Goal: Task Accomplishment & Management: Manage account settings

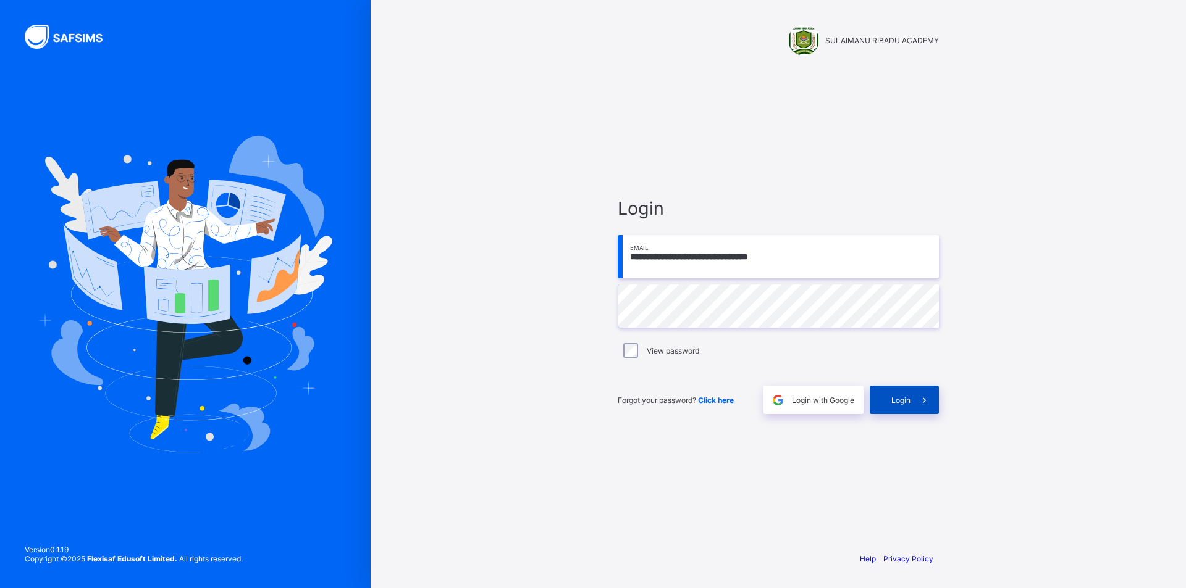
click at [903, 407] on div "Login" at bounding box center [903, 400] width 69 height 28
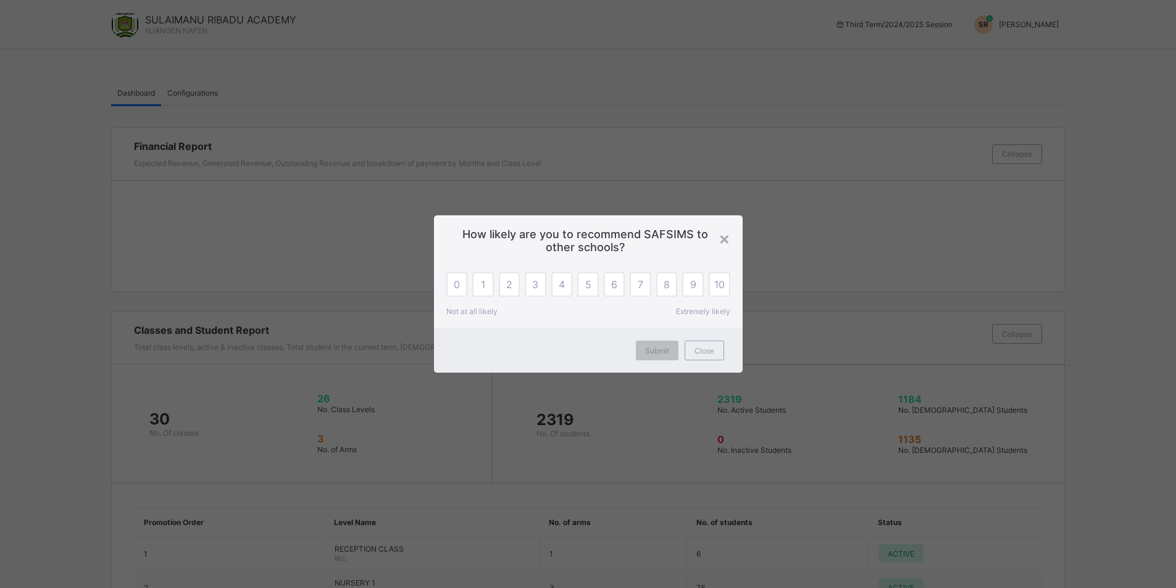
click at [1007, 24] on div "× How likely are you to recommend SAFSIMS to other schools? 0 1 2 3 4 5 6 7 8 9…" at bounding box center [588, 294] width 1176 height 588
click at [710, 351] on span "Close" at bounding box center [705, 350] width 20 height 9
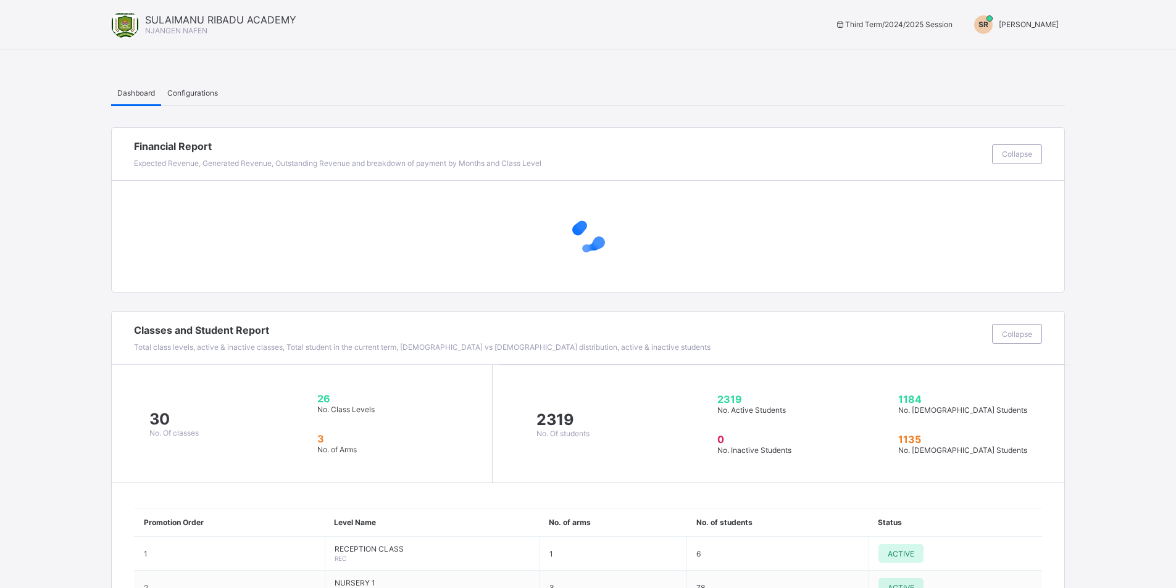
click at [1006, 28] on span "[PERSON_NAME]" at bounding box center [1029, 24] width 60 height 9
click at [1016, 62] on li "Switch to Admin View" at bounding box center [1013, 53] width 104 height 25
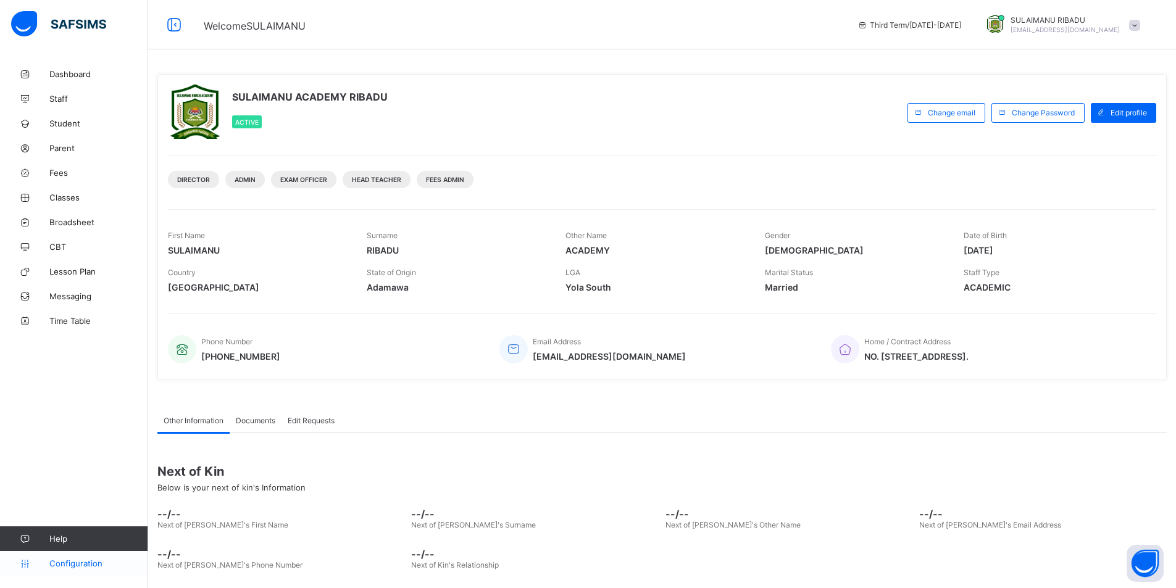
click at [43, 575] on link "Configuration" at bounding box center [74, 563] width 148 height 25
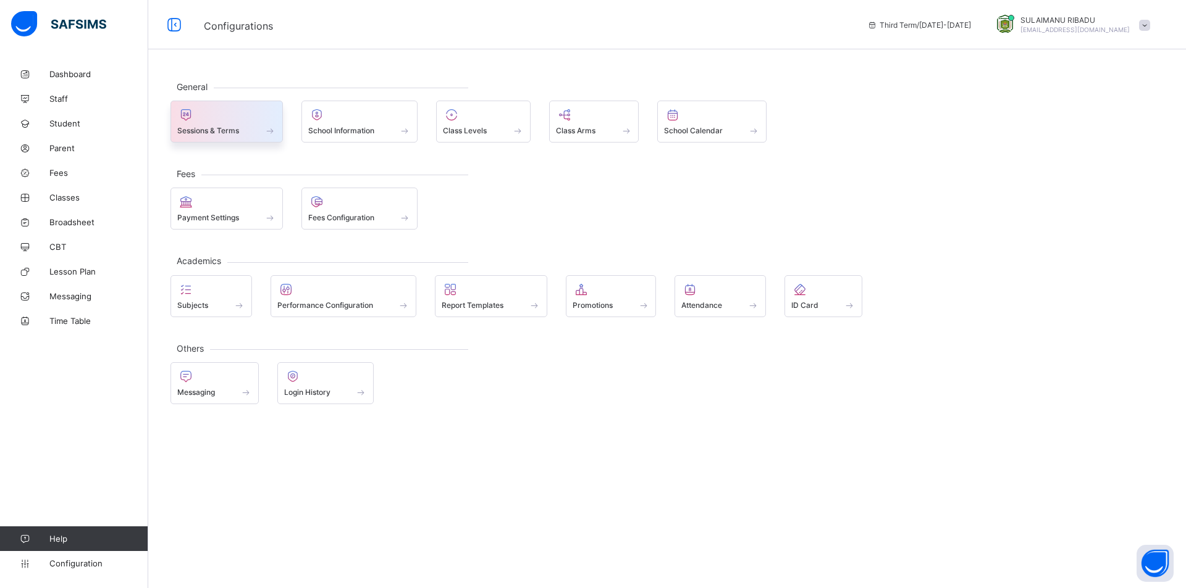
click at [224, 120] on div at bounding box center [226, 114] width 99 height 15
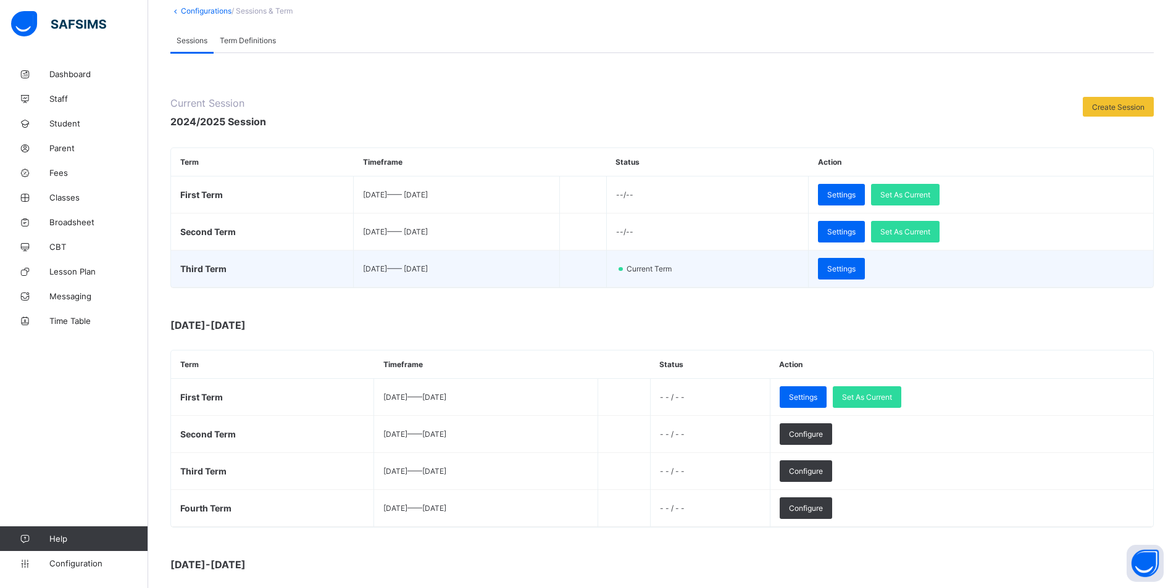
scroll to position [99, 0]
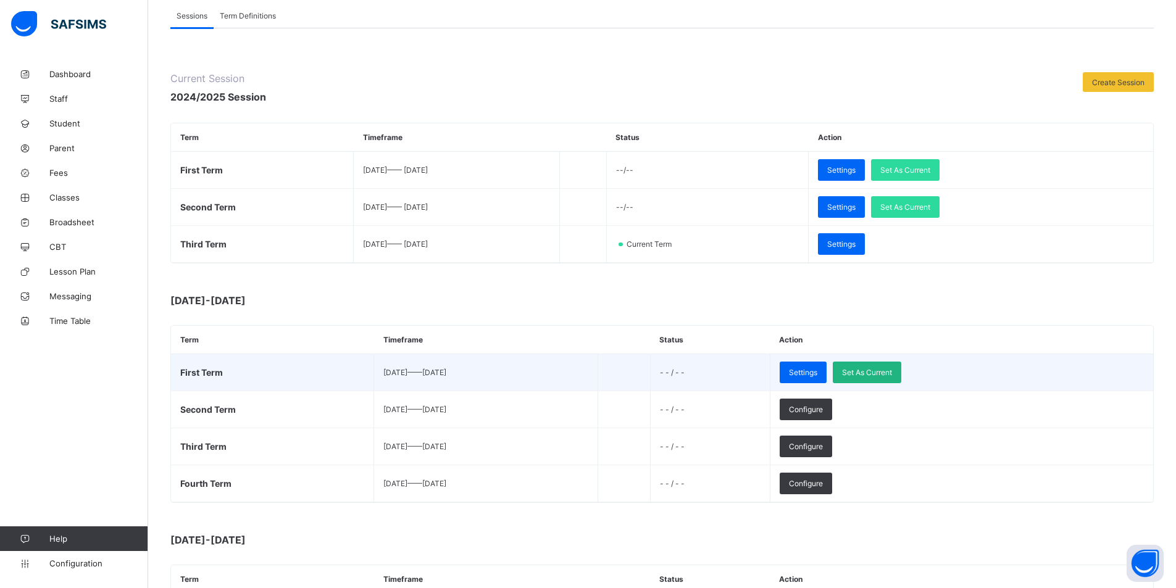
click at [892, 374] on span "Set As Current" at bounding box center [867, 372] width 50 height 9
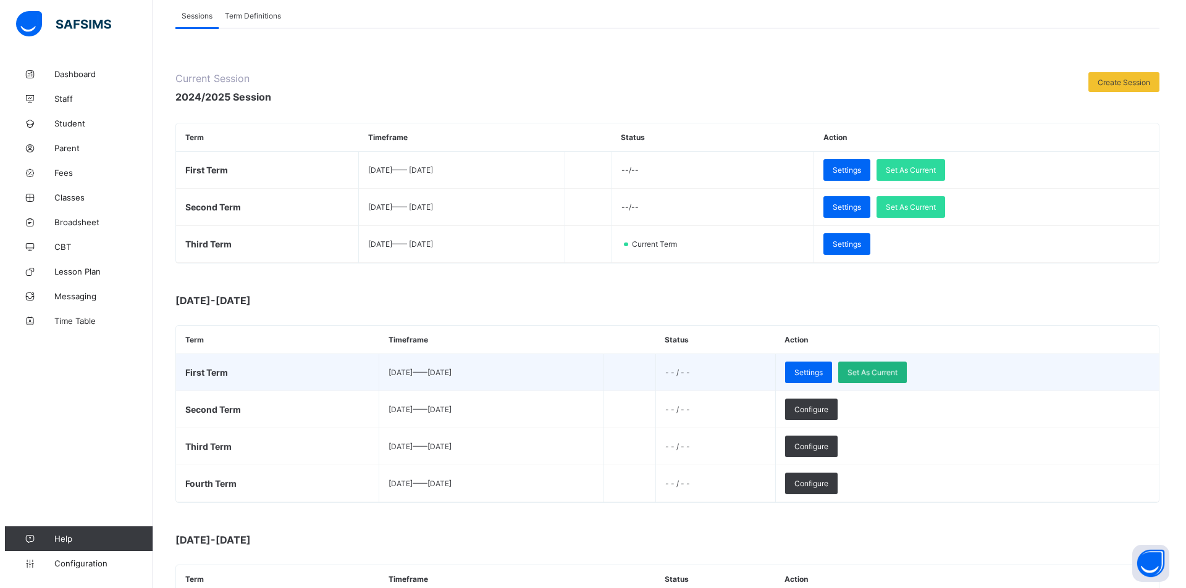
scroll to position [0, 0]
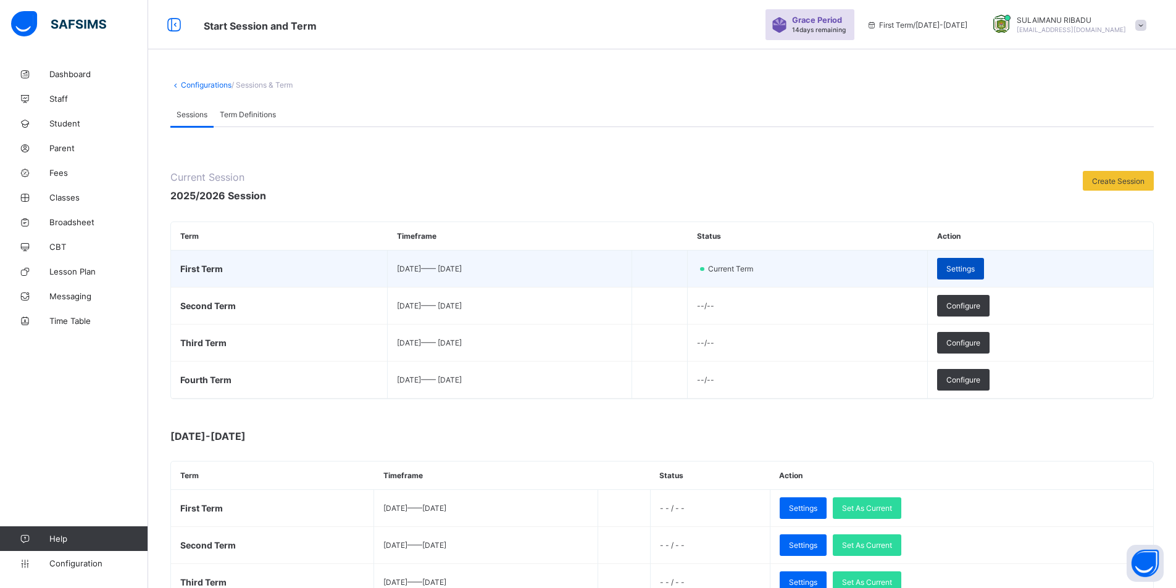
click at [975, 272] on span "Settings" at bounding box center [961, 268] width 28 height 9
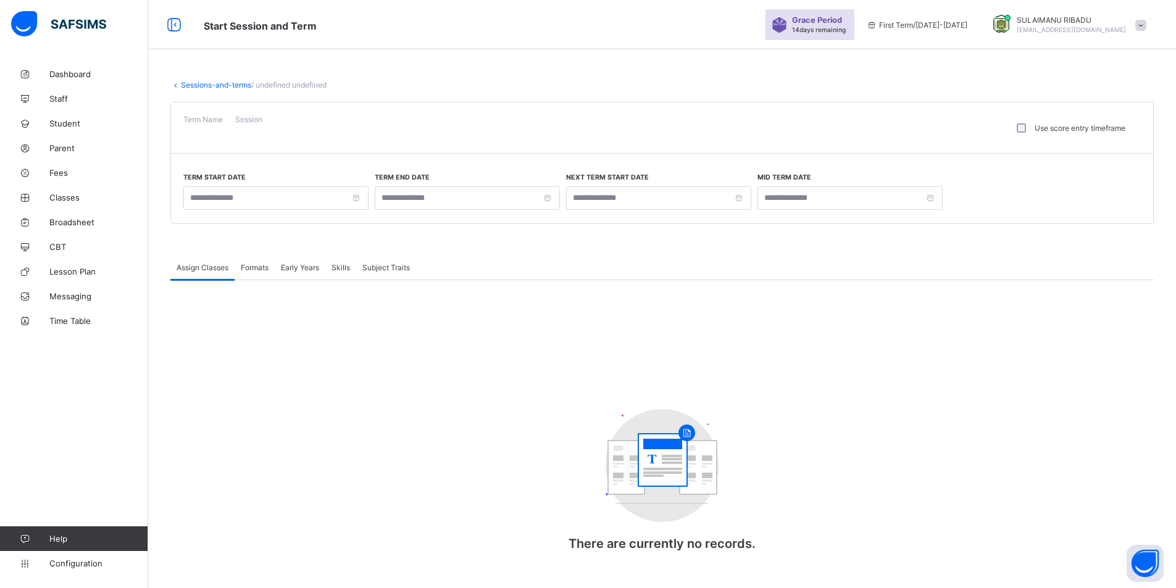
type input "**********"
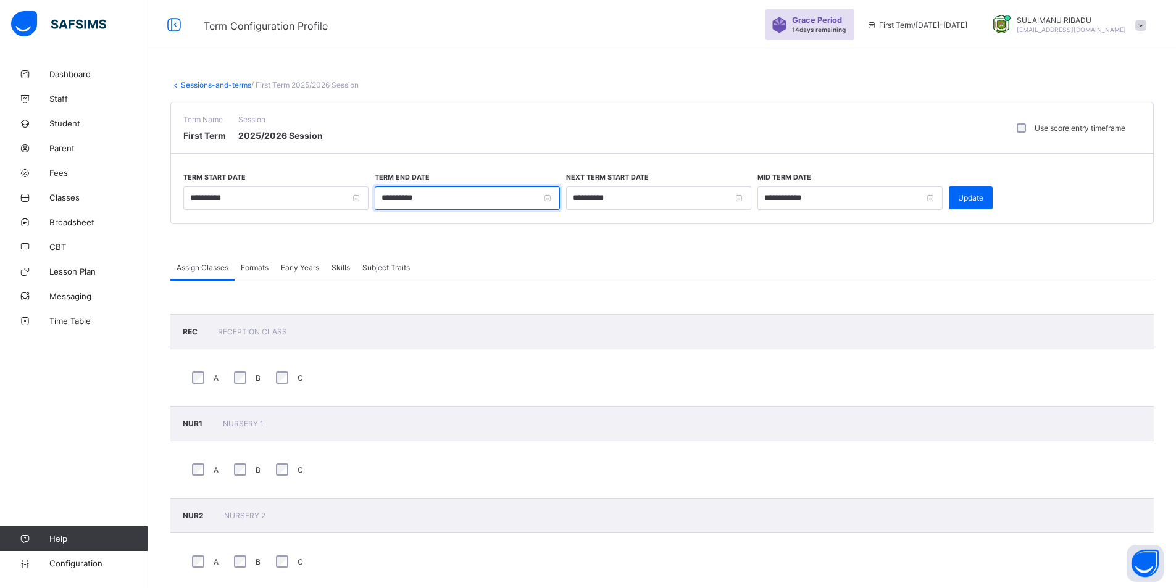
click at [387, 197] on input "**********" at bounding box center [467, 197] width 185 height 23
click at [199, 195] on input "**********" at bounding box center [275, 197] width 185 height 23
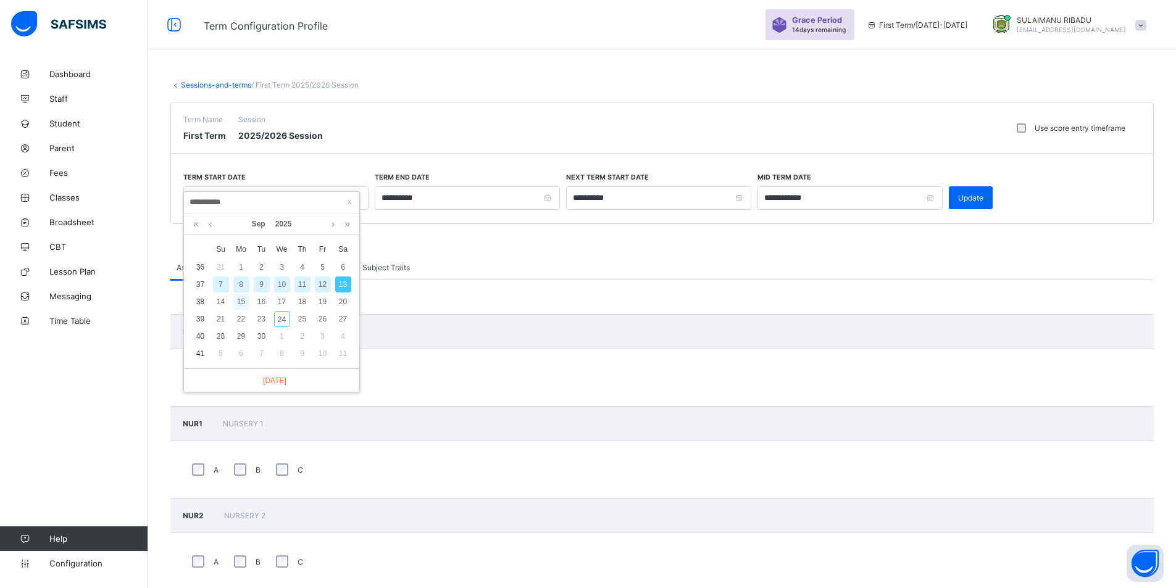
click at [243, 300] on div "15" at bounding box center [241, 302] width 16 height 16
type input "**********"
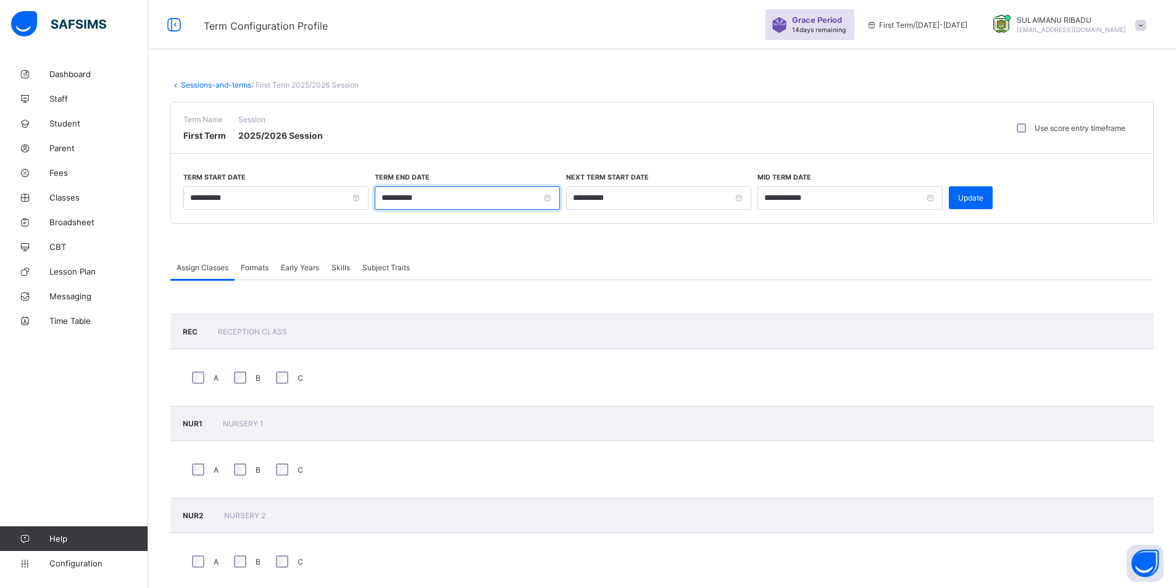
click at [387, 195] on input "**********" at bounding box center [467, 197] width 185 height 23
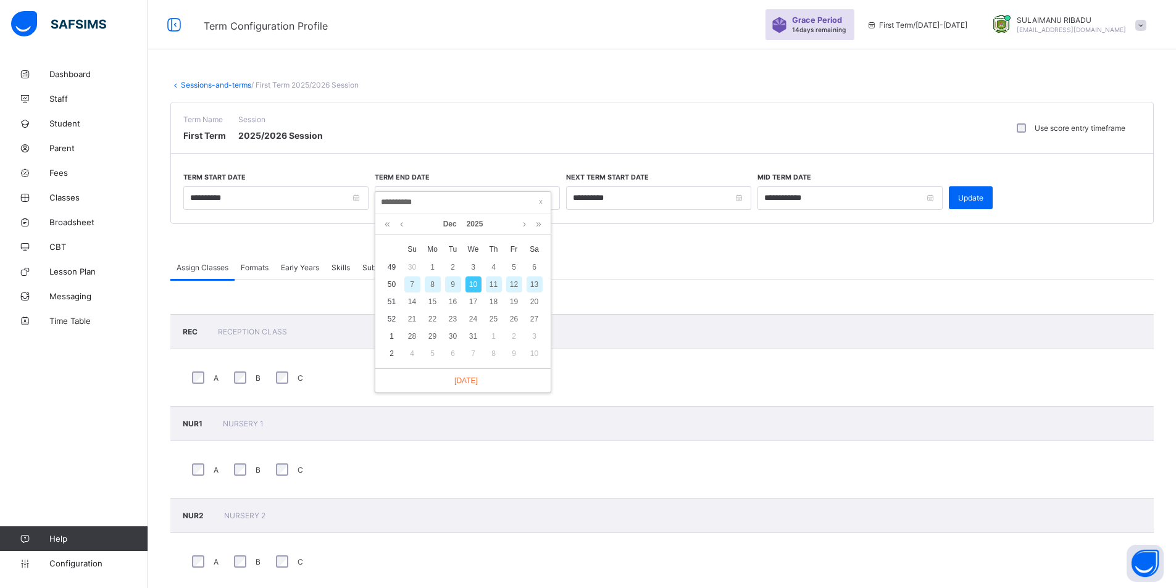
click at [515, 283] on div "12" at bounding box center [514, 285] width 16 height 16
type input "**********"
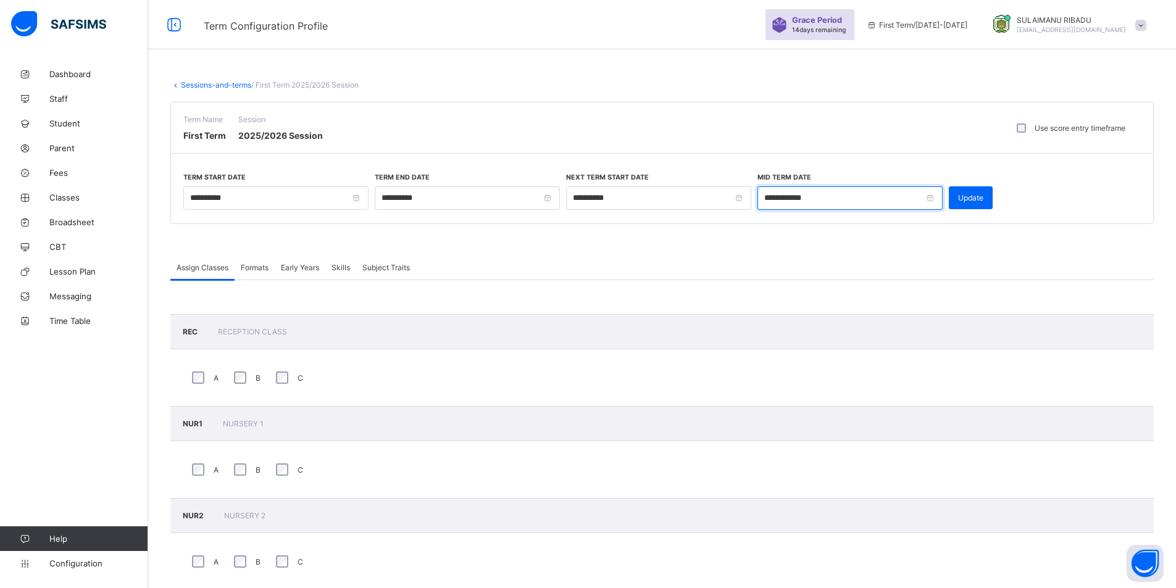
click at [788, 201] on input "**********" at bounding box center [850, 197] width 185 height 23
click at [908, 222] on link at bounding box center [907, 224] width 9 height 21
click at [877, 320] on div "23" at bounding box center [877, 319] width 16 height 16
type input "**********"
click at [593, 199] on input "**********" at bounding box center [658, 197] width 185 height 23
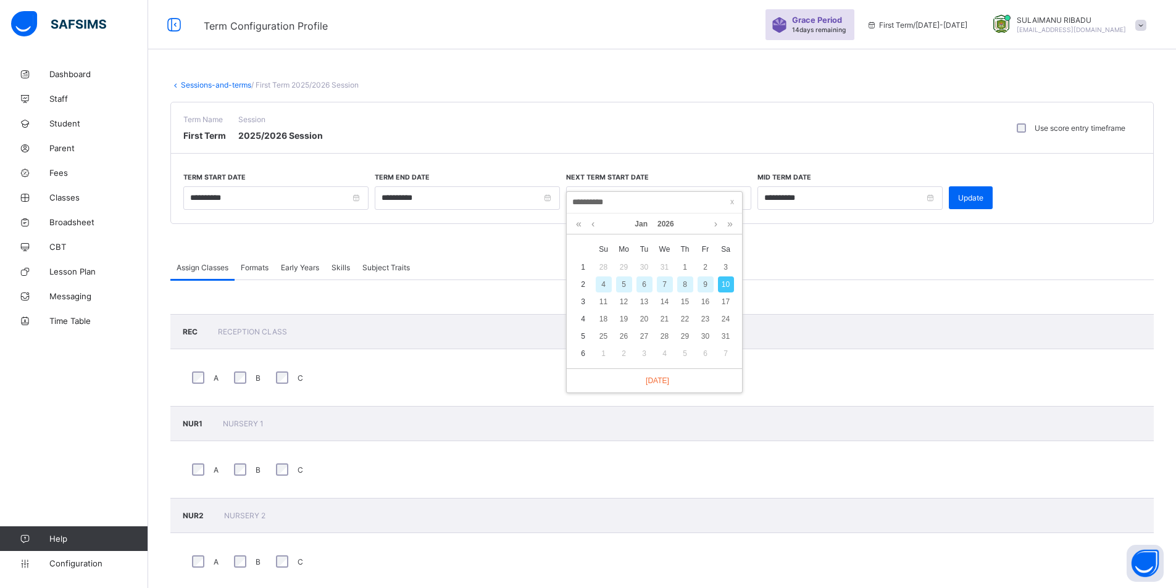
click at [627, 287] on div "5" at bounding box center [624, 285] width 16 height 16
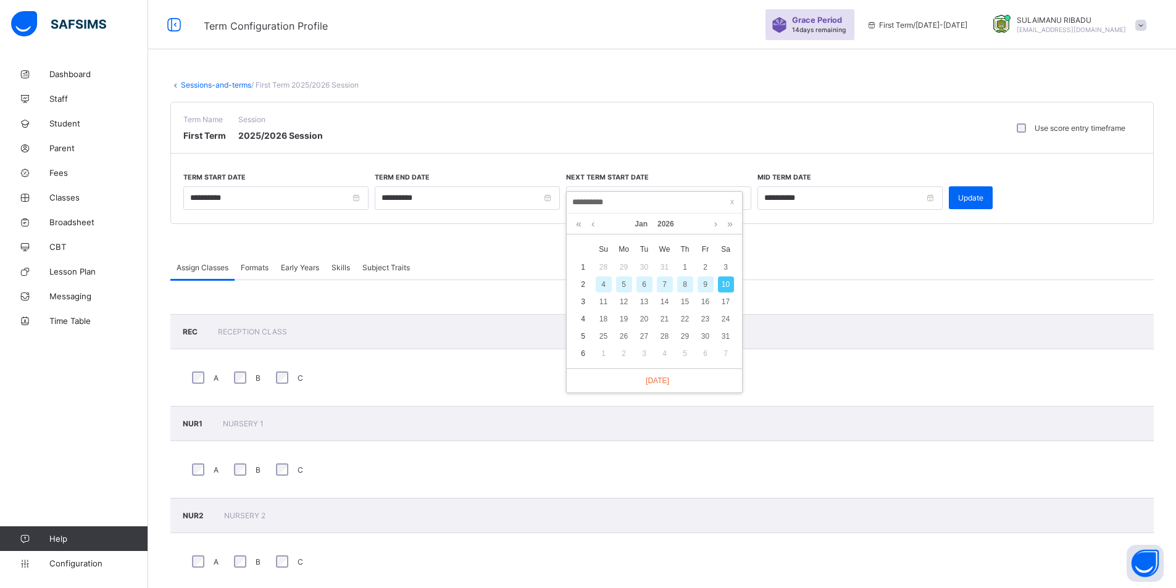
type input "**********"
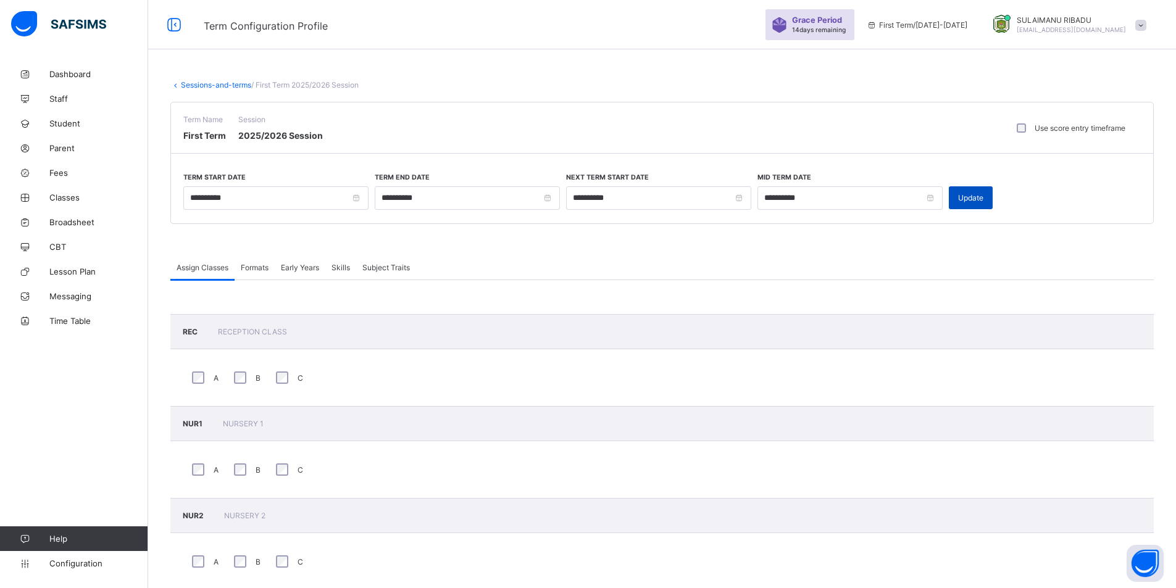
click at [961, 194] on span "Update" at bounding box center [970, 197] width 25 height 9
click at [69, 201] on span "Classes" at bounding box center [98, 198] width 99 height 10
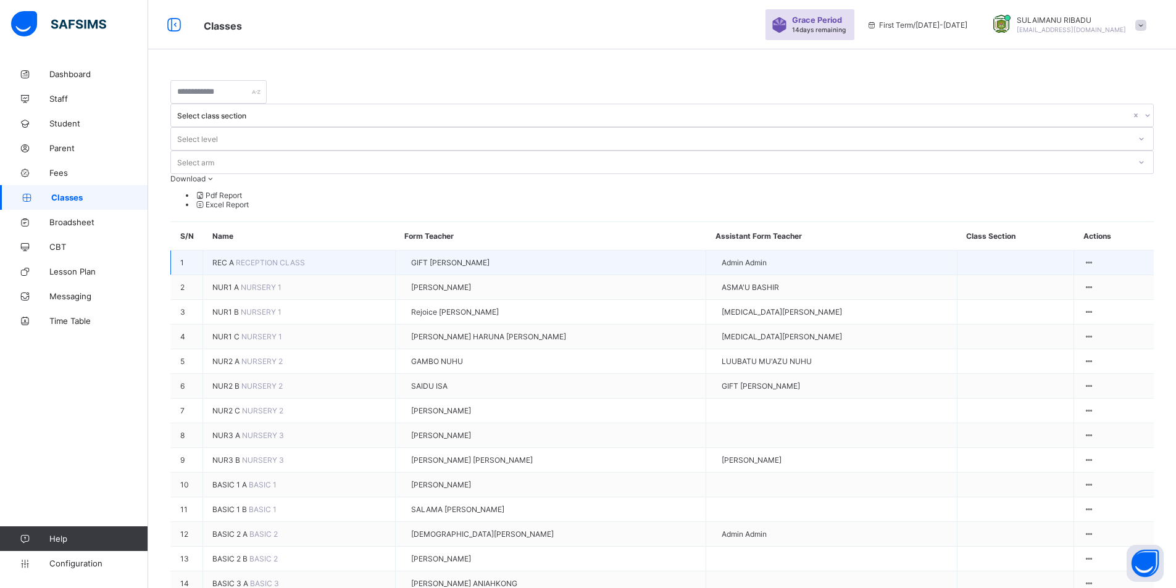
click at [236, 258] on span "REC A" at bounding box center [223, 262] width 23 height 9
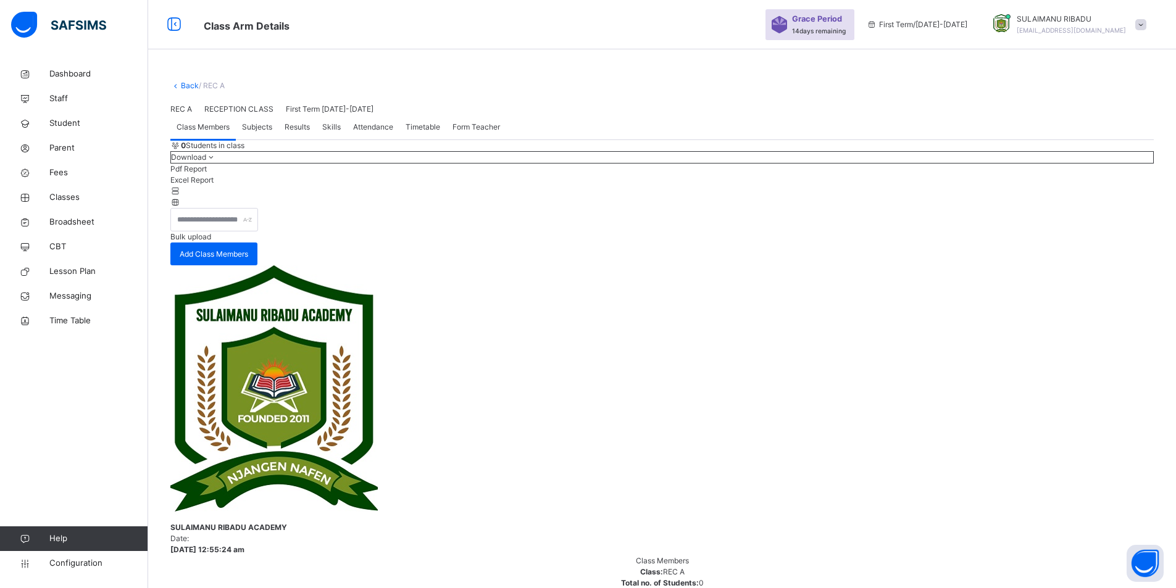
click at [197, 83] on link "Back" at bounding box center [190, 85] width 18 height 9
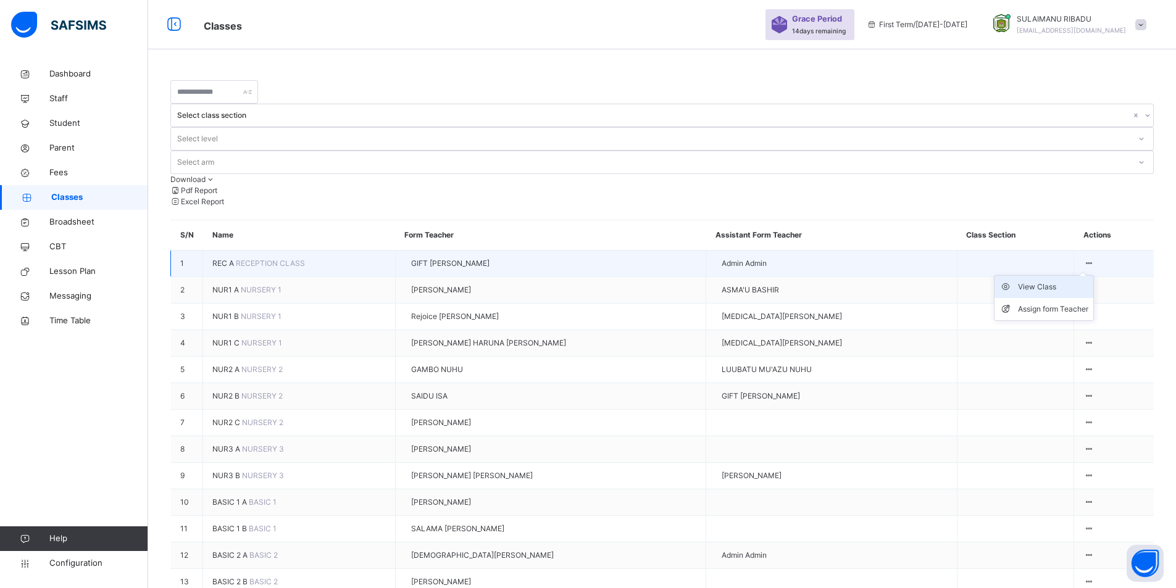
click at [1064, 281] on div "View Class" at bounding box center [1053, 287] width 70 height 12
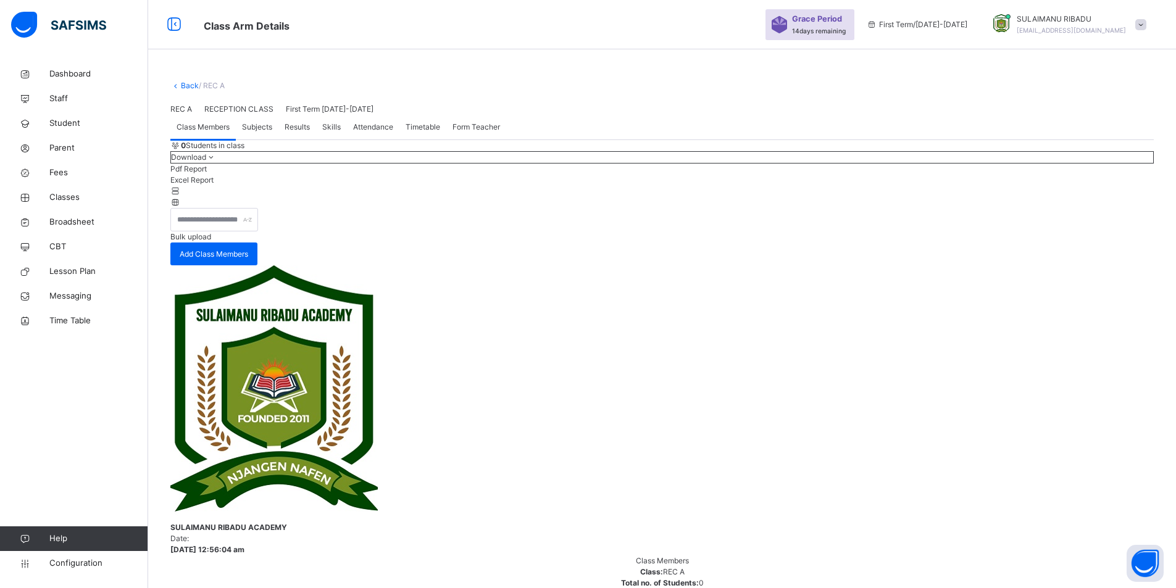
click at [211, 241] on span "Bulk upload" at bounding box center [190, 236] width 41 height 9
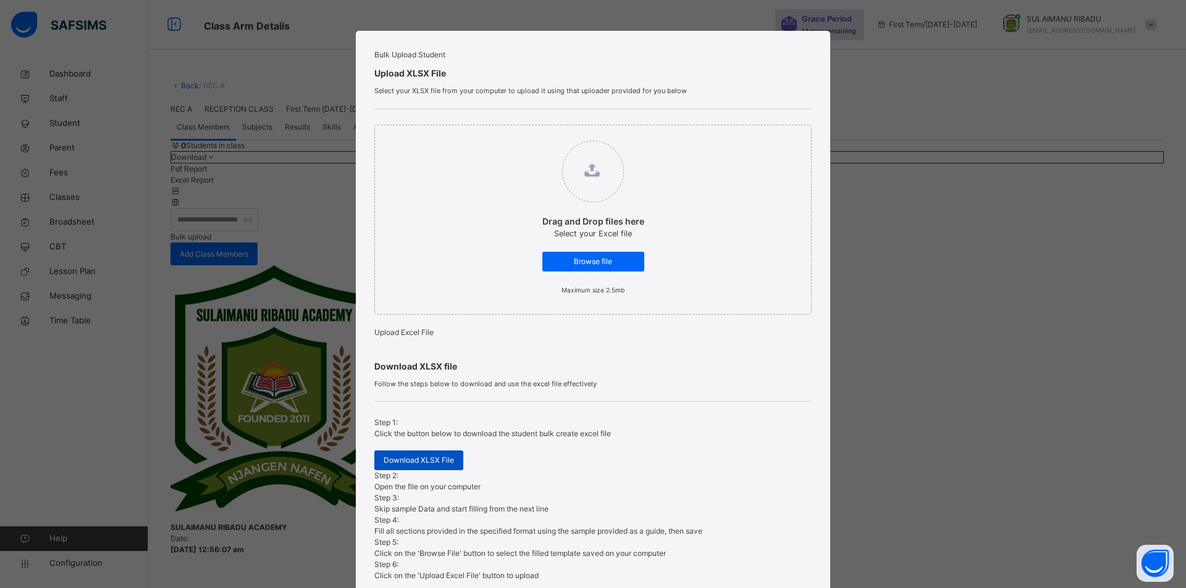
click at [433, 466] on span "Download XLSX File" at bounding box center [418, 460] width 70 height 11
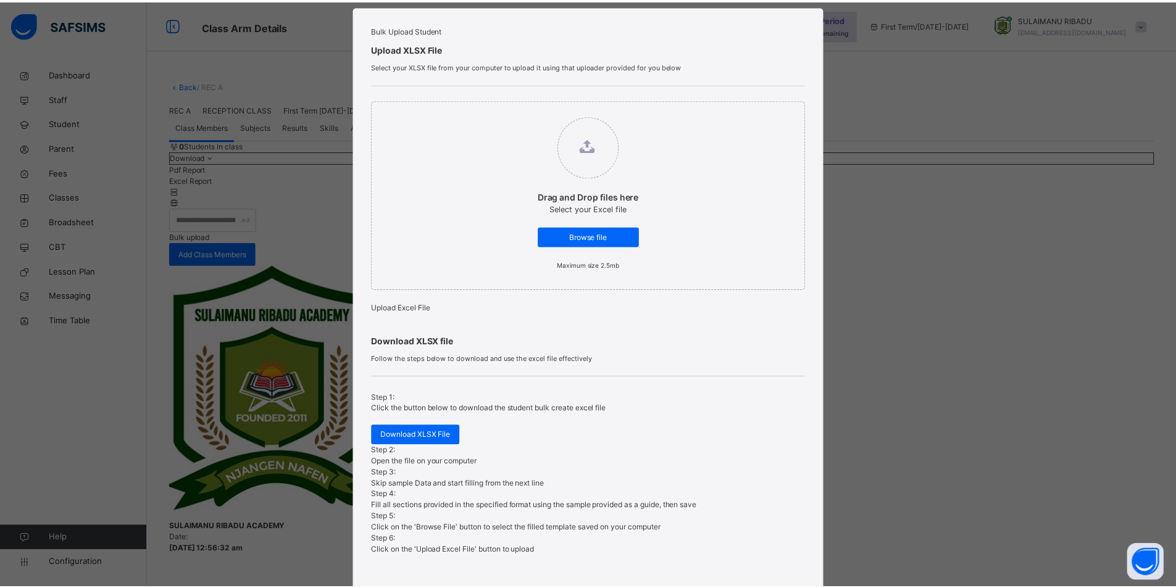
scroll to position [100, 0]
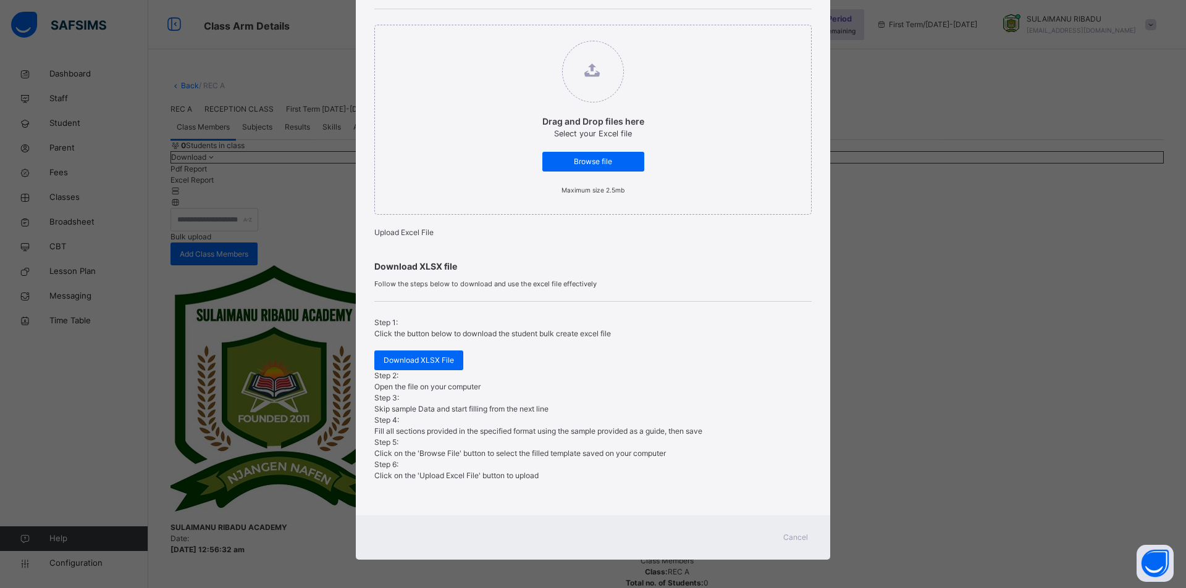
click at [790, 532] on span "Cancel" at bounding box center [795, 537] width 25 height 11
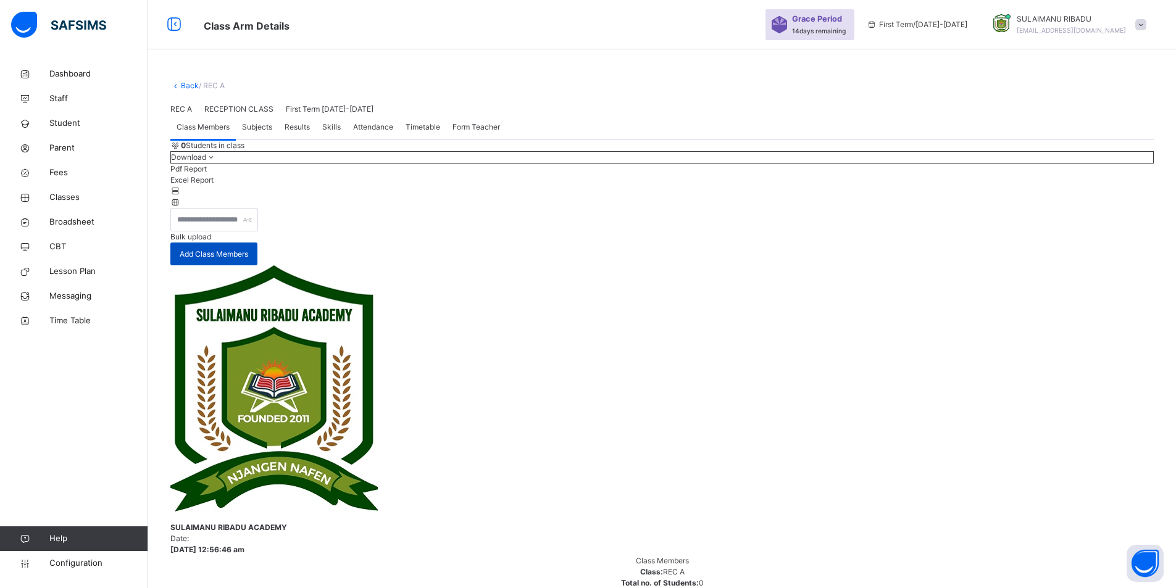
click at [248, 260] on span "Add Class Members" at bounding box center [214, 254] width 69 height 11
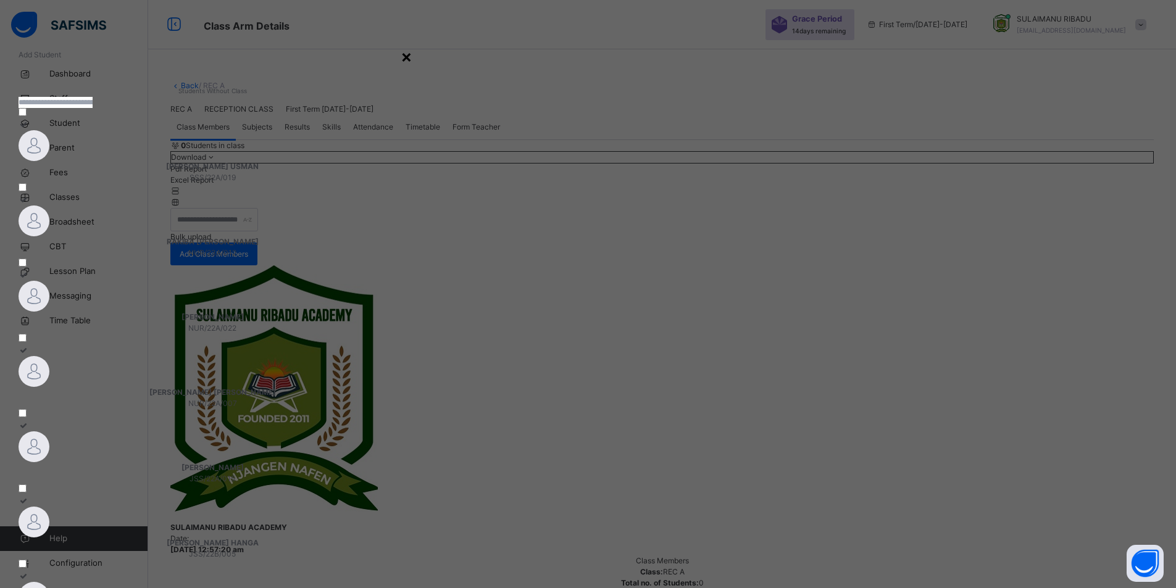
click at [406, 96] on div "Students Without Class" at bounding box center [213, 90] width 388 height 11
click at [413, 69] on div "×" at bounding box center [407, 56] width 12 height 26
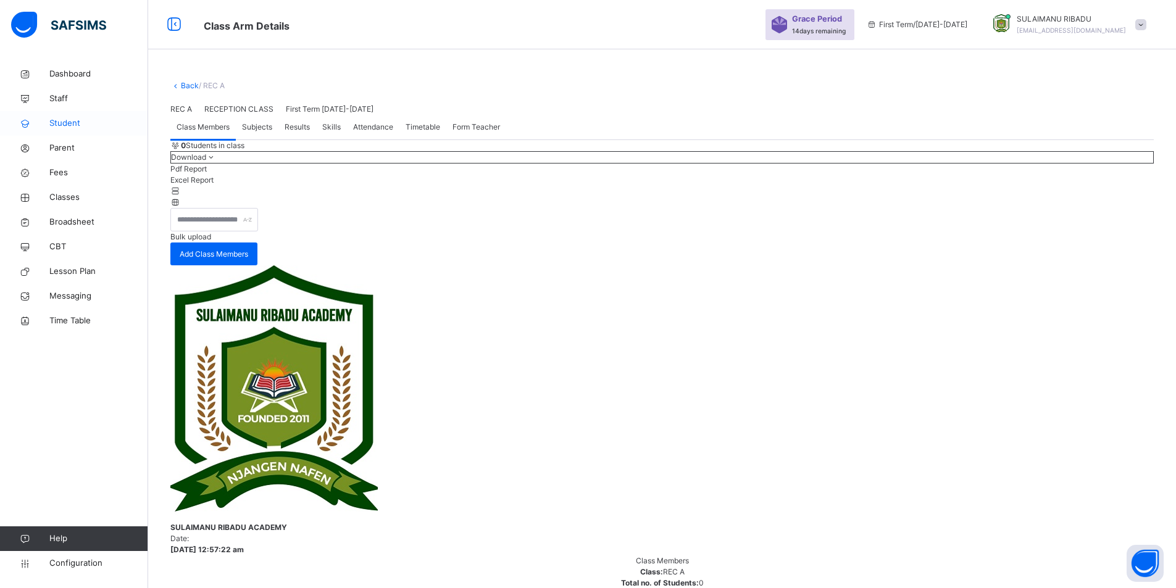
click at [65, 124] on span "Student" at bounding box center [98, 123] width 99 height 12
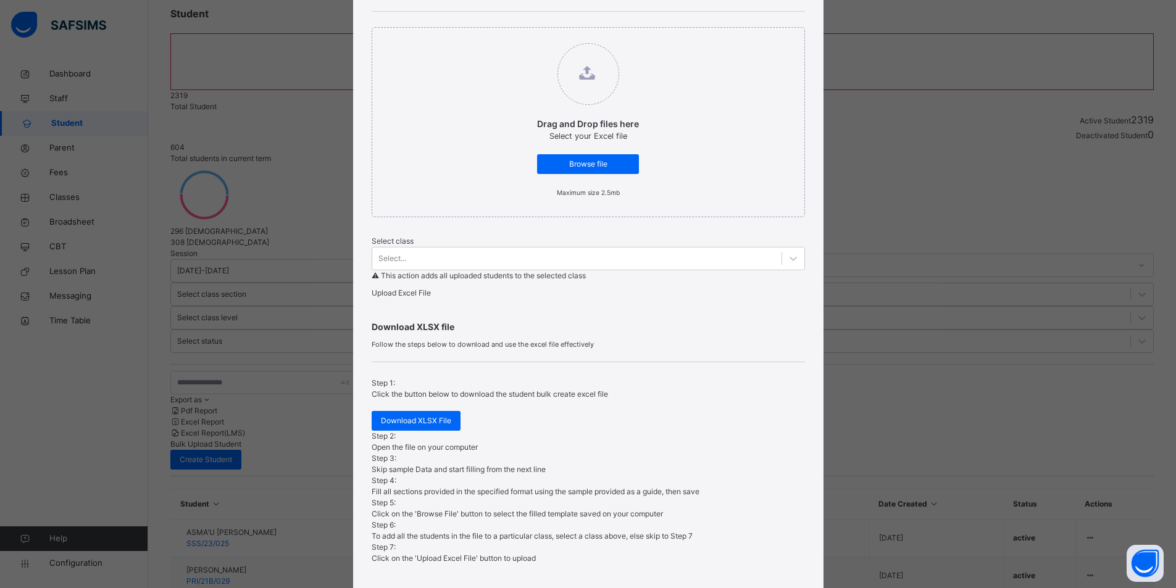
scroll to position [173, 0]
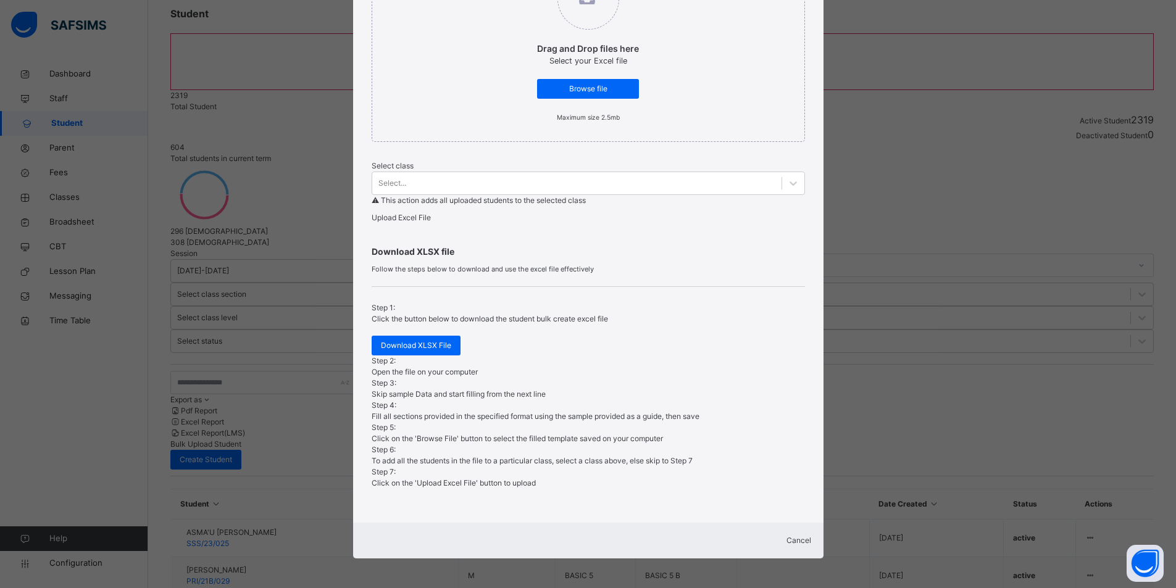
click at [787, 536] on span "Cancel" at bounding box center [799, 540] width 25 height 9
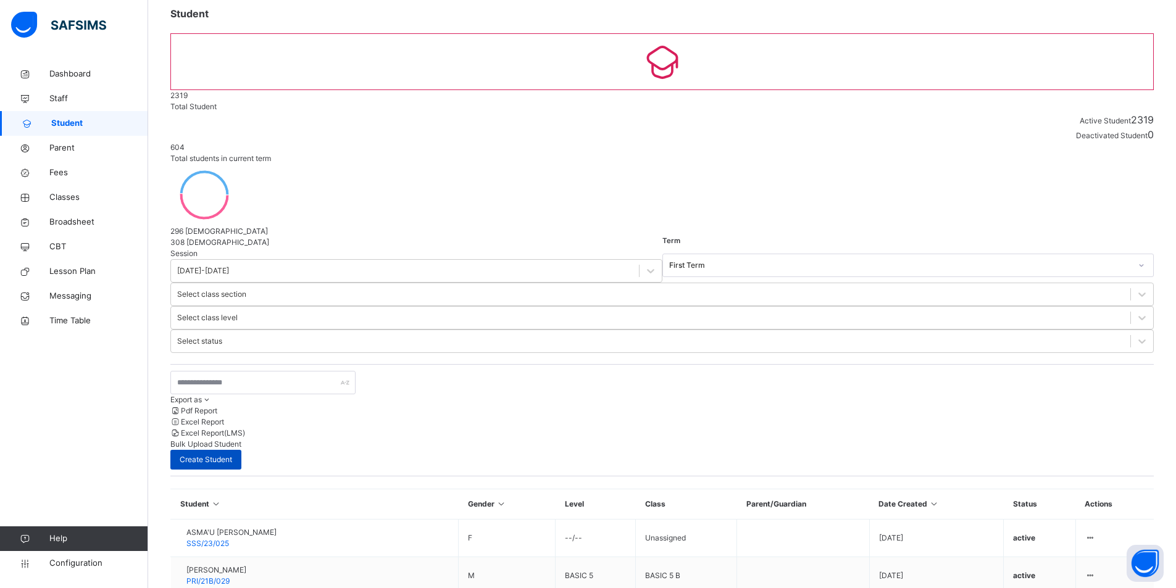
click at [232, 454] on span "Create Student" at bounding box center [206, 459] width 52 height 11
select select "**"
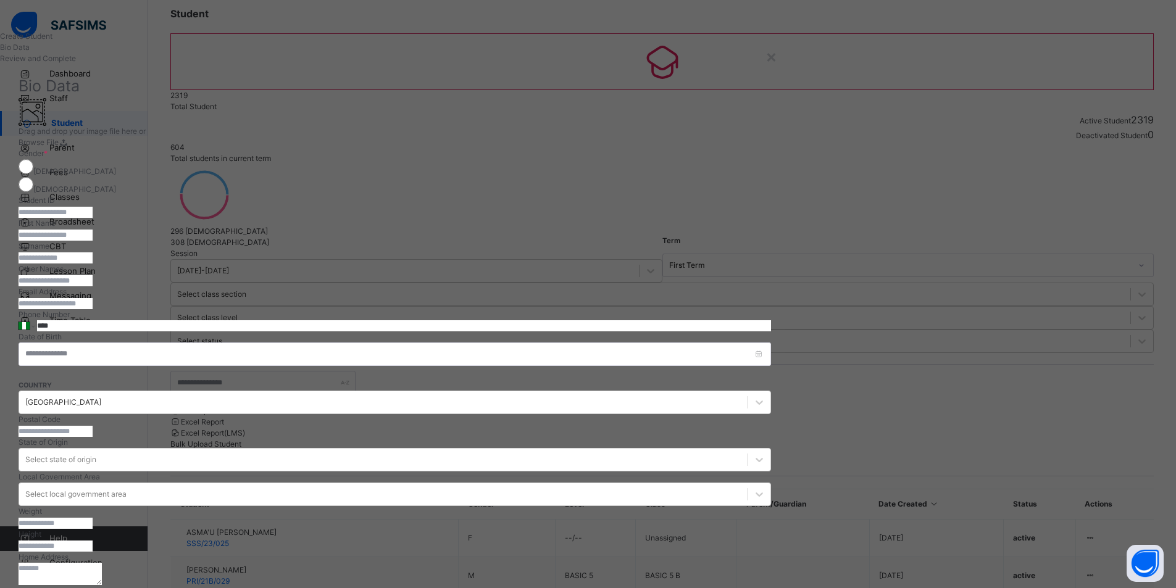
click at [93, 218] on input "text" at bounding box center [56, 212] width 74 height 11
type input "**********"
type input "********"
type input "*******"
type input "******"
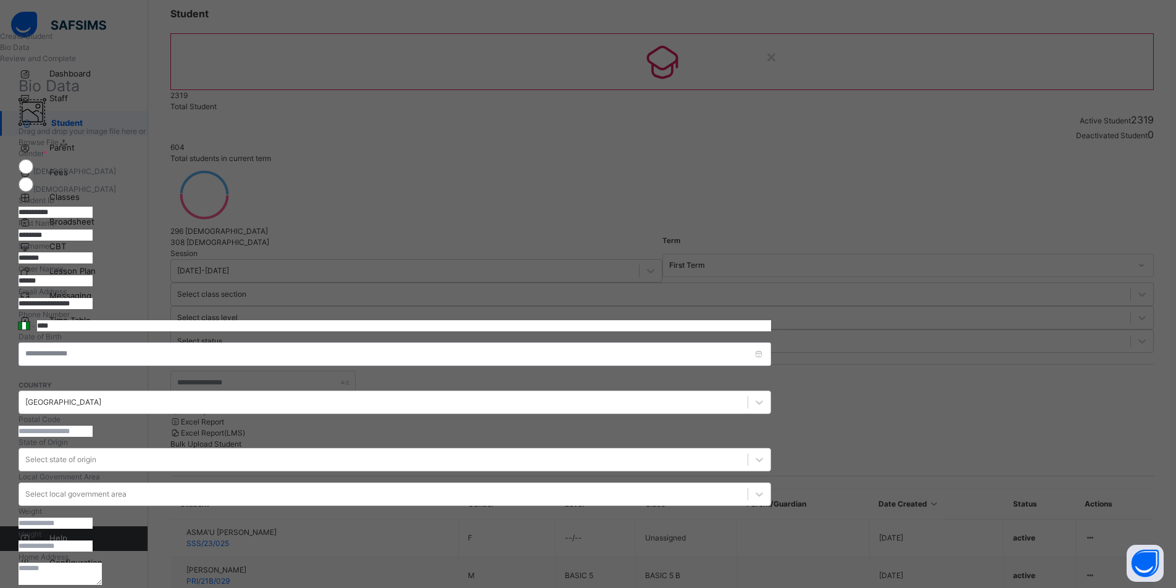
type input "**********"
click at [659, 332] on input "****" at bounding box center [404, 325] width 734 height 11
type input "**********"
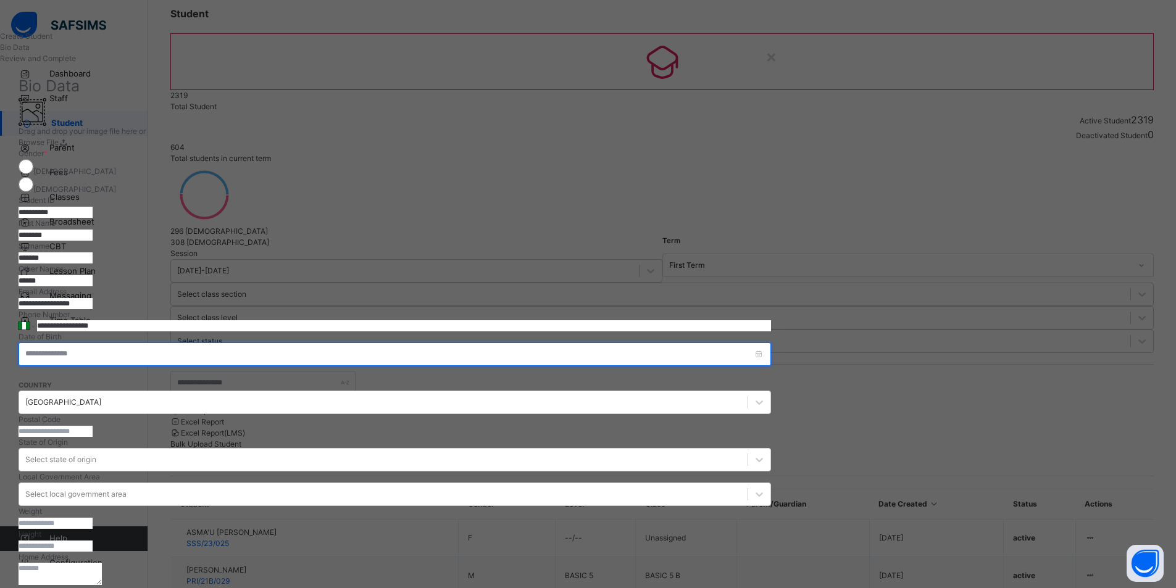
click at [771, 366] on input at bounding box center [395, 354] width 753 height 23
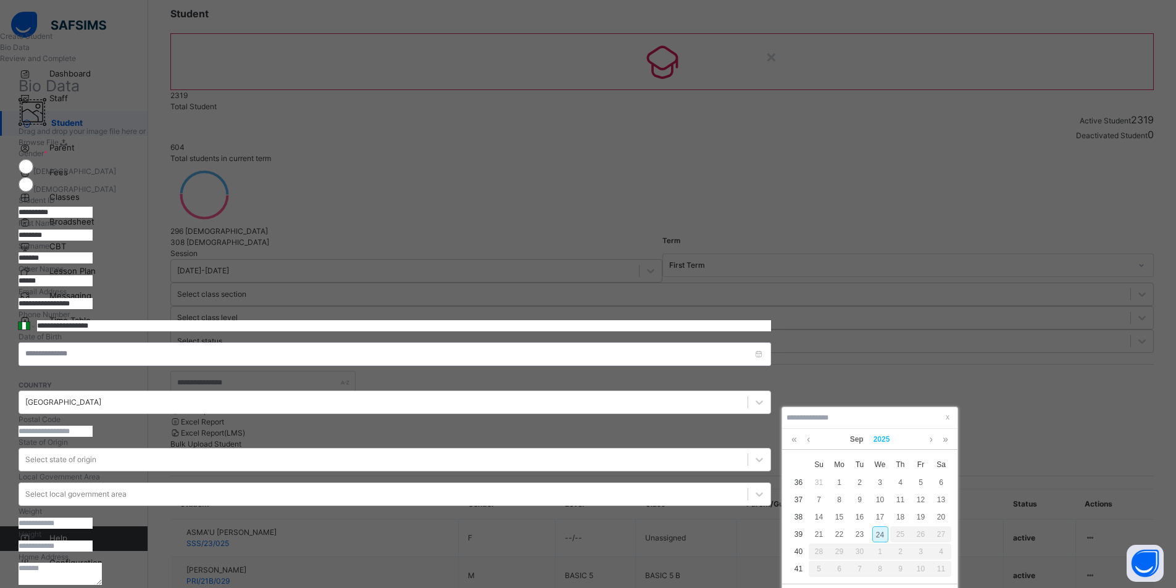
click at [882, 445] on link "2025" at bounding box center [882, 439] width 27 height 21
click at [795, 441] on link at bounding box center [791, 440] width 19 height 23
click at [948, 443] on link at bounding box center [948, 440] width 19 height 23
click at [873, 514] on link "2023" at bounding box center [870, 511] width 28 height 22
click at [863, 443] on link "Sep" at bounding box center [856, 439] width 23 height 21
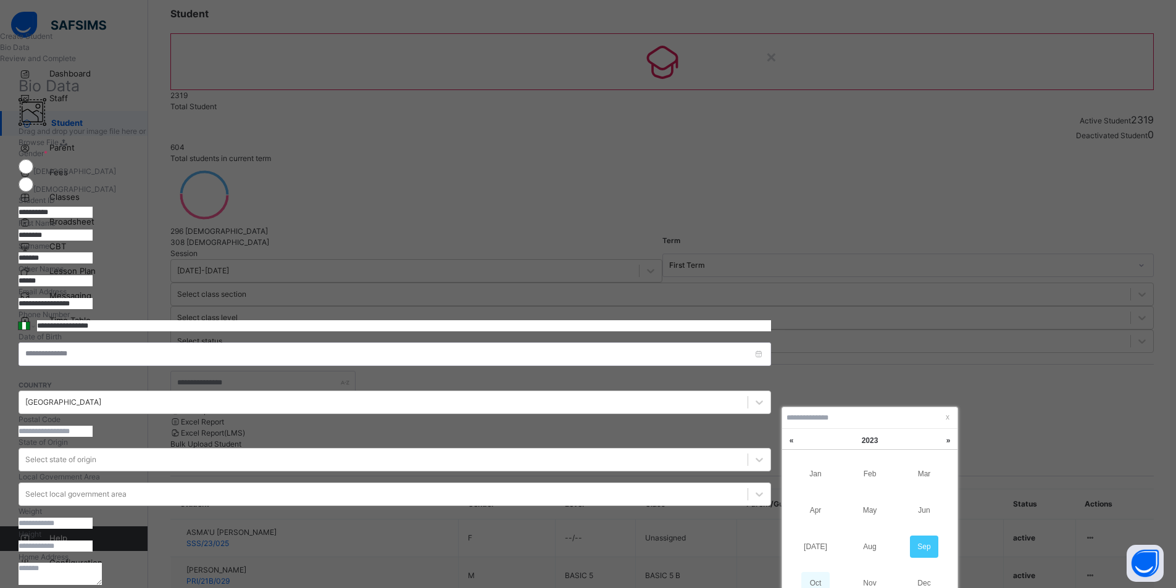
click at [823, 576] on link "Oct" at bounding box center [816, 583] width 28 height 22
click at [822, 503] on div "8" at bounding box center [819, 500] width 16 height 16
type input "**********"
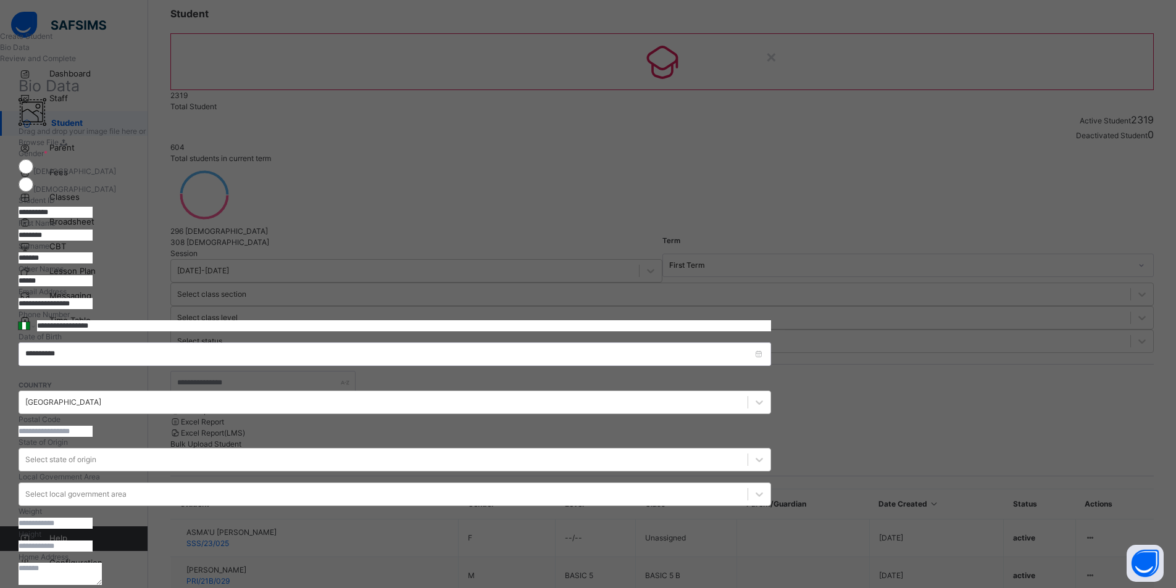
click at [771, 471] on div "State of Origin Select state of origin" at bounding box center [395, 454] width 753 height 35
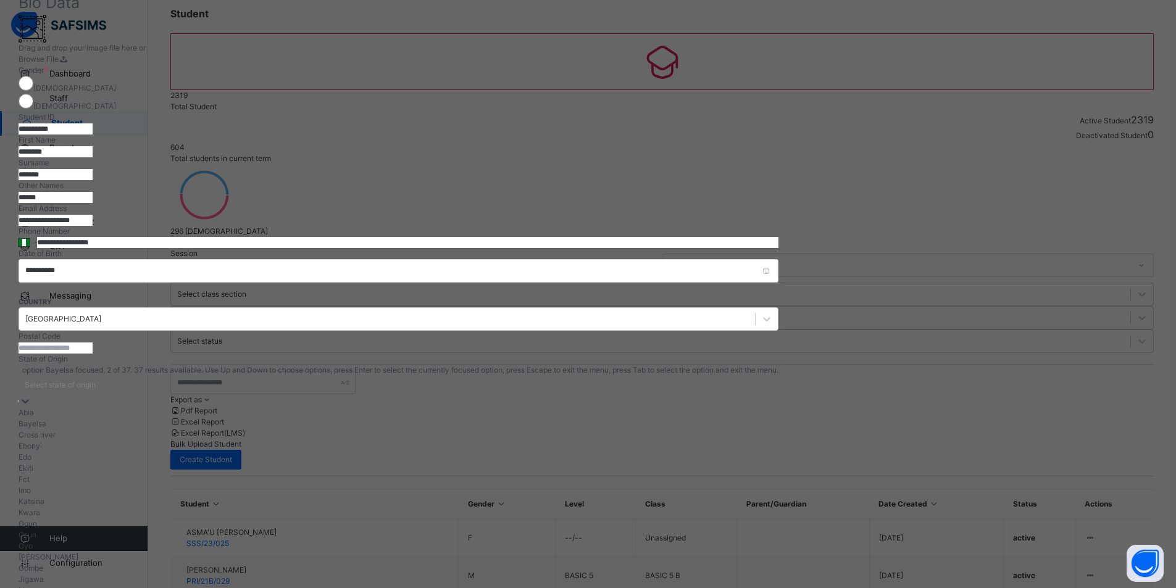
scroll to position [91, 0]
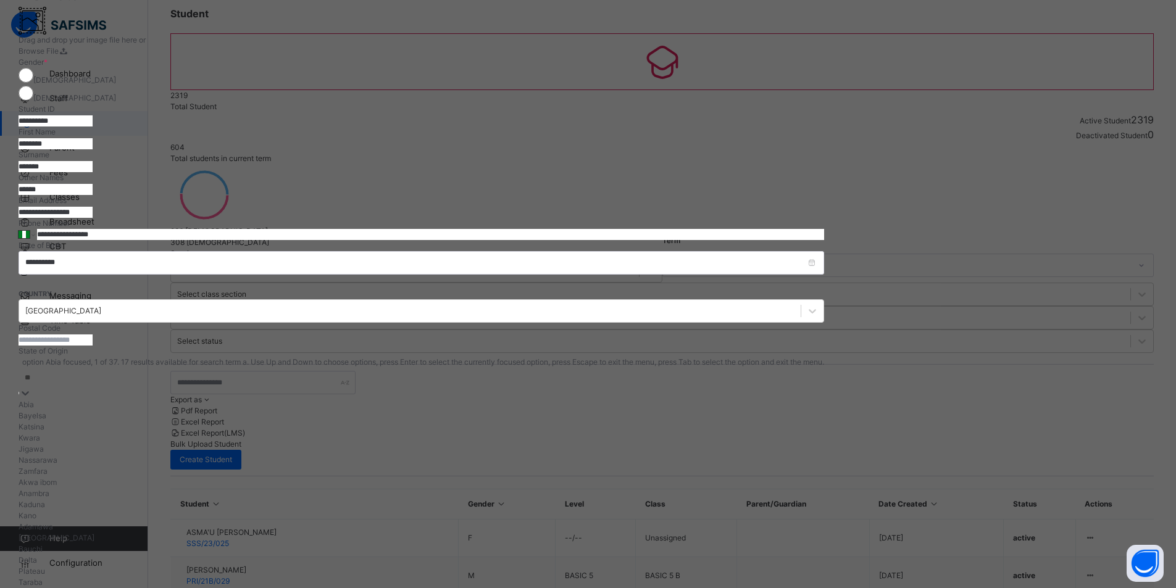
type input "***"
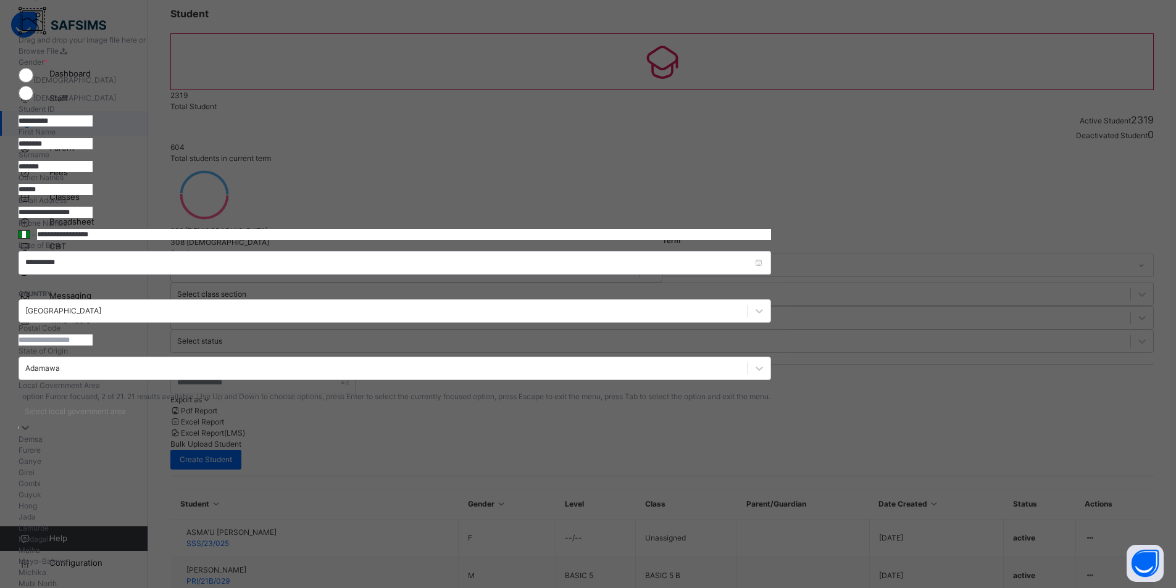
click at [696, 433] on div "option Furore focused, 2 of 21. 21 results available. Use Up and Down to choose…" at bounding box center [395, 530] width 753 height 276
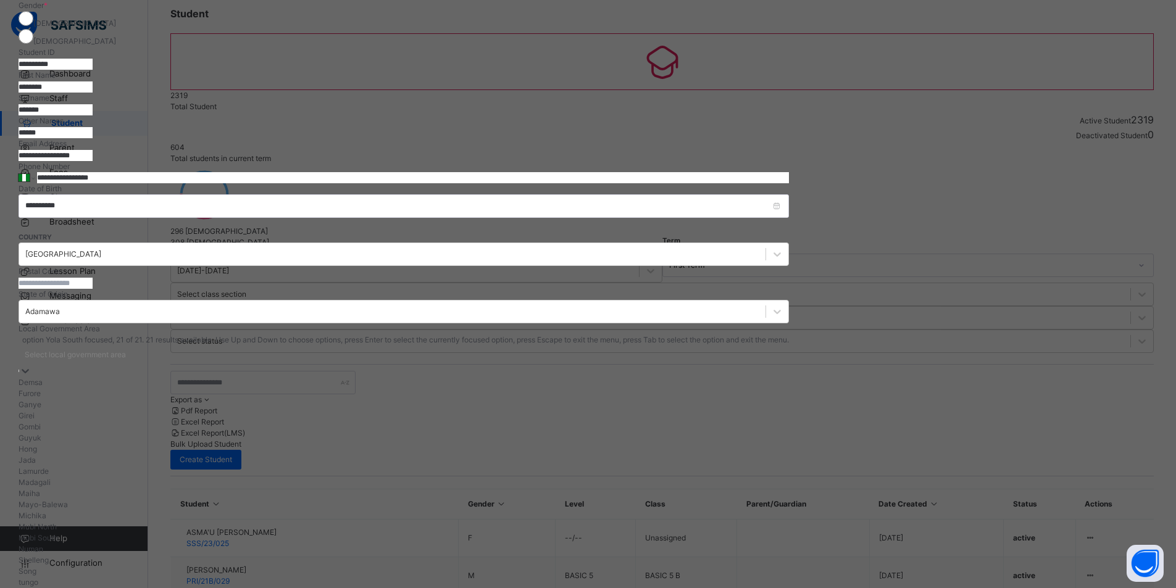
scroll to position [256, 0]
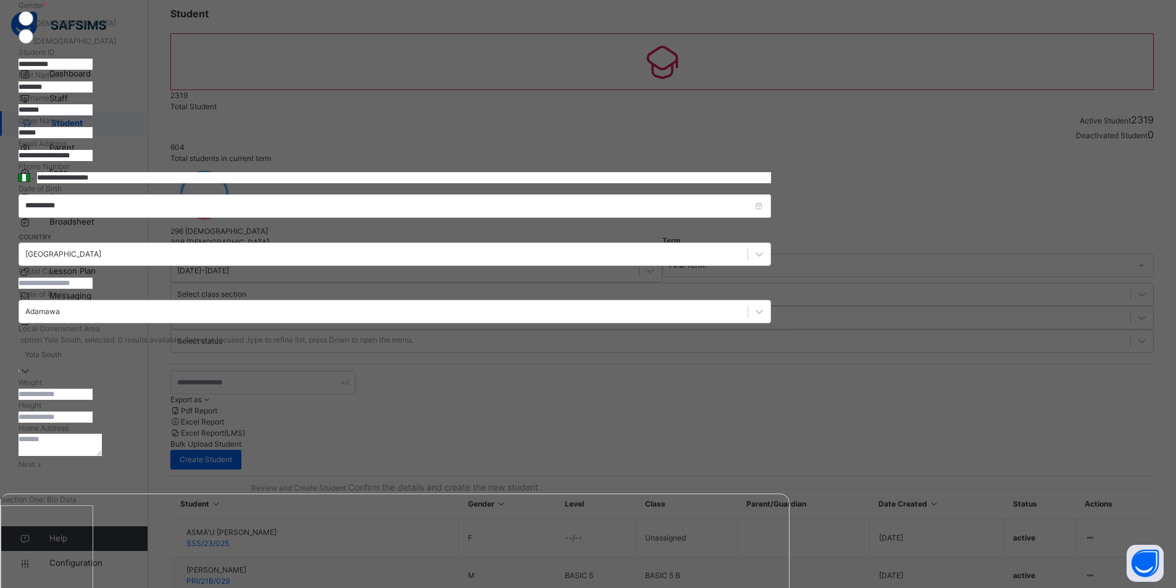
click at [102, 456] on textarea at bounding box center [60, 445] width 83 height 22
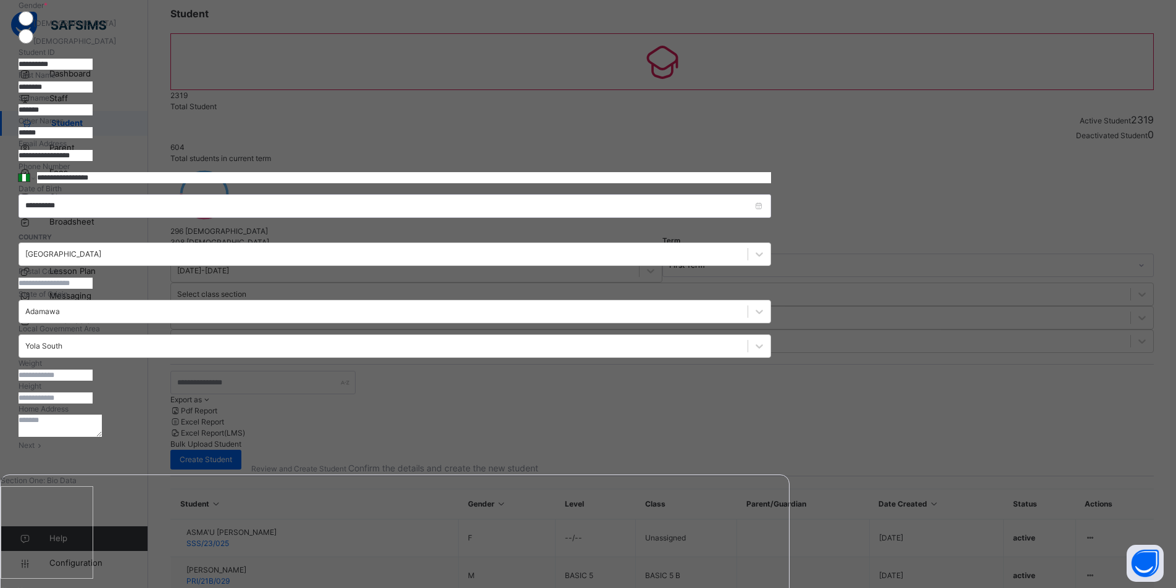
click at [102, 437] on textarea at bounding box center [60, 426] width 83 height 22
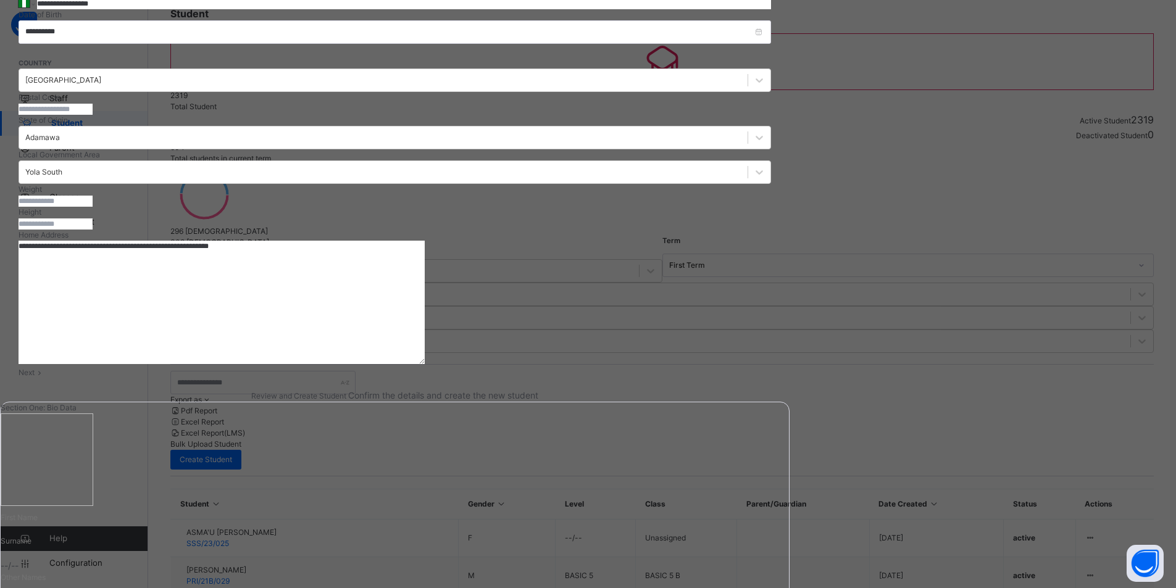
scroll to position [358, 0]
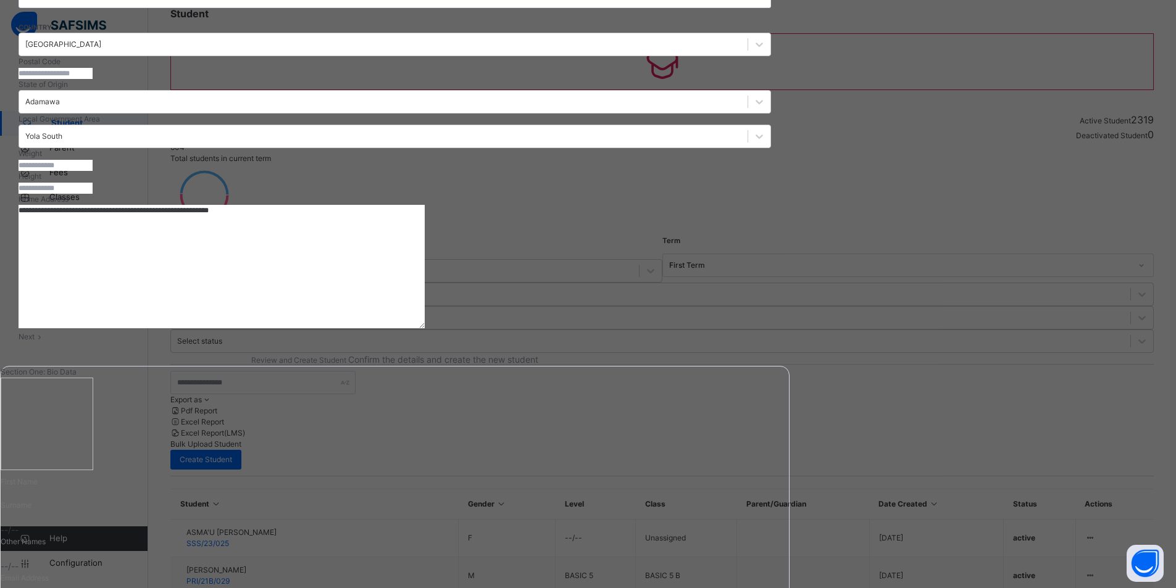
type textarea "**********"
click at [35, 341] on span "Next" at bounding box center [27, 336] width 16 height 9
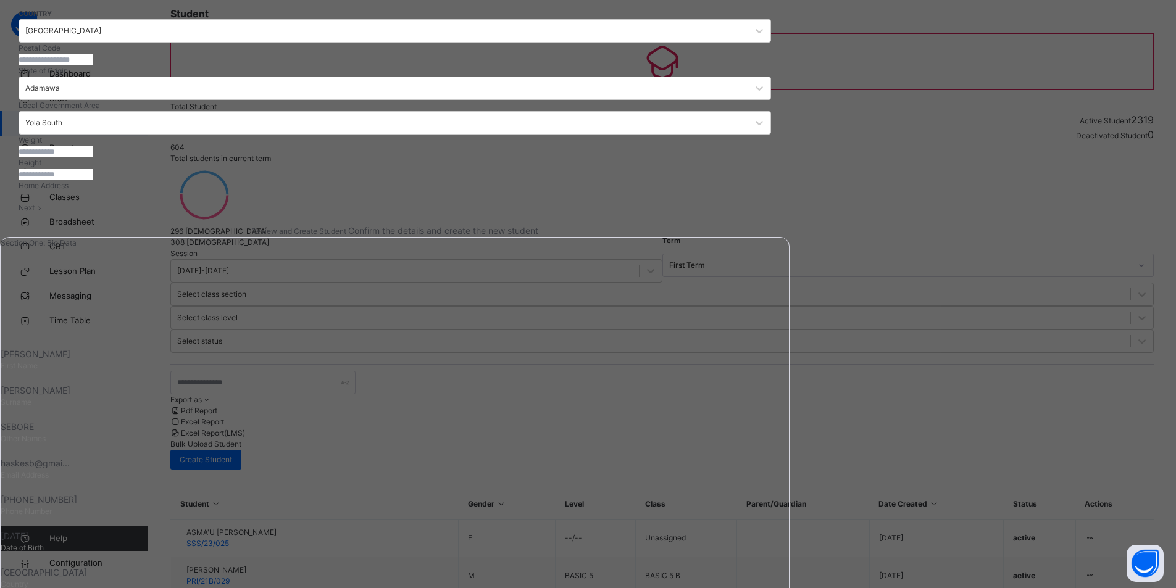
scroll to position [91, 0]
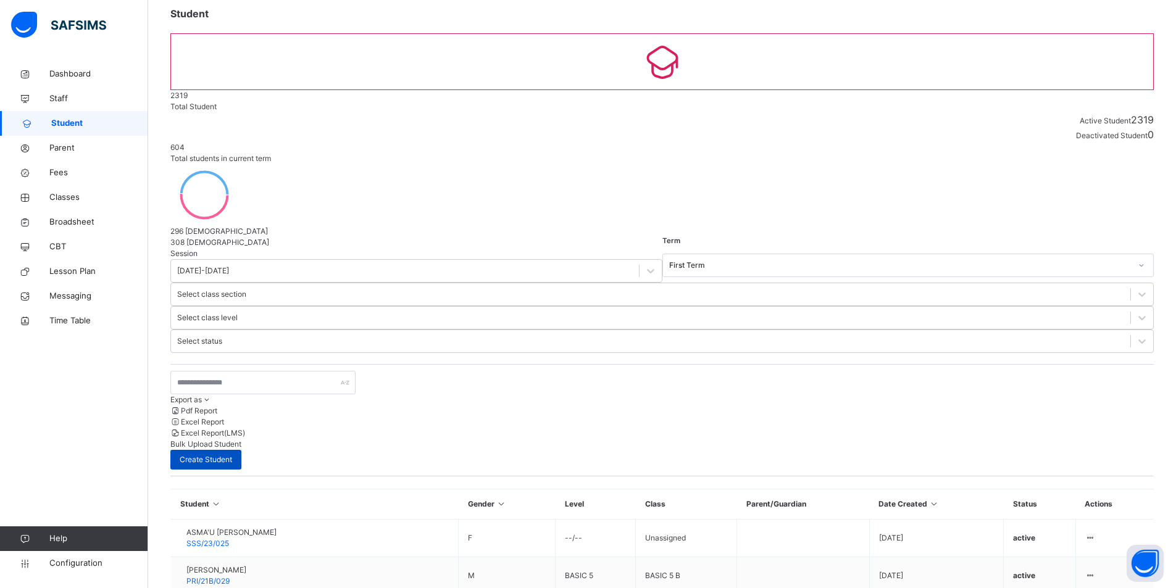
click at [241, 450] on div "Create Student" at bounding box center [205, 460] width 71 height 20
select select "**"
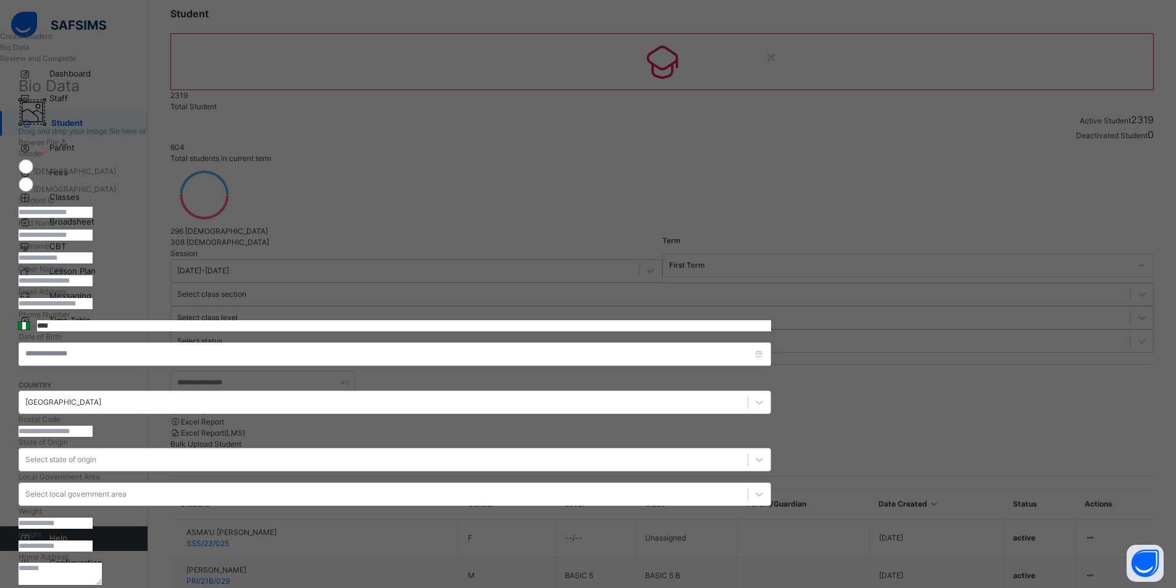
click at [93, 218] on input "text" at bounding box center [56, 212] width 74 height 11
type input "*"
type input "**********"
type input "******"
type input "*****"
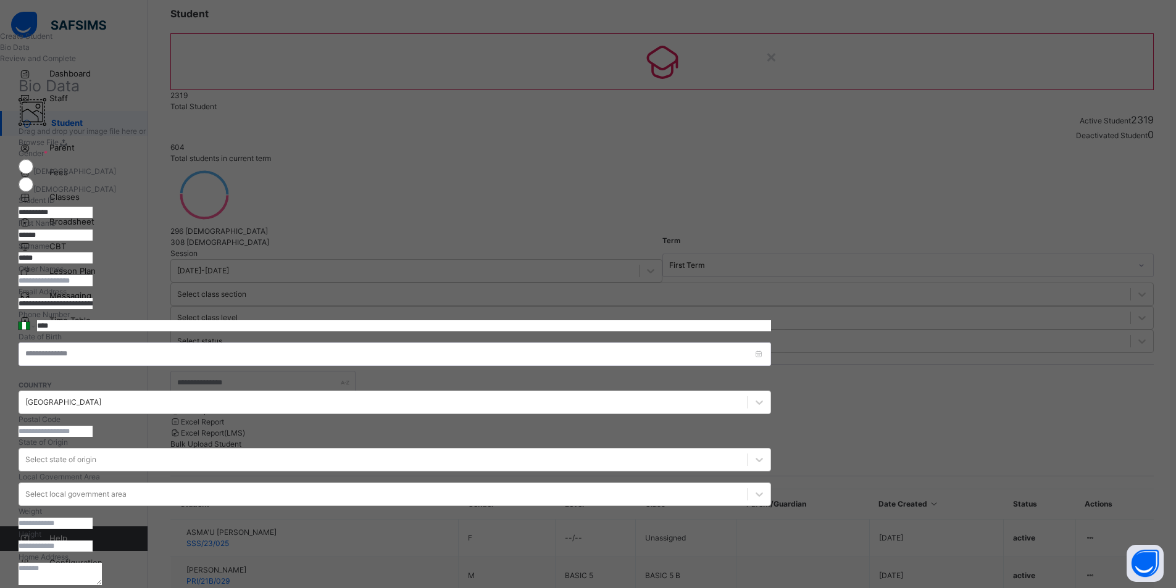
type input "**********"
click at [674, 332] on input "****" at bounding box center [404, 325] width 734 height 11
type input "**********"
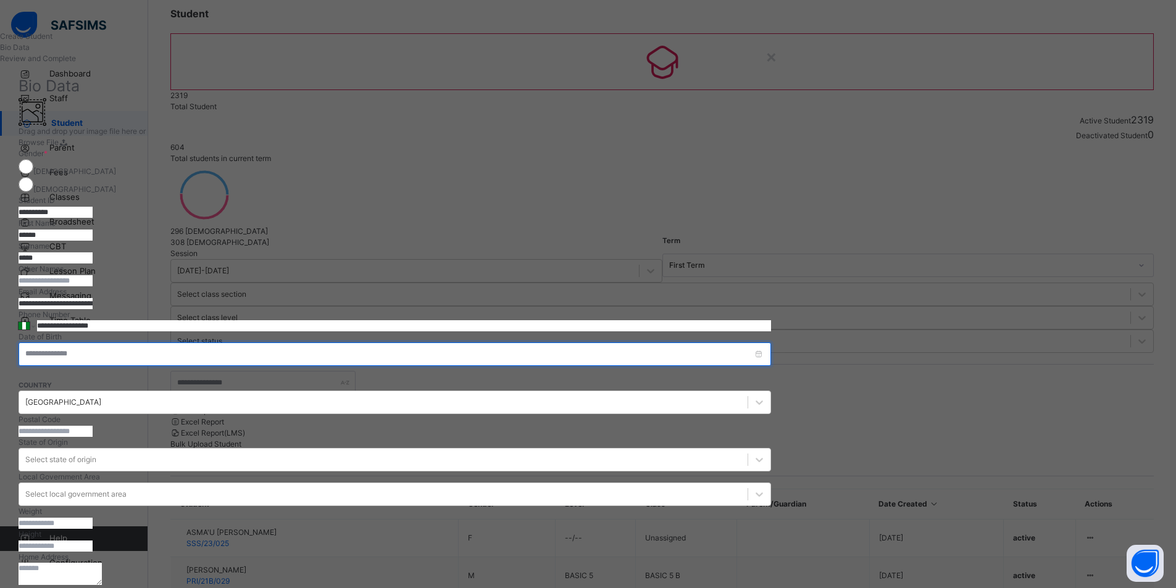
click at [771, 366] on input at bounding box center [395, 354] width 753 height 23
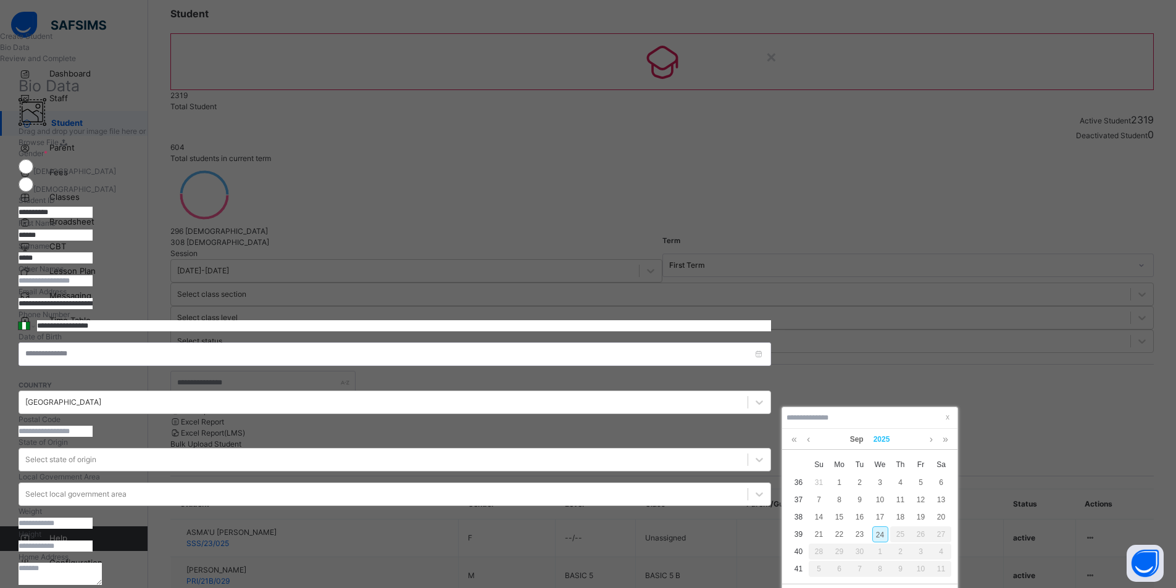
click at [881, 440] on link "2025" at bounding box center [882, 439] width 27 height 21
click at [869, 506] on link "2023" at bounding box center [870, 511] width 28 height 22
click at [938, 545] on div "30" at bounding box center [942, 552] width 16 height 16
type input "**********"
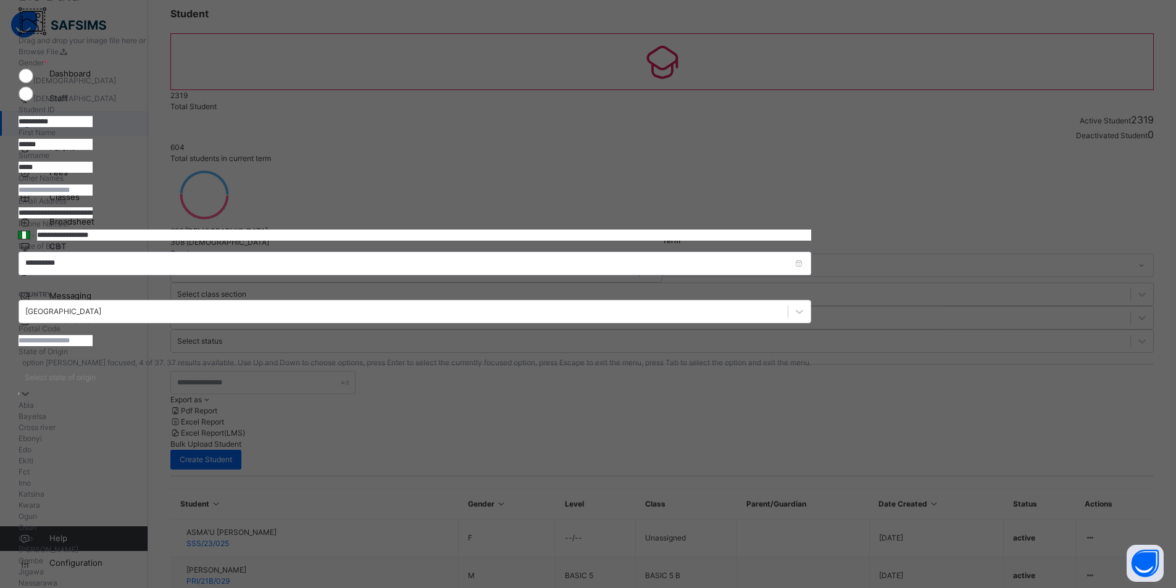
scroll to position [91, 0]
type input "***"
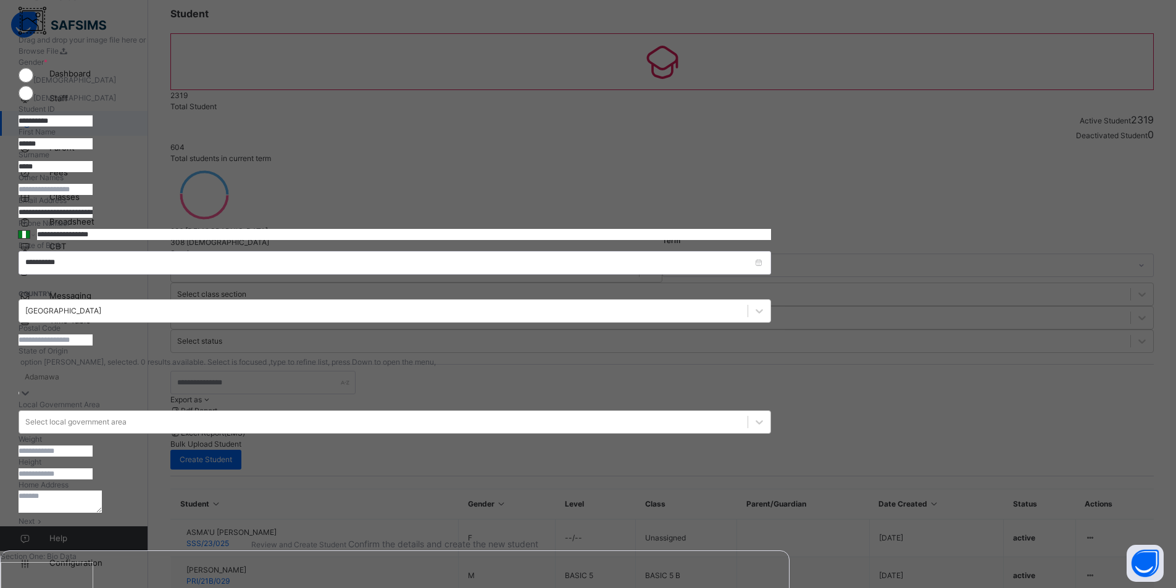
click at [743, 432] on div "Select local government area" at bounding box center [383, 422] width 729 height 19
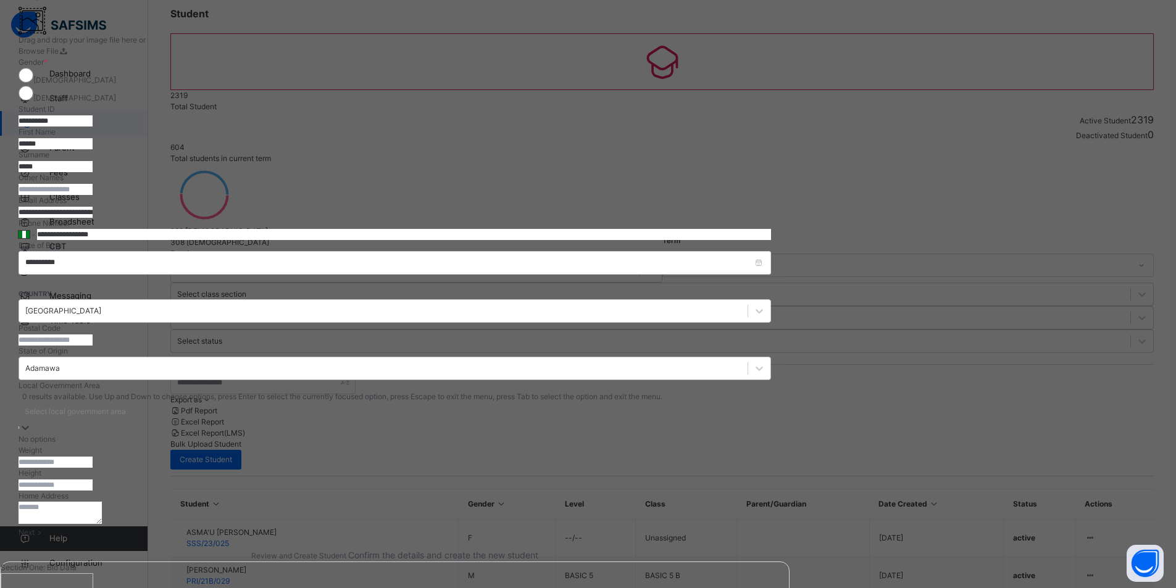
click at [743, 422] on div "Select local government area" at bounding box center [395, 412] width 753 height 19
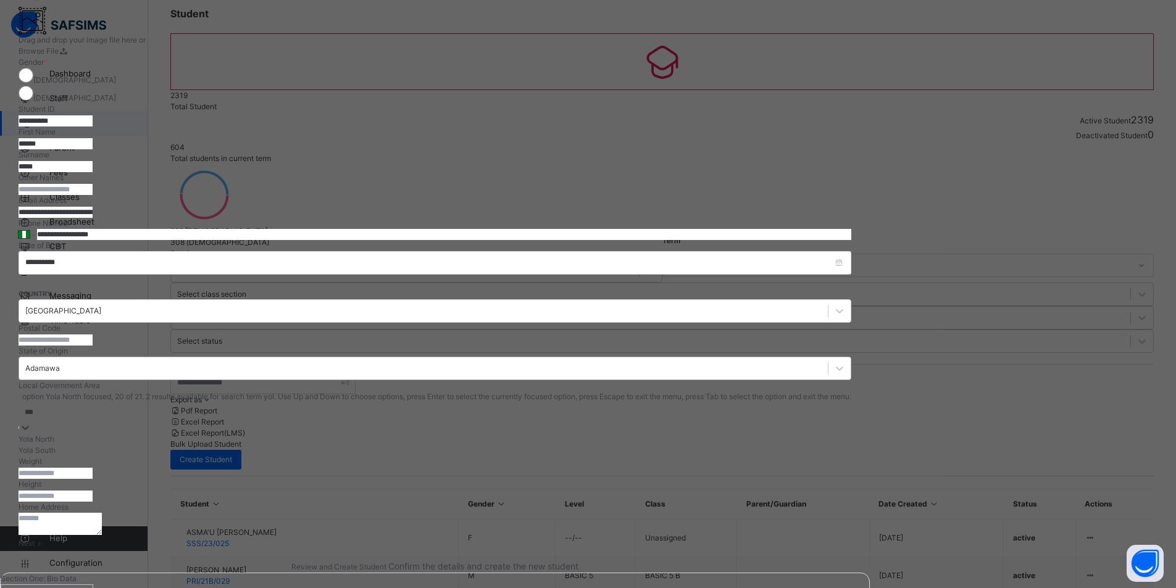
type input "****"
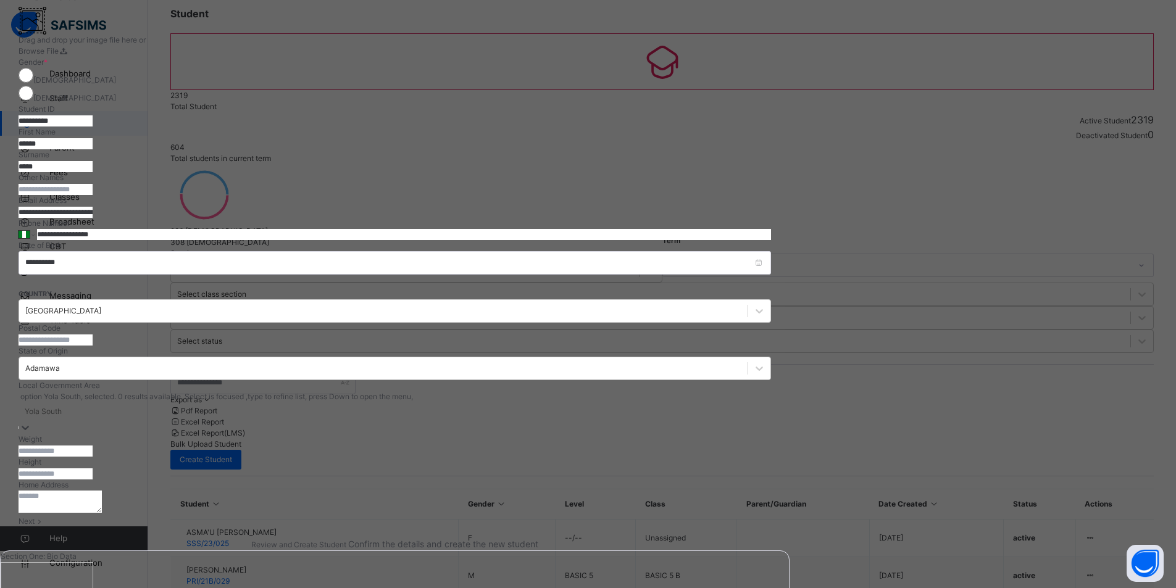
click at [102, 513] on textarea at bounding box center [60, 502] width 83 height 22
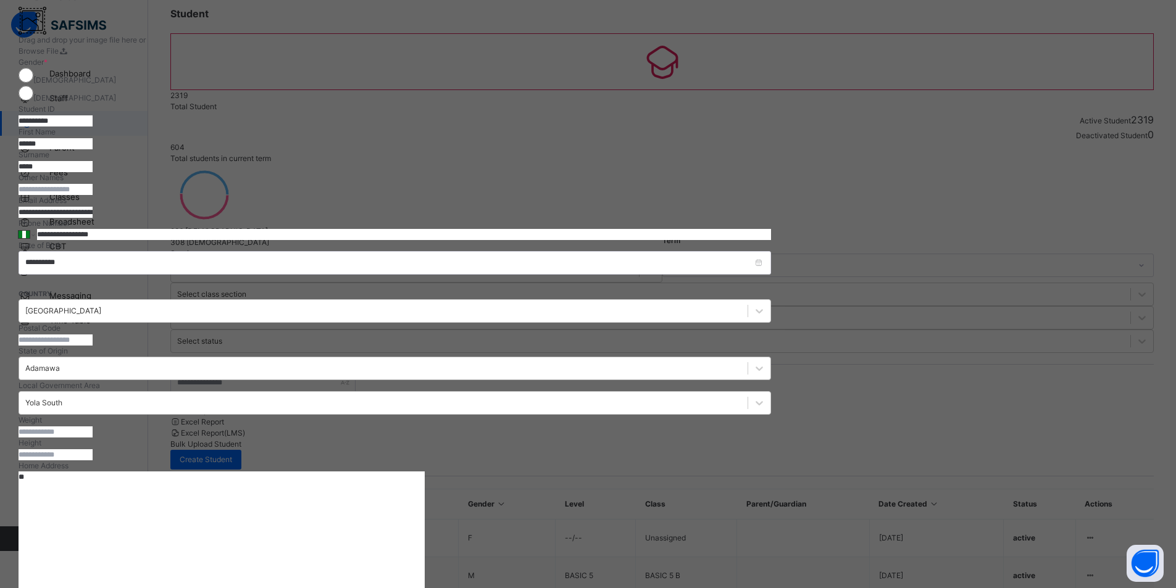
type textarea "*"
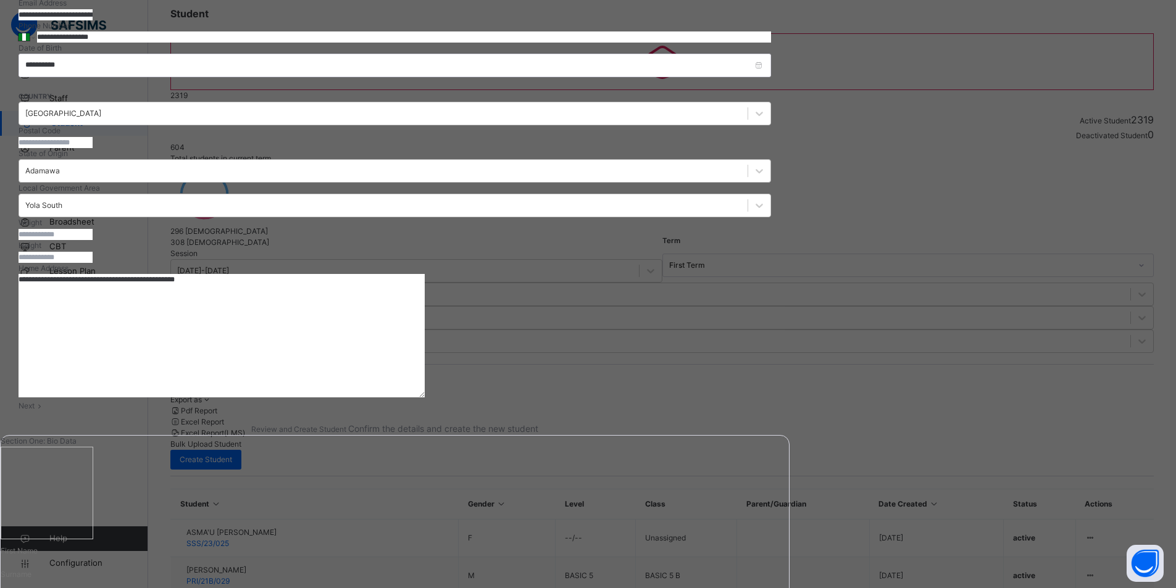
scroll to position [291, 0]
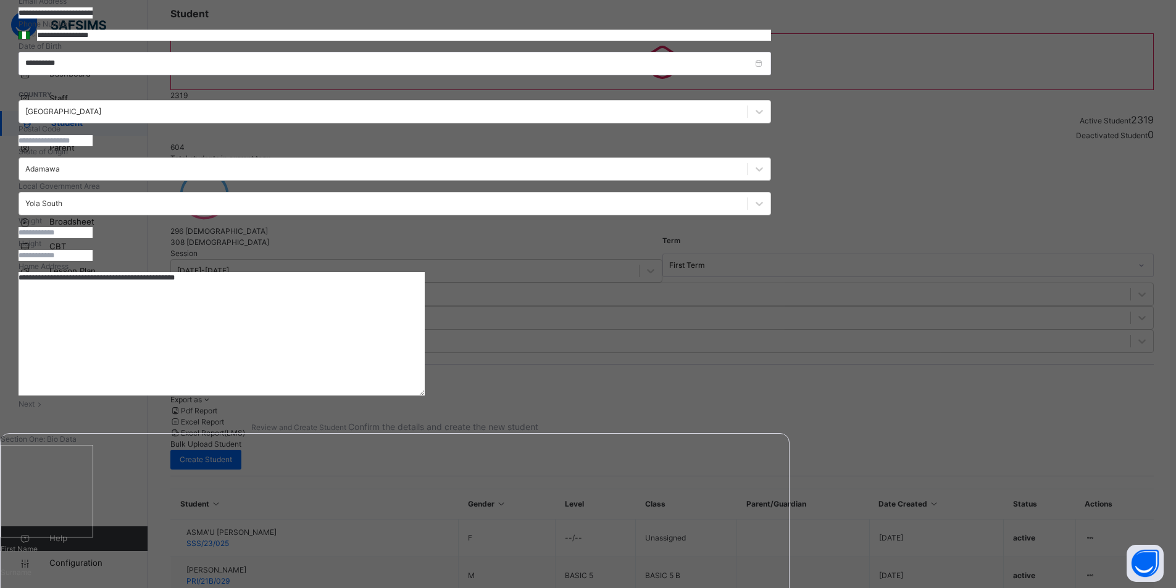
type textarea "**********"
click at [35, 409] on span "Next" at bounding box center [27, 404] width 16 height 9
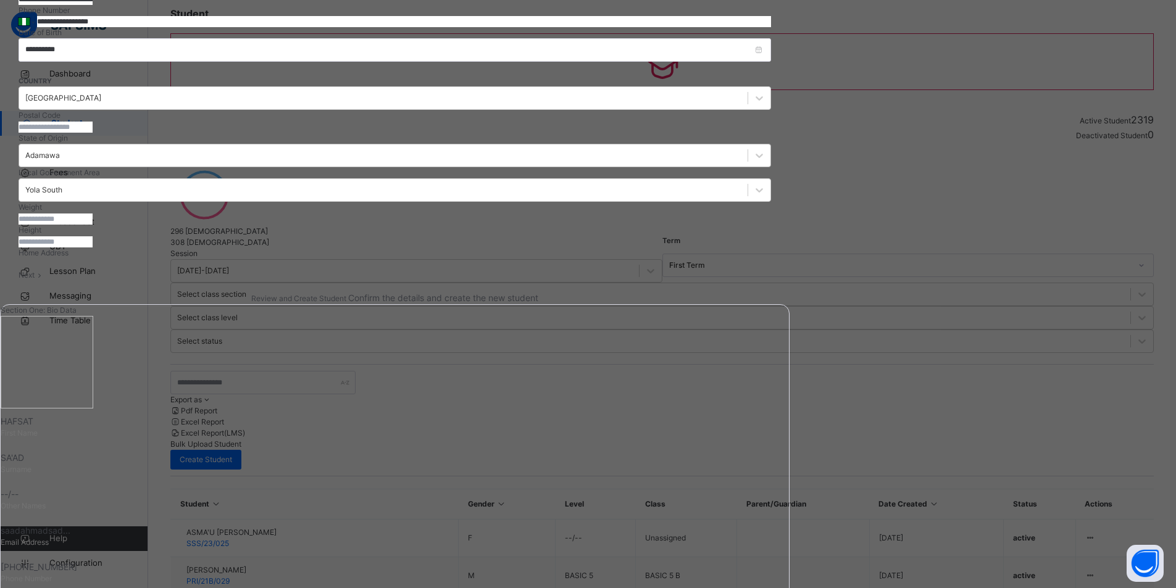
scroll to position [91, 0]
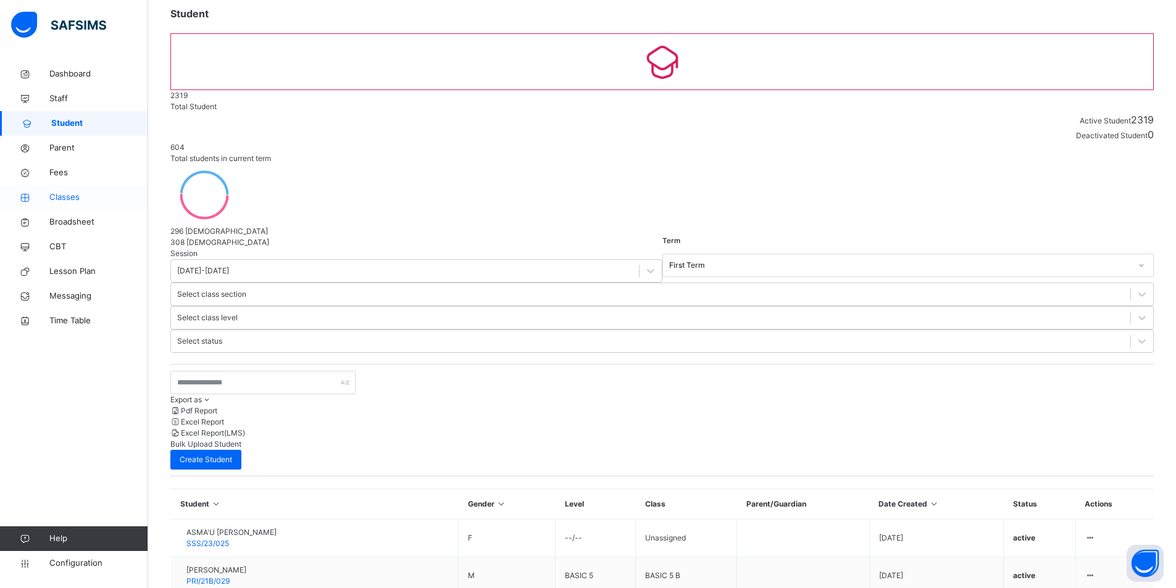
click at [87, 191] on span "Classes" at bounding box center [98, 197] width 99 height 12
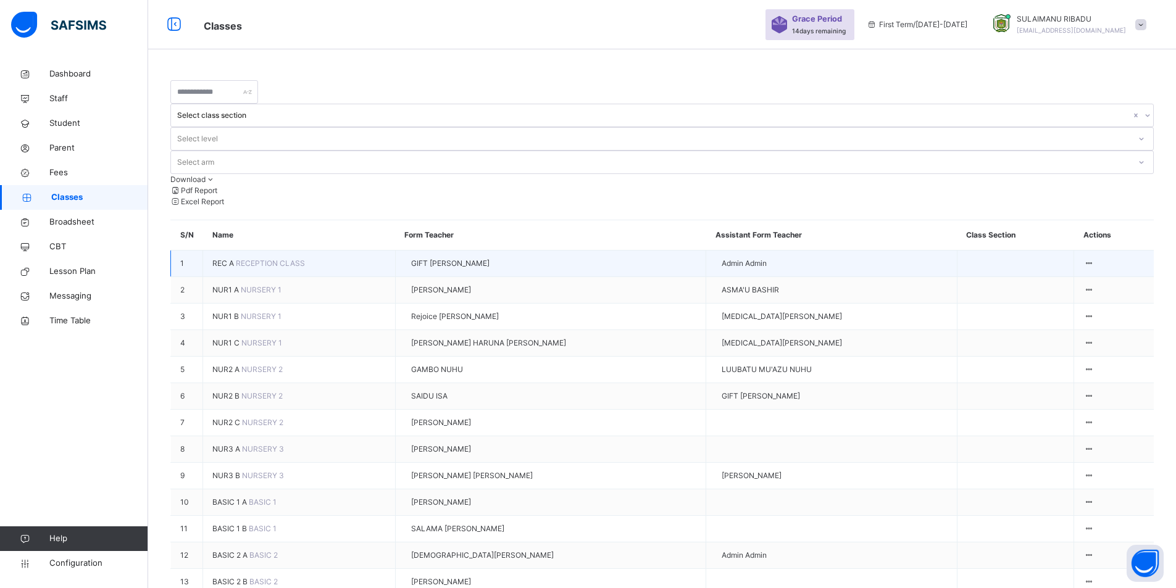
click at [236, 259] on span "REC A" at bounding box center [223, 263] width 23 height 9
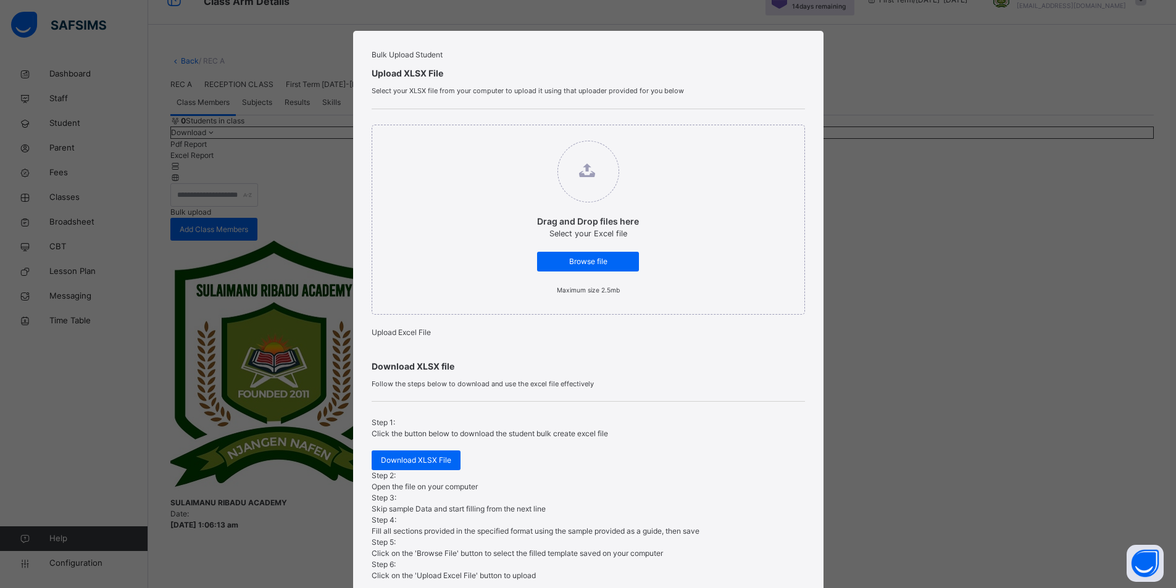
scroll to position [100, 0]
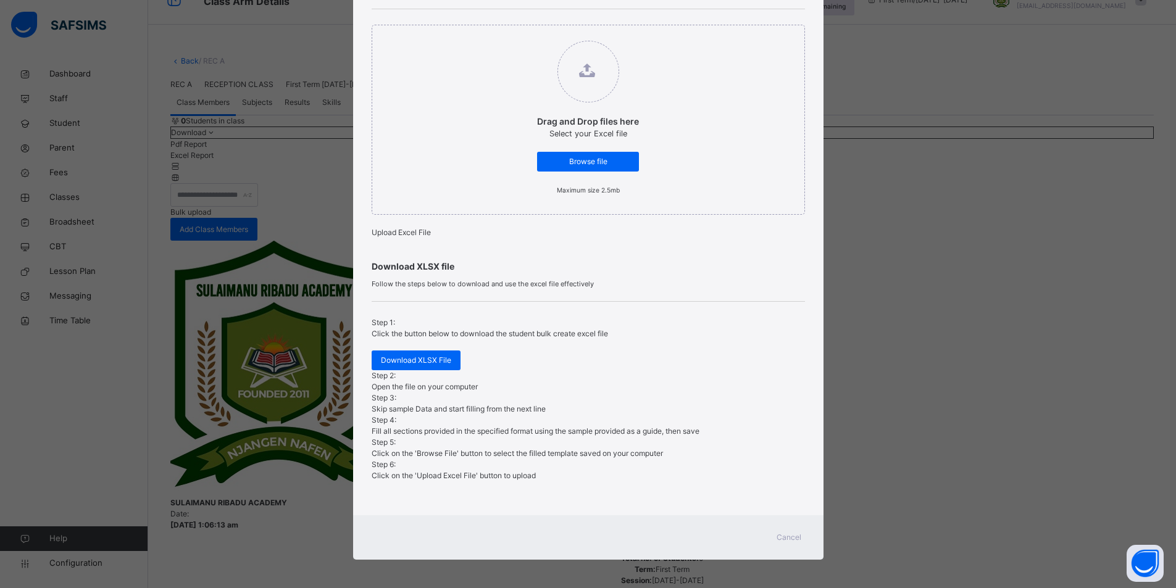
click at [783, 532] on span "Cancel" at bounding box center [789, 537] width 25 height 11
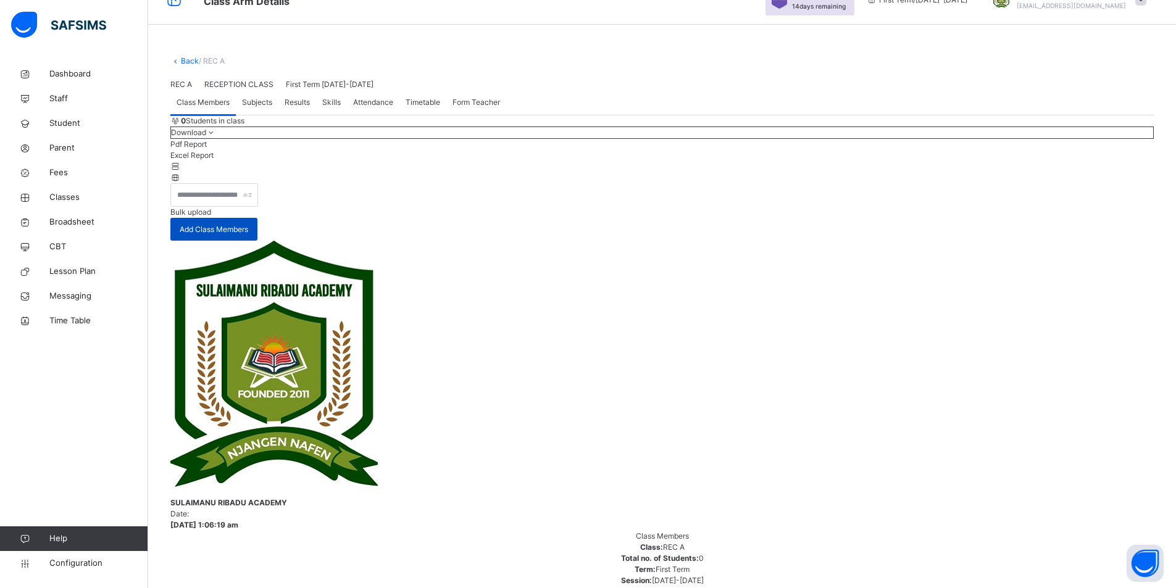
click at [248, 235] on span "Add Class Members" at bounding box center [214, 229] width 69 height 11
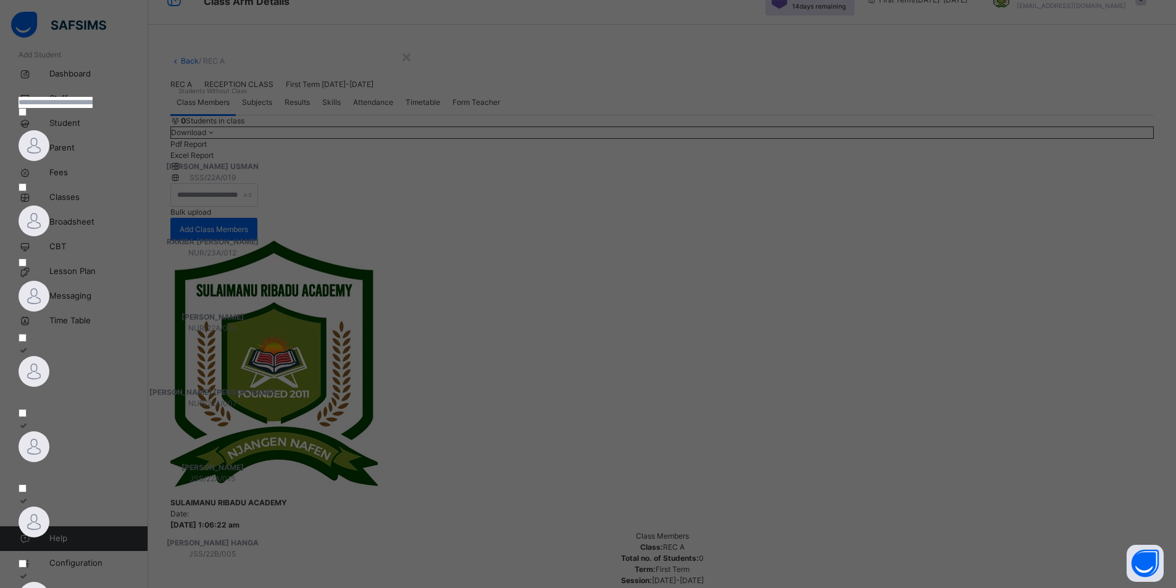
click at [93, 108] on input "text" at bounding box center [56, 102] width 74 height 11
type input "******"
click at [192, 183] on span "REC/25/002" at bounding box center [198, 177] width 358 height 11
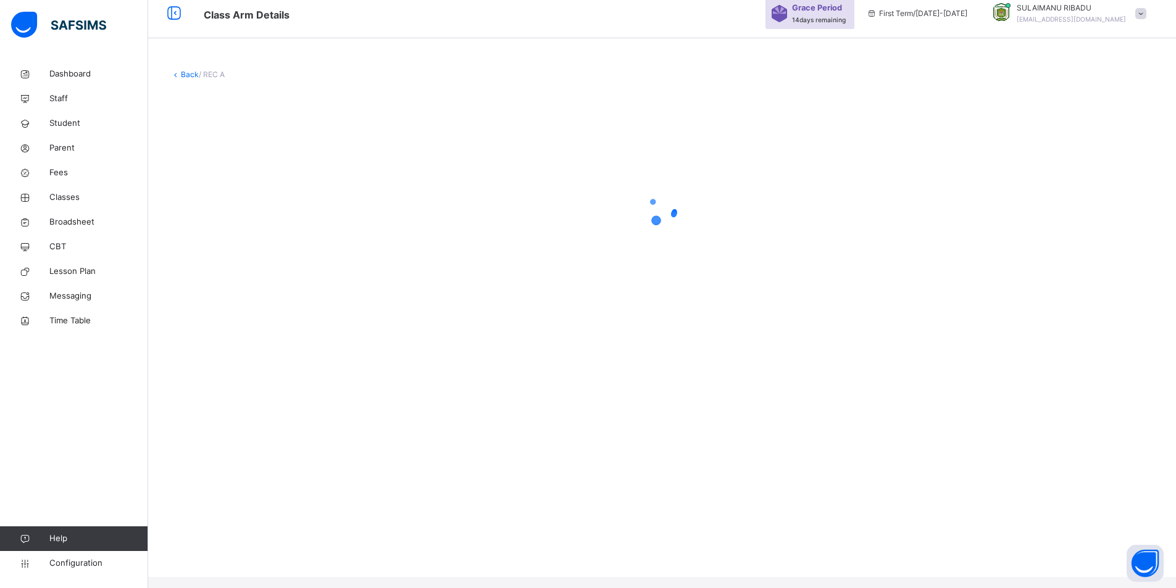
scroll to position [0, 0]
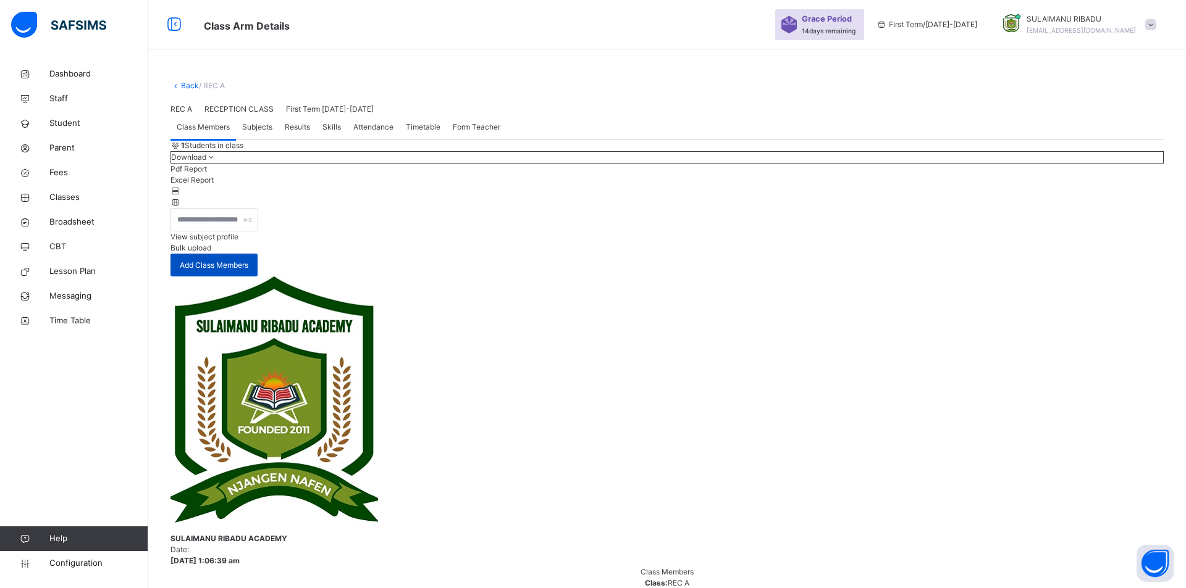
click at [248, 271] on span "Add Class Members" at bounding box center [214, 265] width 69 height 11
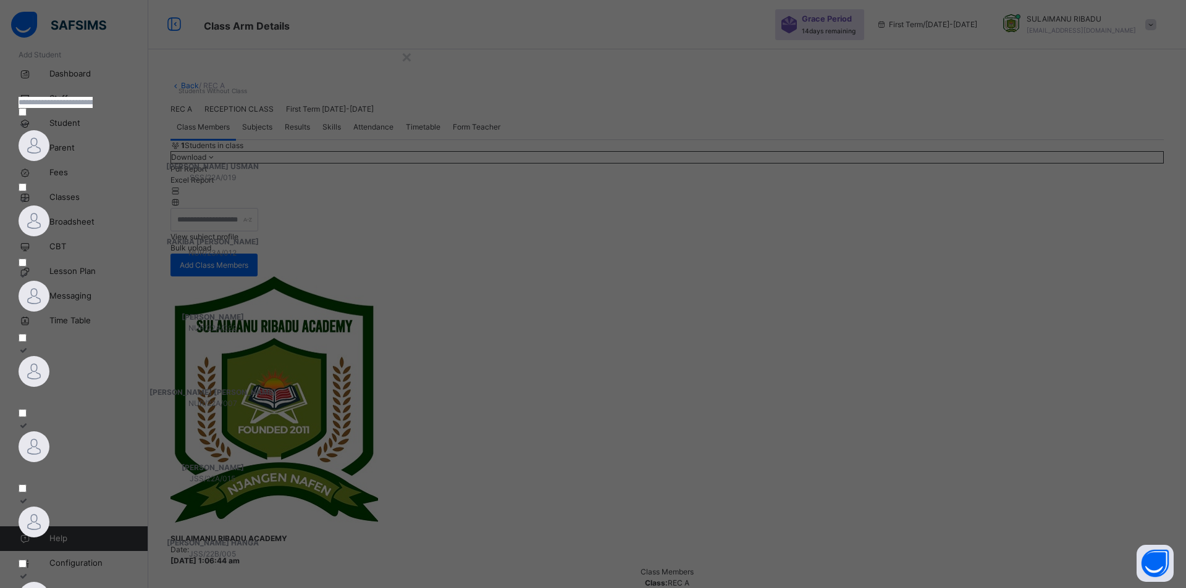
click at [93, 108] on input "text" at bounding box center [56, 102] width 74 height 11
type input "**********"
click at [205, 172] on span "MOHAMMAD SEBORE IBRAHIM" at bounding box center [198, 166] width 358 height 11
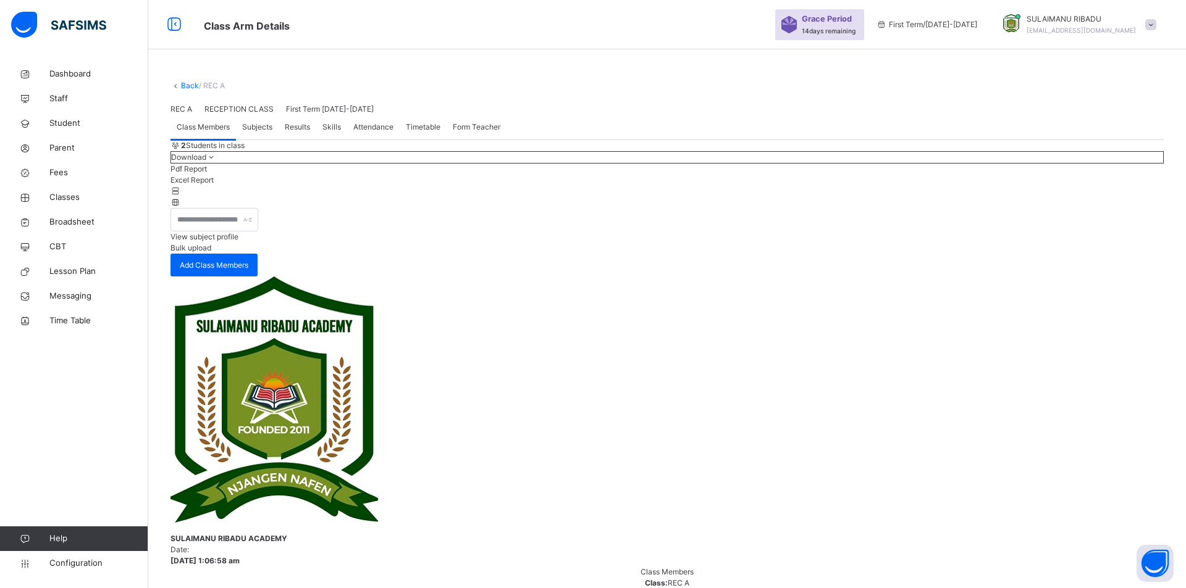
click at [262, 133] on span "Subjects" at bounding box center [257, 127] width 30 height 11
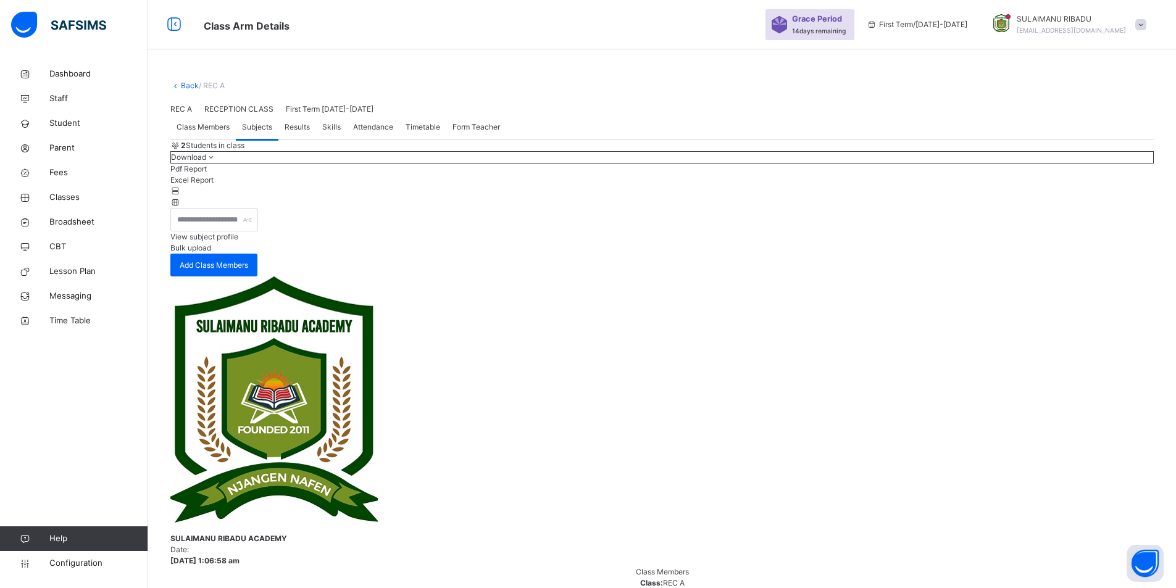
click at [220, 133] on span "Class Members" at bounding box center [203, 127] width 53 height 11
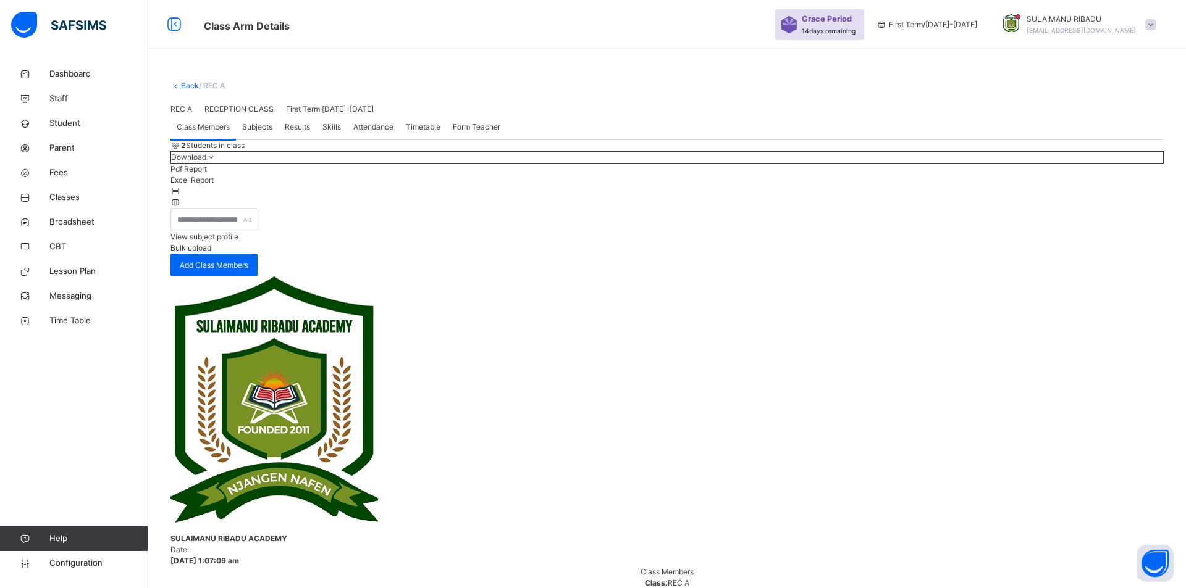
click at [995, 243] on div "View subject profile" at bounding box center [666, 237] width 993 height 11
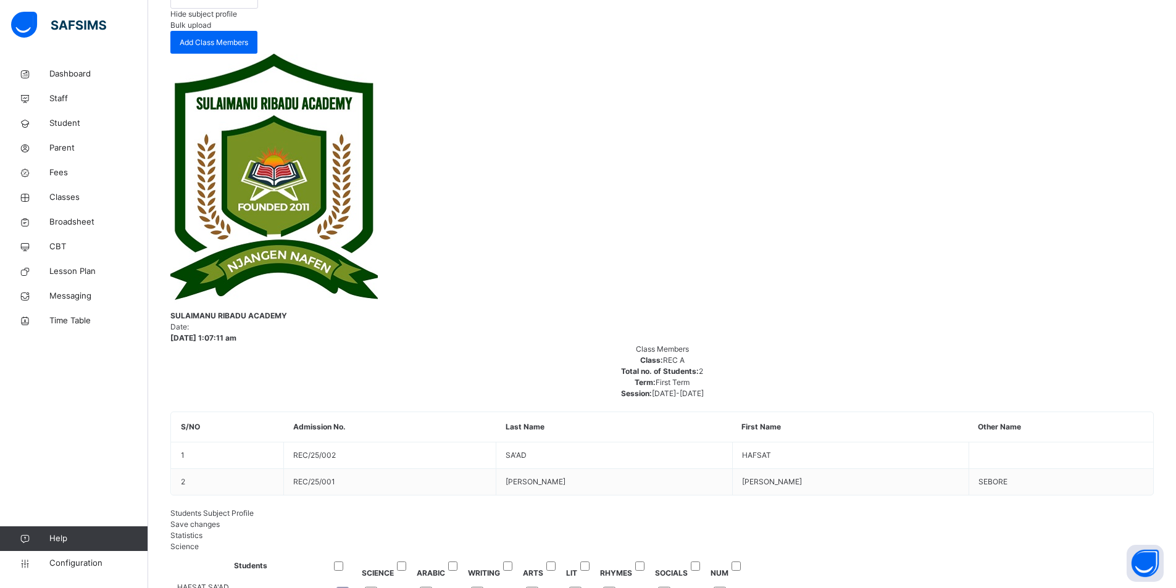
scroll to position [36, 0]
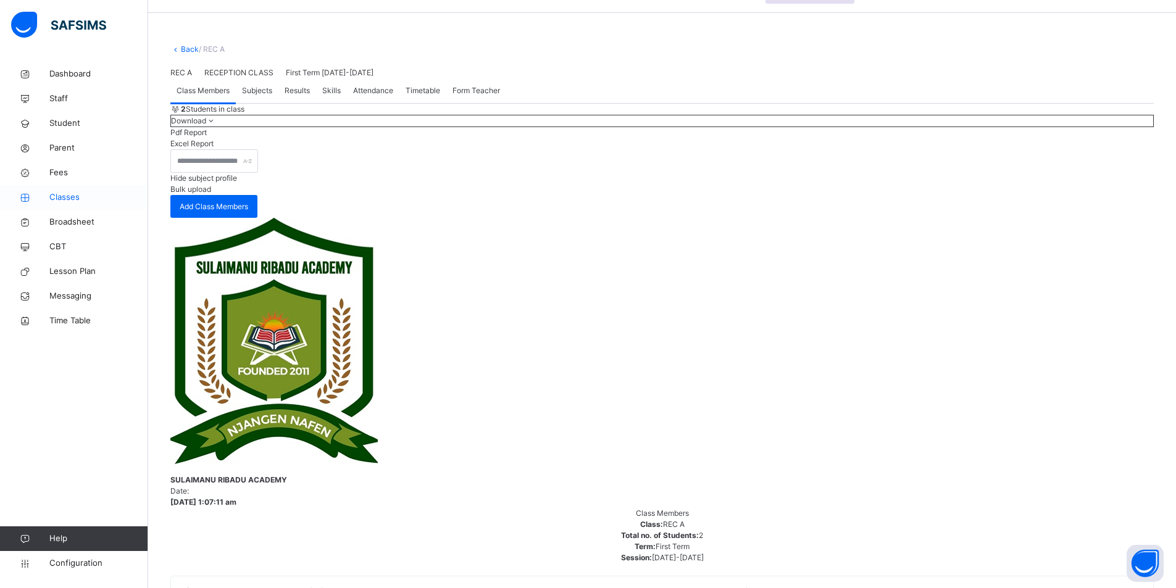
click at [94, 200] on span "Classes" at bounding box center [98, 197] width 99 height 12
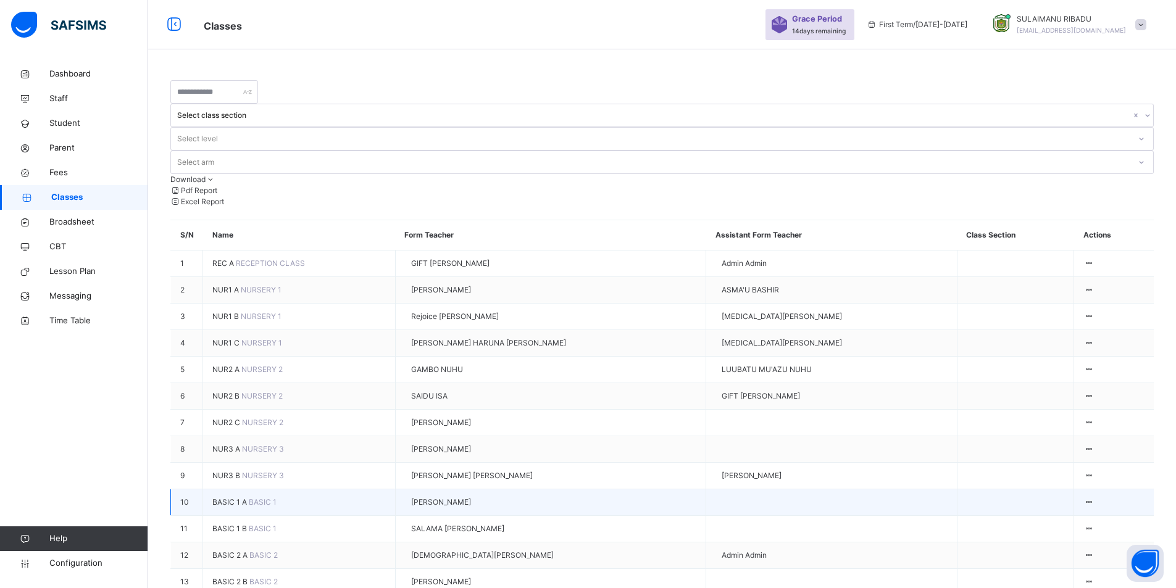
click at [249, 499] on span "BASIC 1 A" at bounding box center [230, 502] width 36 height 9
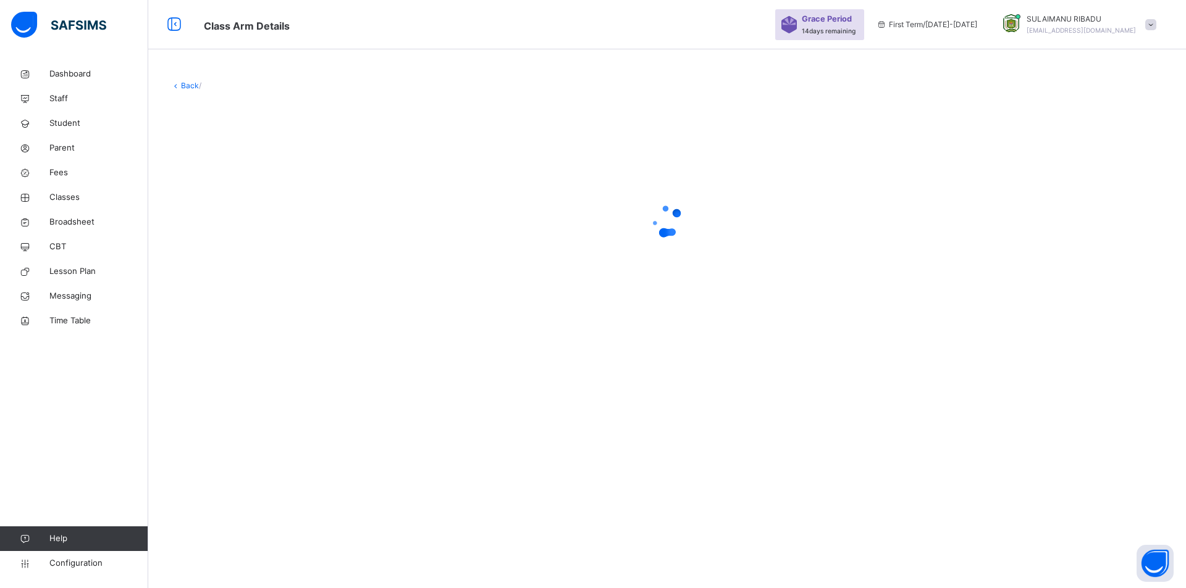
click at [299, 499] on div "Back /" at bounding box center [666, 294] width 1037 height 588
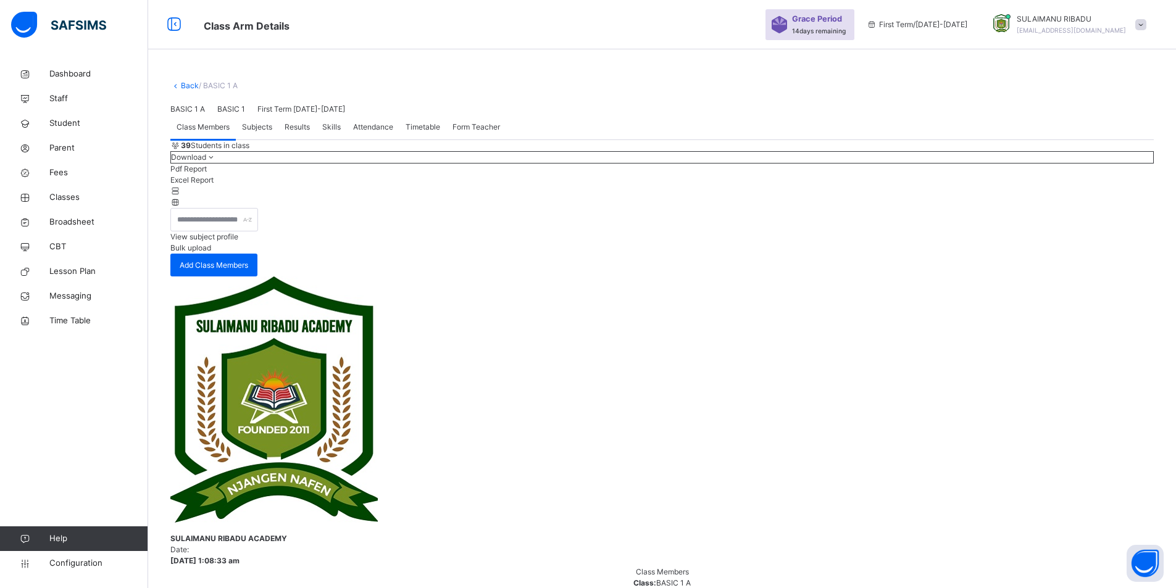
click at [211, 253] on span "Bulk upload" at bounding box center [190, 247] width 41 height 9
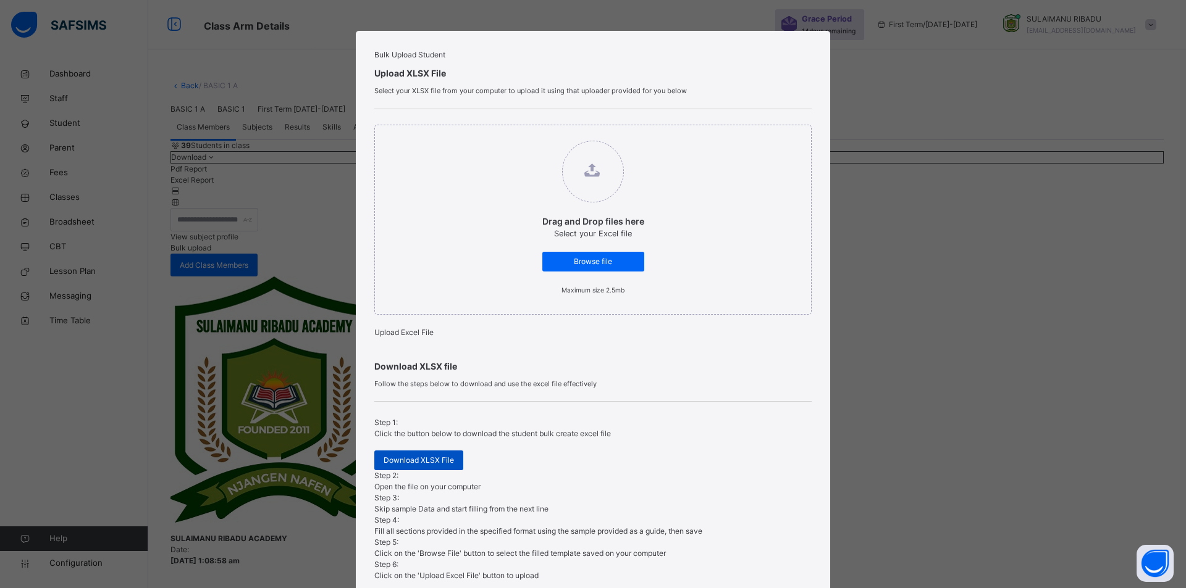
click at [393, 466] on span "Download XLSX File" at bounding box center [418, 460] width 70 height 11
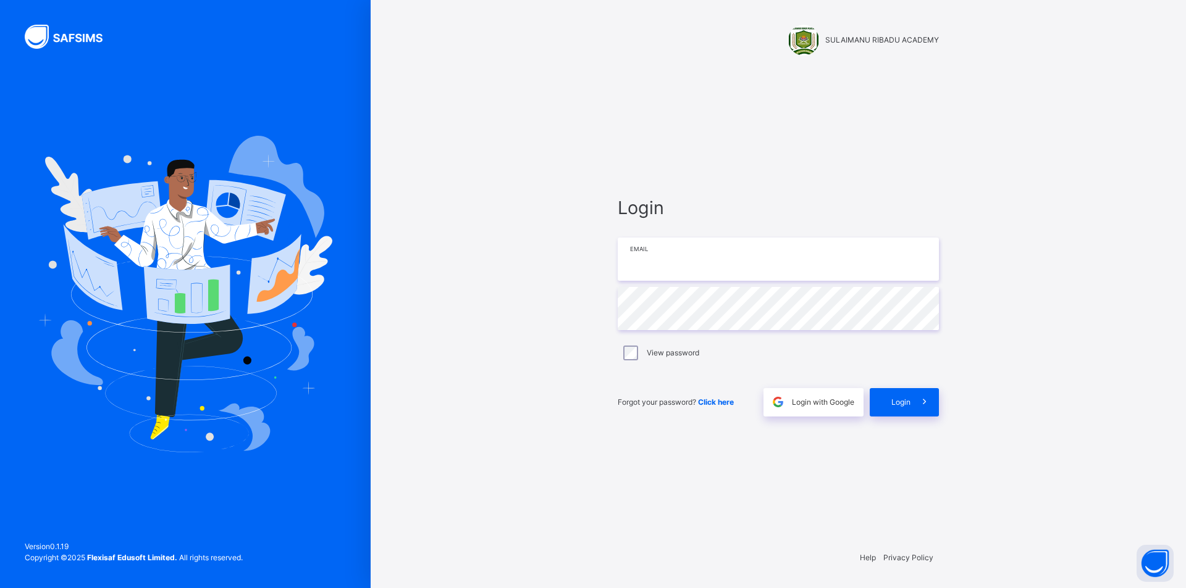
click at [795, 271] on input "email" at bounding box center [778, 259] width 321 height 43
type input "**********"
click at [899, 390] on div "Login" at bounding box center [903, 402] width 69 height 28
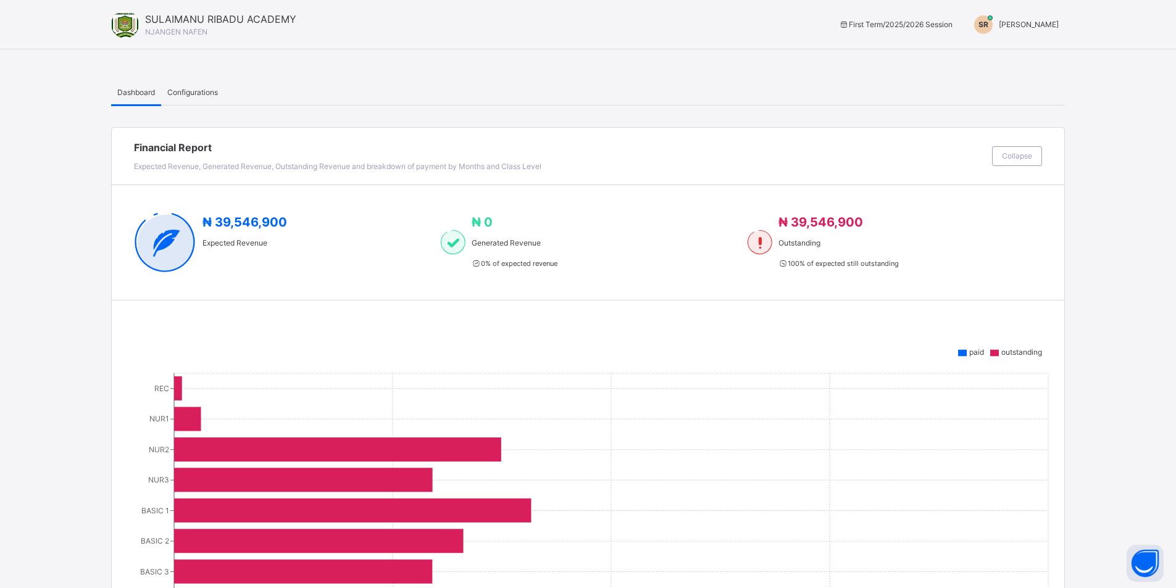
click at [1031, 25] on span "SULAIMANU RIBADU" at bounding box center [1029, 24] width 60 height 9
click at [1030, 51] on span "Switch to Admin View" at bounding box center [1013, 54] width 94 height 17
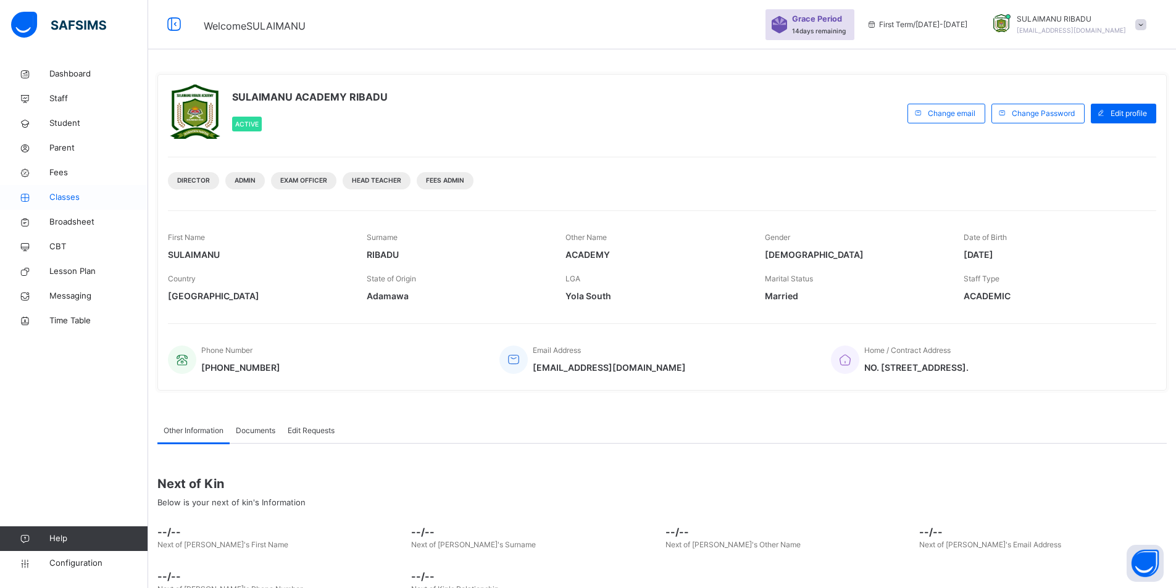
click at [124, 188] on link "Classes" at bounding box center [74, 197] width 148 height 25
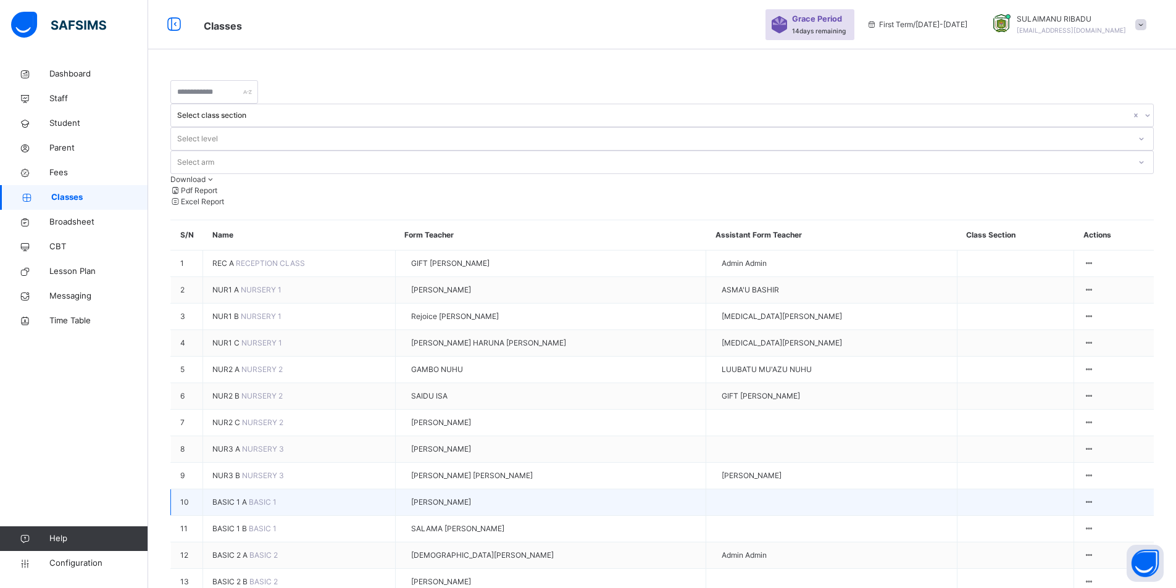
click at [249, 501] on span "BASIC 1 A" at bounding box center [230, 502] width 36 height 9
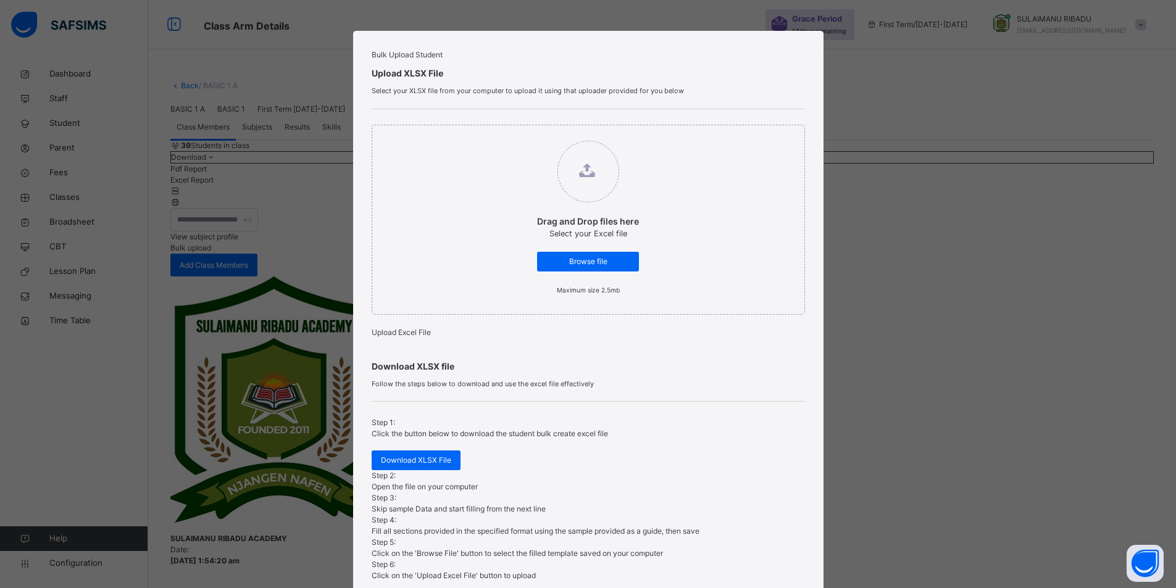
scroll to position [100, 0]
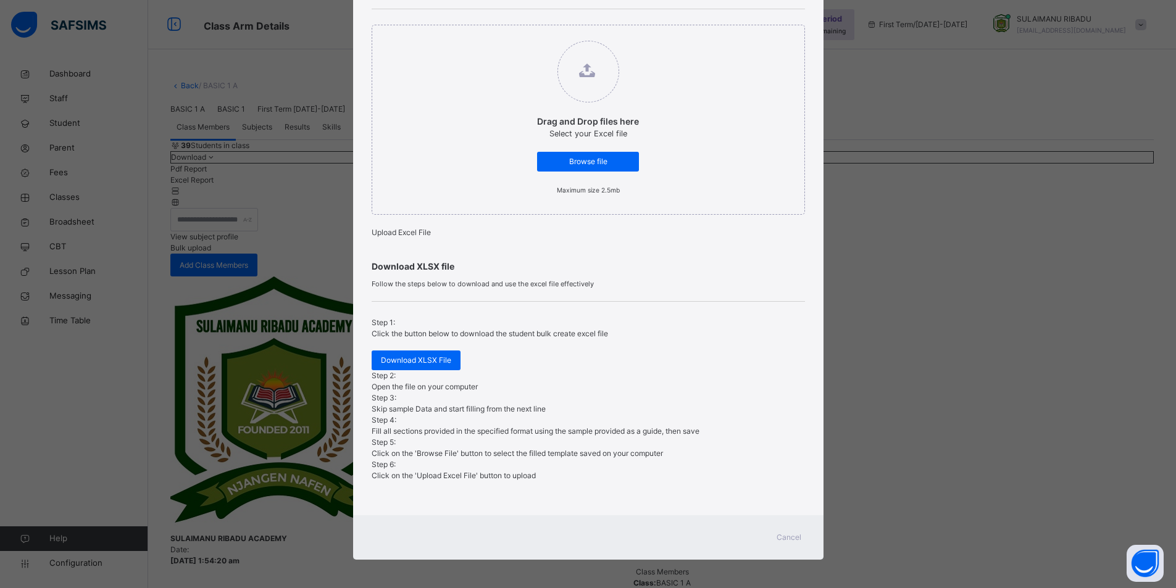
click at [785, 537] on span "Cancel" at bounding box center [789, 537] width 25 height 11
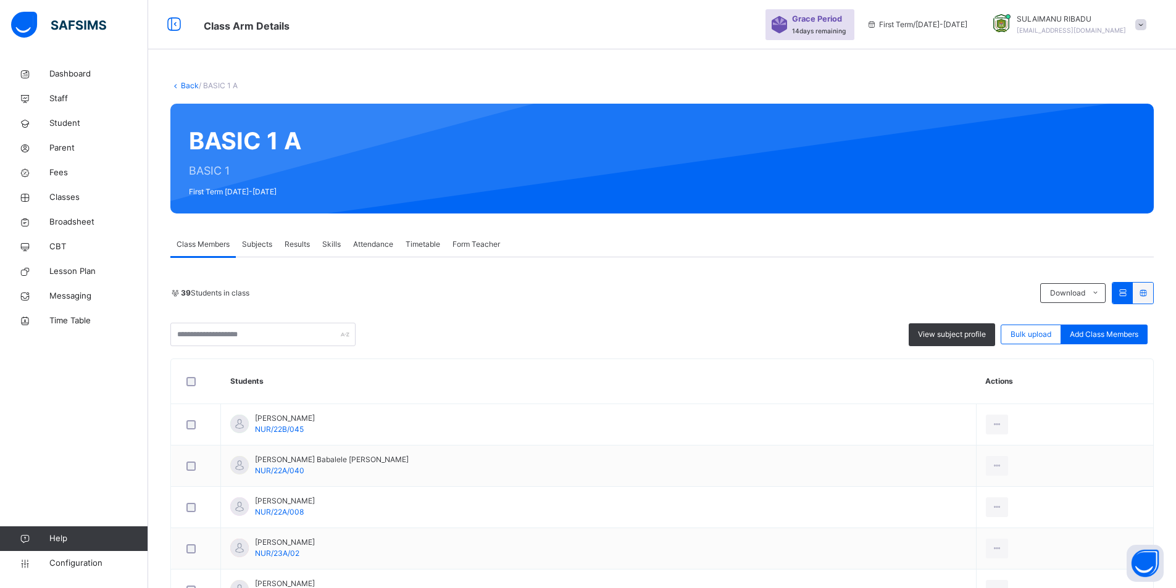
click at [189, 90] on link "Back" at bounding box center [190, 85] width 18 height 9
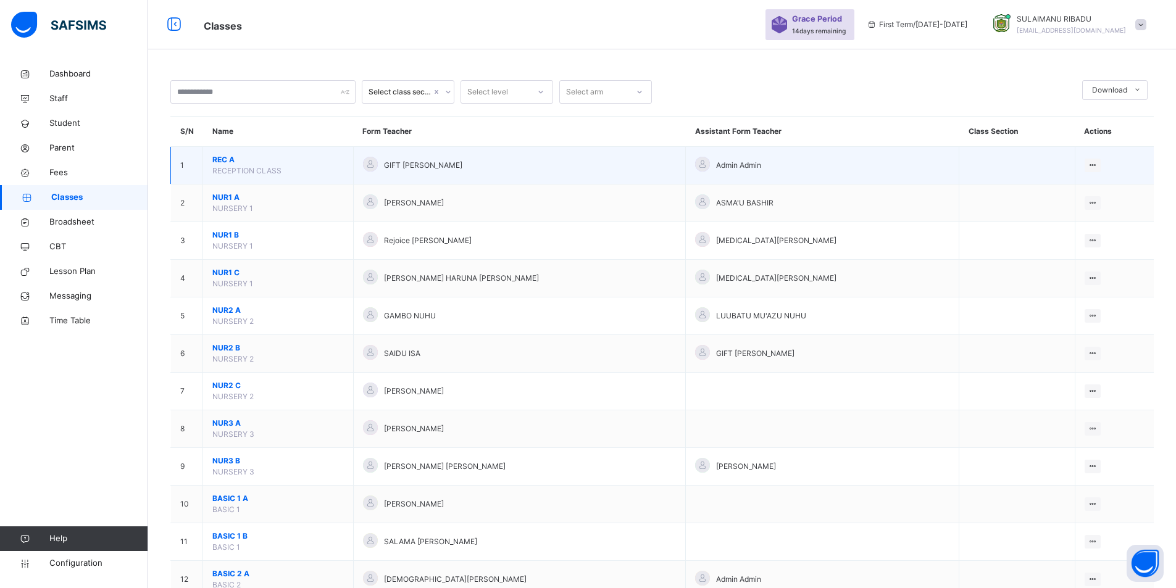
click at [291, 165] on td "REC A RECEPTION CLASS" at bounding box center [278, 166] width 151 height 38
click at [299, 161] on span "REC A" at bounding box center [278, 159] width 132 height 11
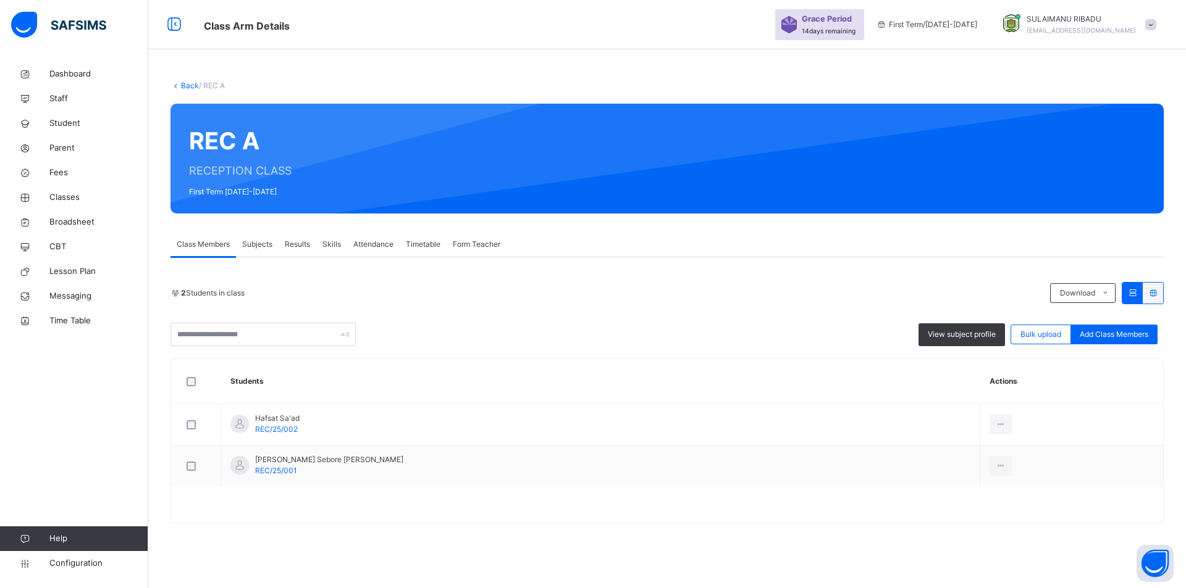
click at [187, 83] on link "Back" at bounding box center [190, 85] width 18 height 9
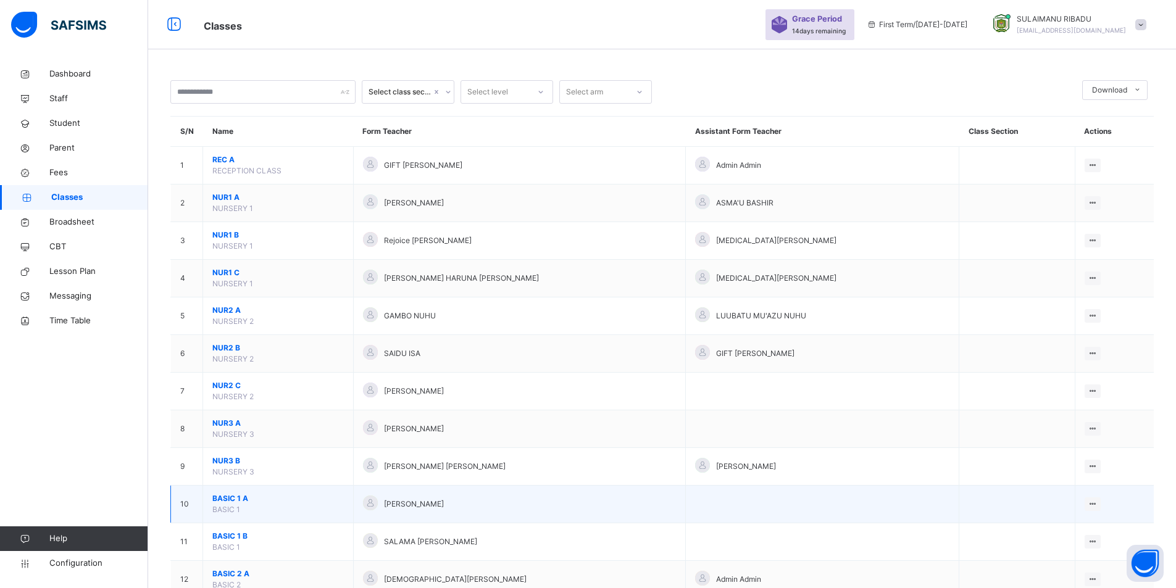
click at [235, 502] on span "BASIC 1 A" at bounding box center [278, 498] width 132 height 11
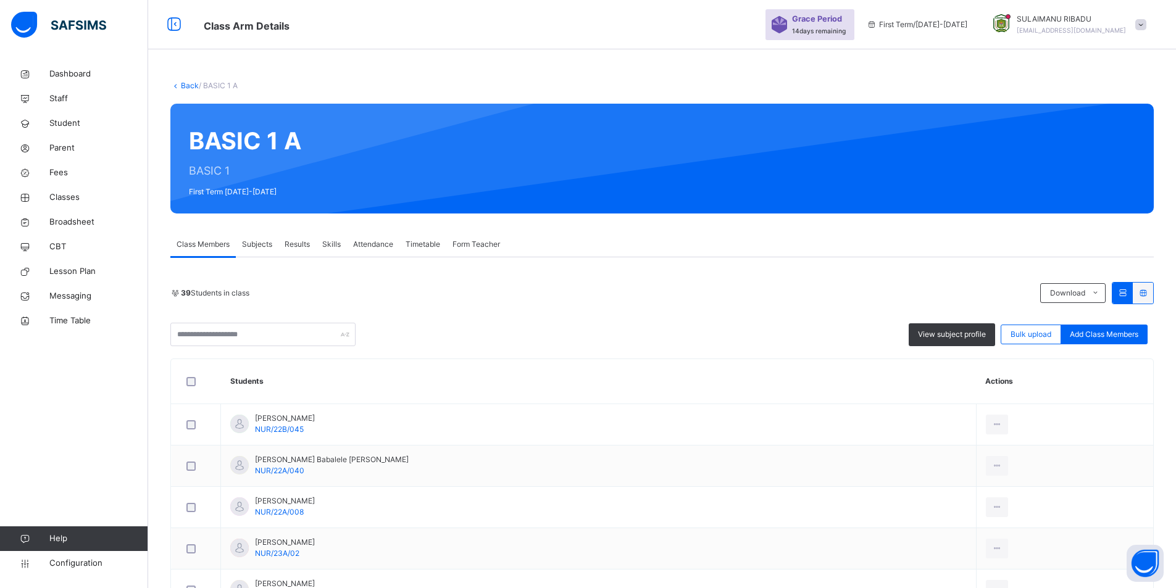
click at [1057, 28] on span "[EMAIL_ADDRESS][DOMAIN_NAME]" at bounding box center [1071, 30] width 109 height 7
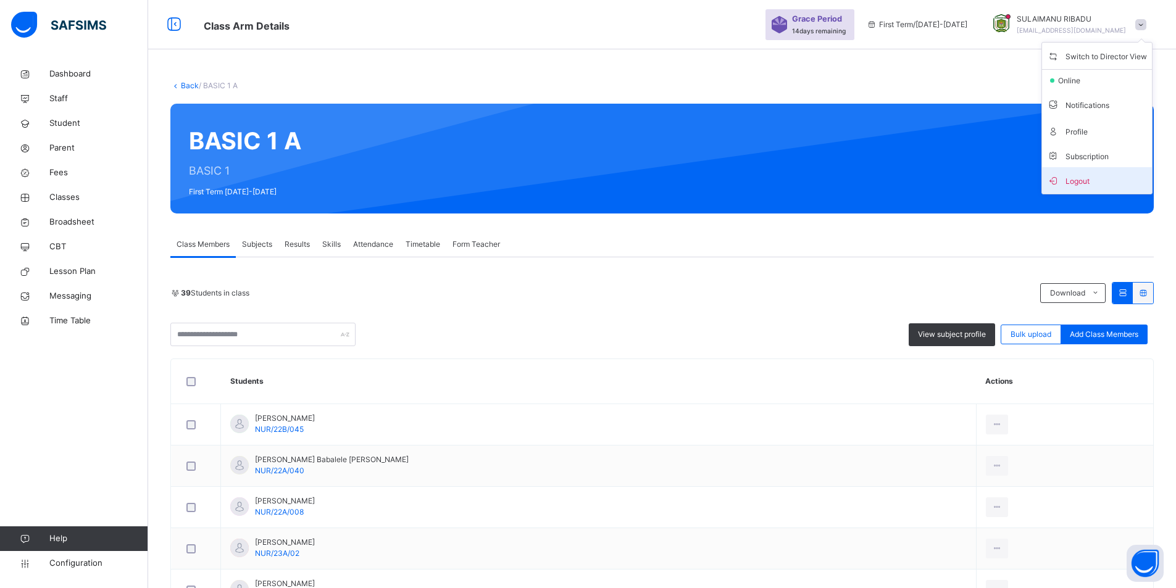
click at [1086, 182] on span "Logout" at bounding box center [1097, 180] width 100 height 17
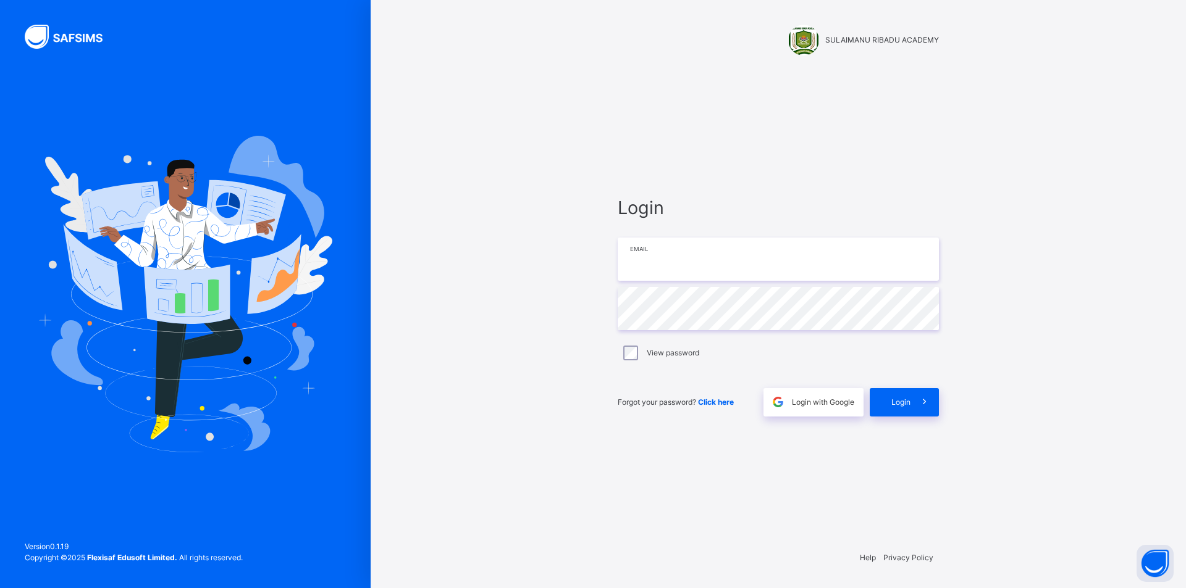
click at [742, 264] on input "email" at bounding box center [778, 259] width 321 height 43
type input "**********"
click at [903, 397] on span "Login" at bounding box center [900, 402] width 19 height 11
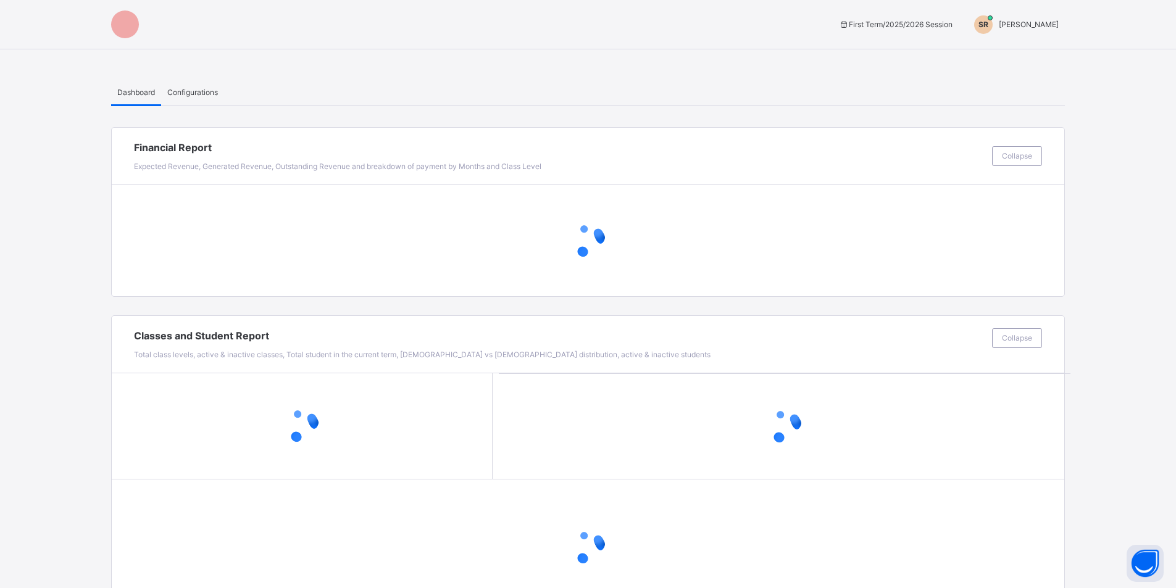
click at [1007, 23] on span "SULAIMANU RIBADU" at bounding box center [1029, 24] width 60 height 9
click at [1013, 60] on span "Switch to Admin View" at bounding box center [1013, 54] width 94 height 17
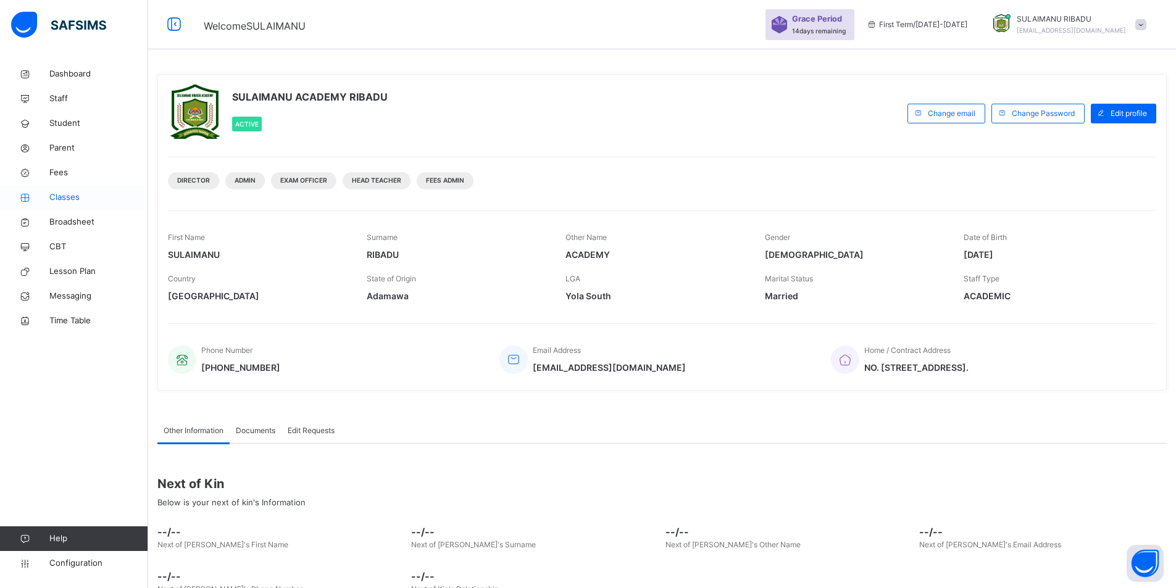
click at [94, 196] on span "Classes" at bounding box center [98, 197] width 99 height 12
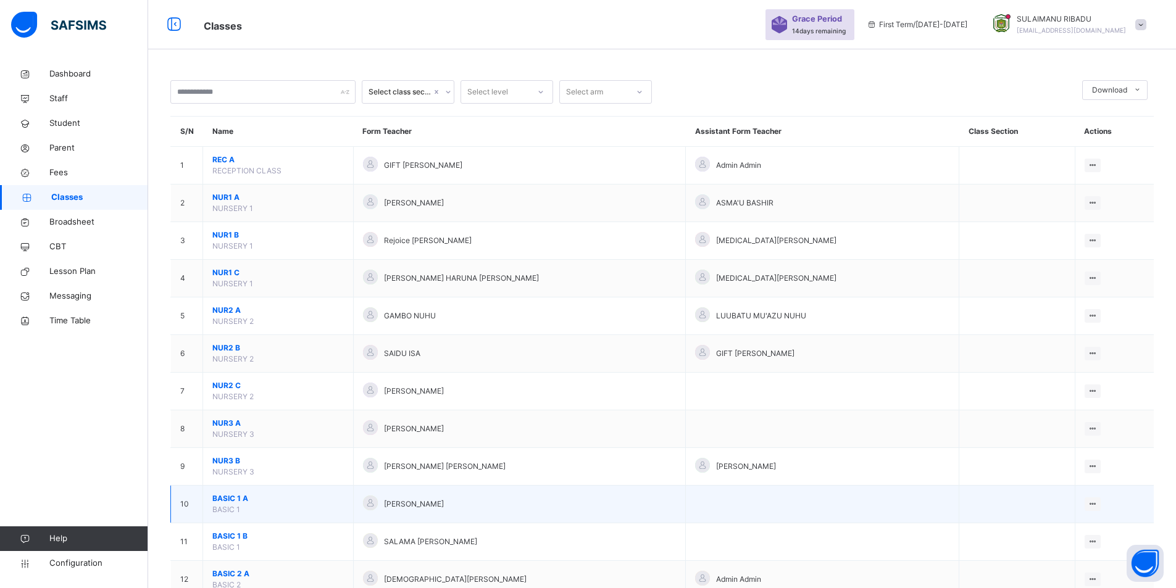
click at [268, 503] on span "BASIC 1 A" at bounding box center [278, 498] width 132 height 11
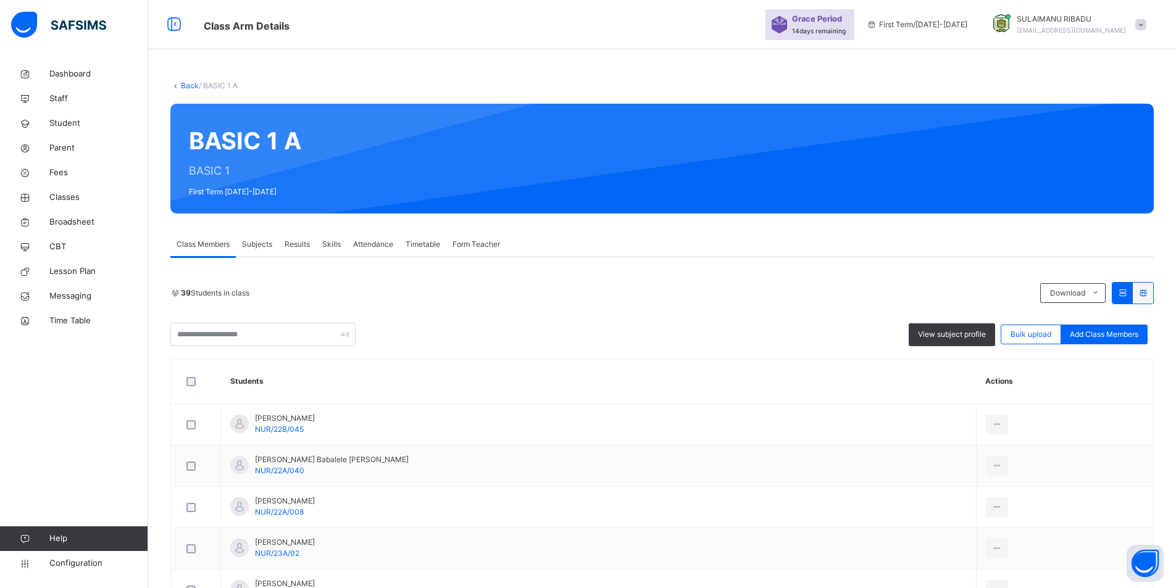
click at [184, 86] on link "Back" at bounding box center [190, 85] width 18 height 9
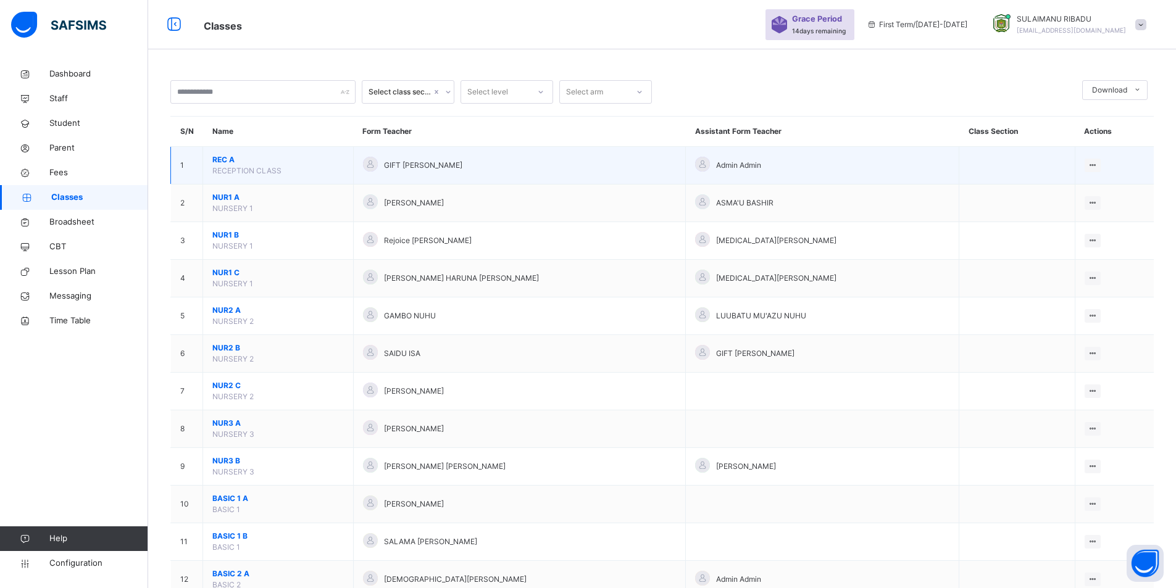
click at [269, 156] on span "REC A" at bounding box center [278, 159] width 132 height 11
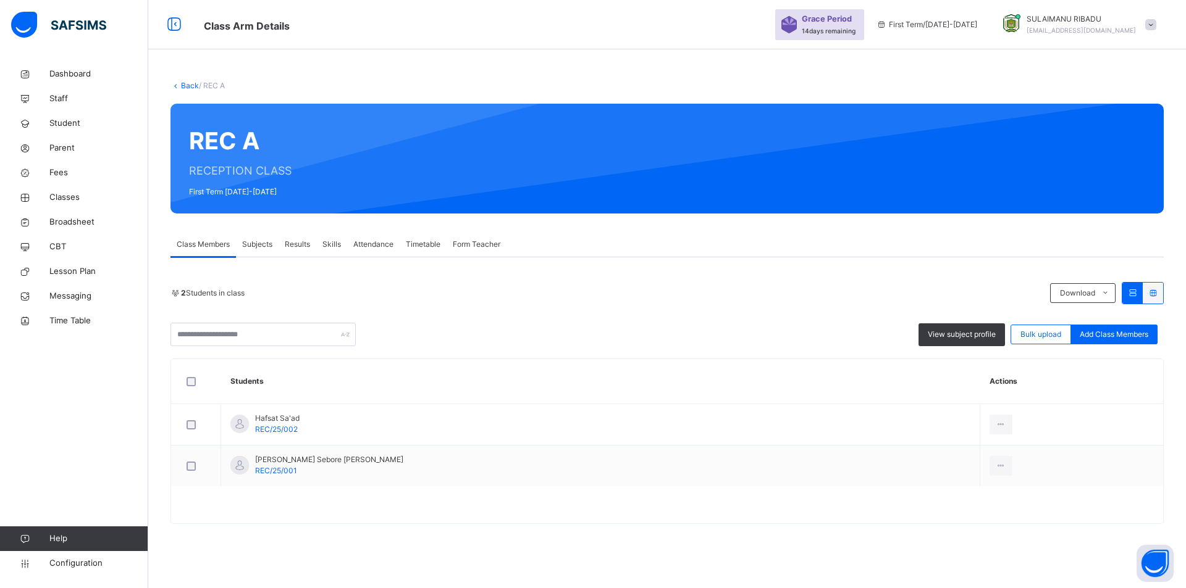
click at [179, 85] on icon at bounding box center [175, 85] width 10 height 9
click at [185, 85] on link "Back" at bounding box center [190, 85] width 18 height 9
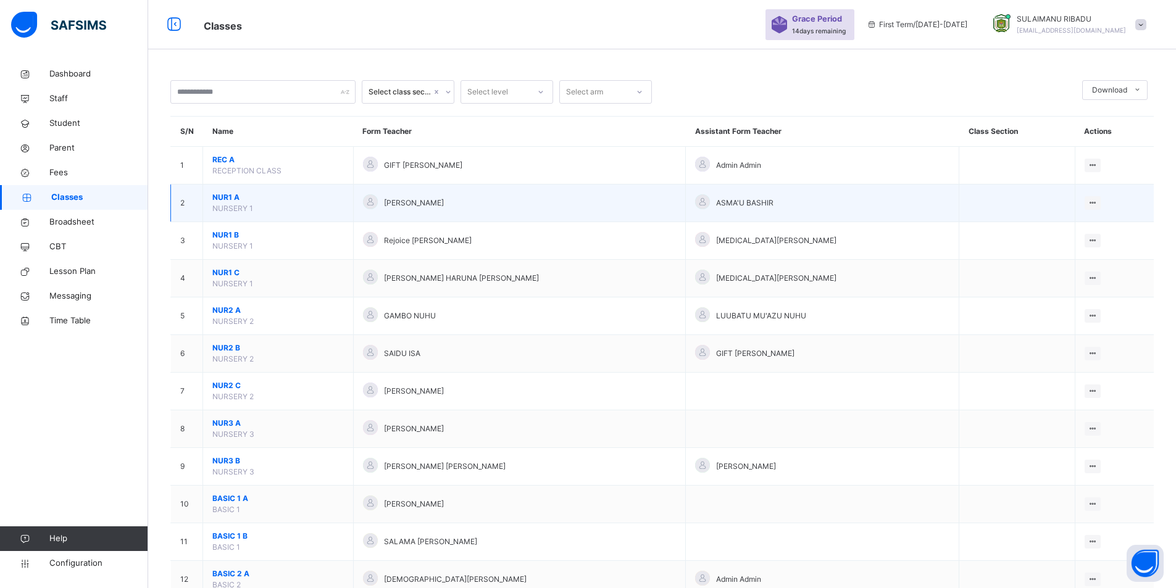
click at [257, 199] on span "NUR1 A" at bounding box center [278, 197] width 132 height 11
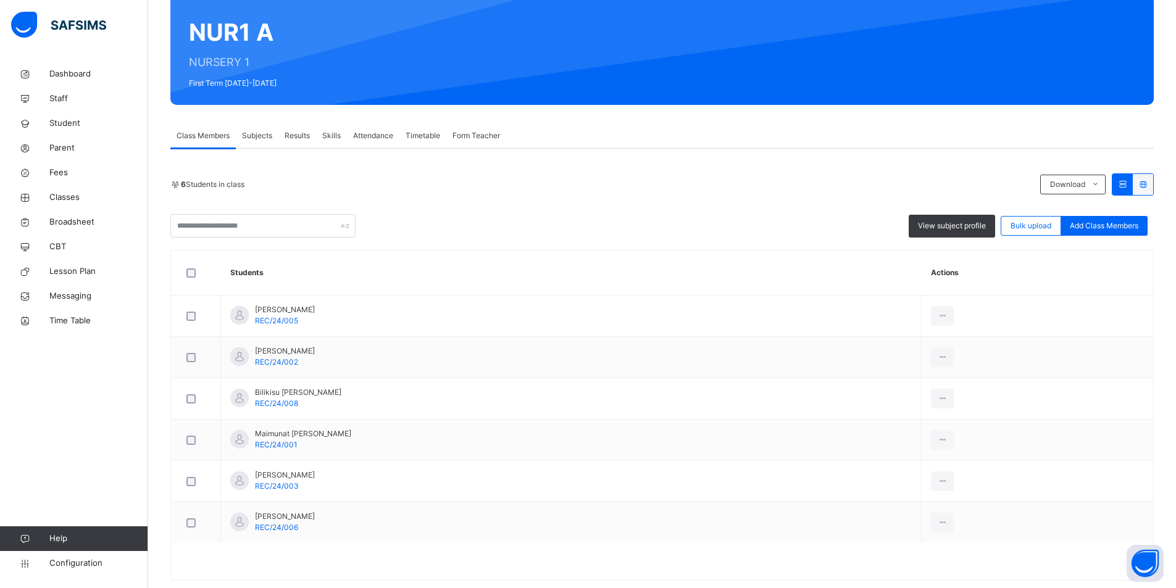
scroll to position [107, 0]
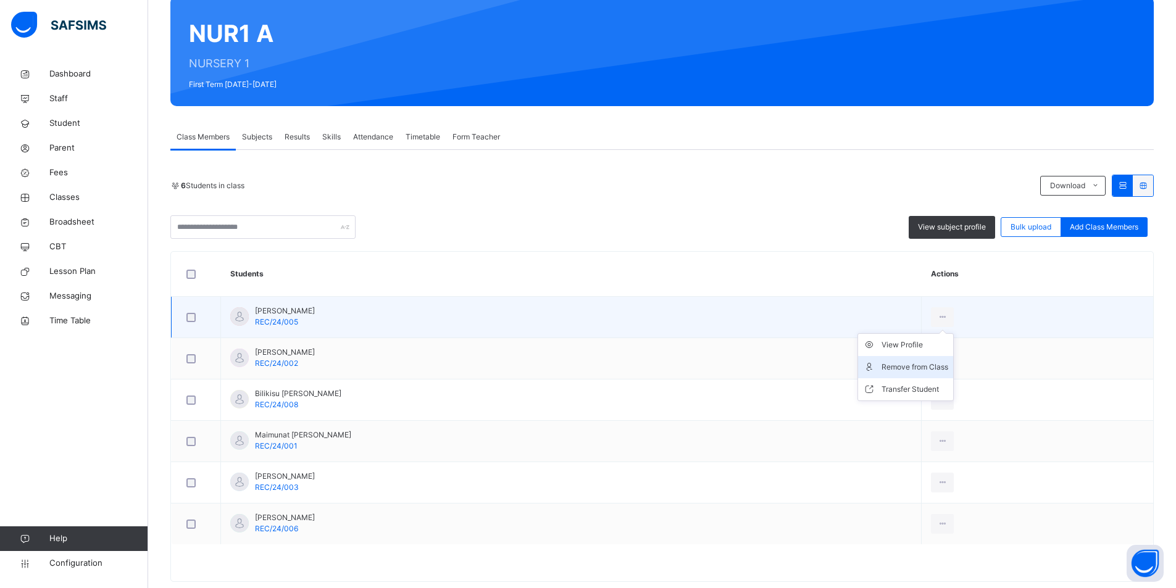
click at [919, 363] on div "Remove from Class" at bounding box center [915, 367] width 67 height 12
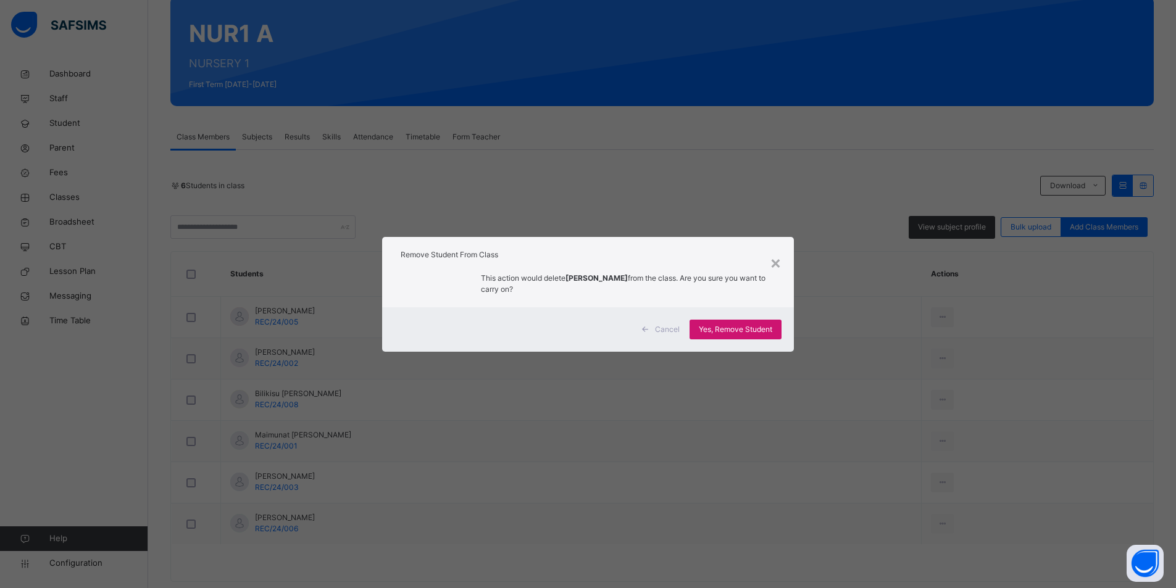
click at [769, 337] on div "Yes, Remove Student" at bounding box center [736, 330] width 92 height 20
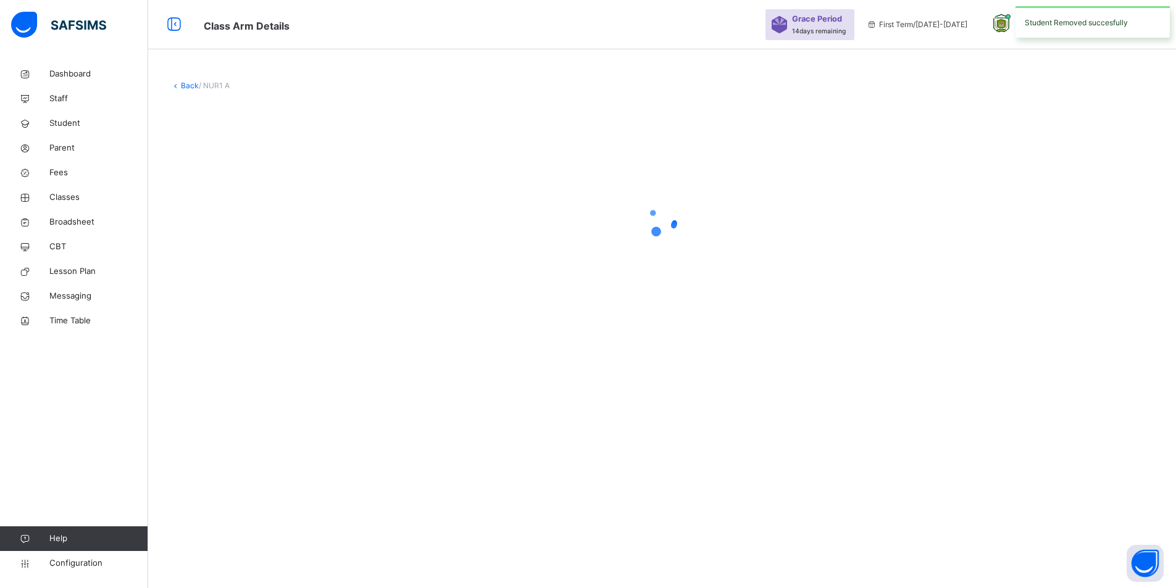
scroll to position [0, 0]
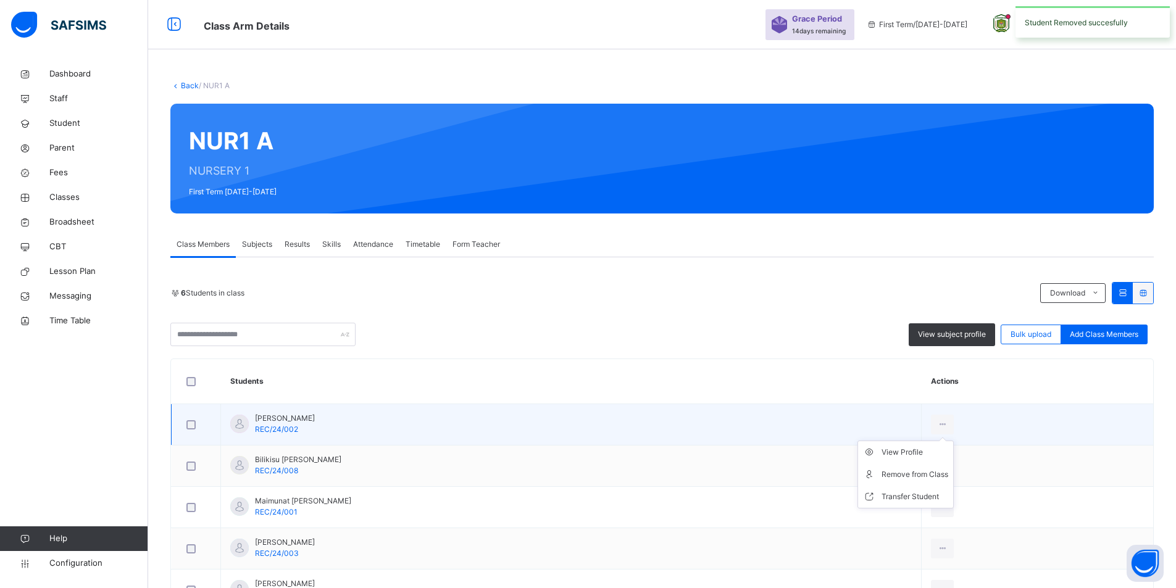
click at [945, 441] on ul "View Profile Remove from Class Transfer Student" at bounding box center [906, 475] width 96 height 68
click at [942, 472] on div "Remove from Class" at bounding box center [915, 475] width 67 height 12
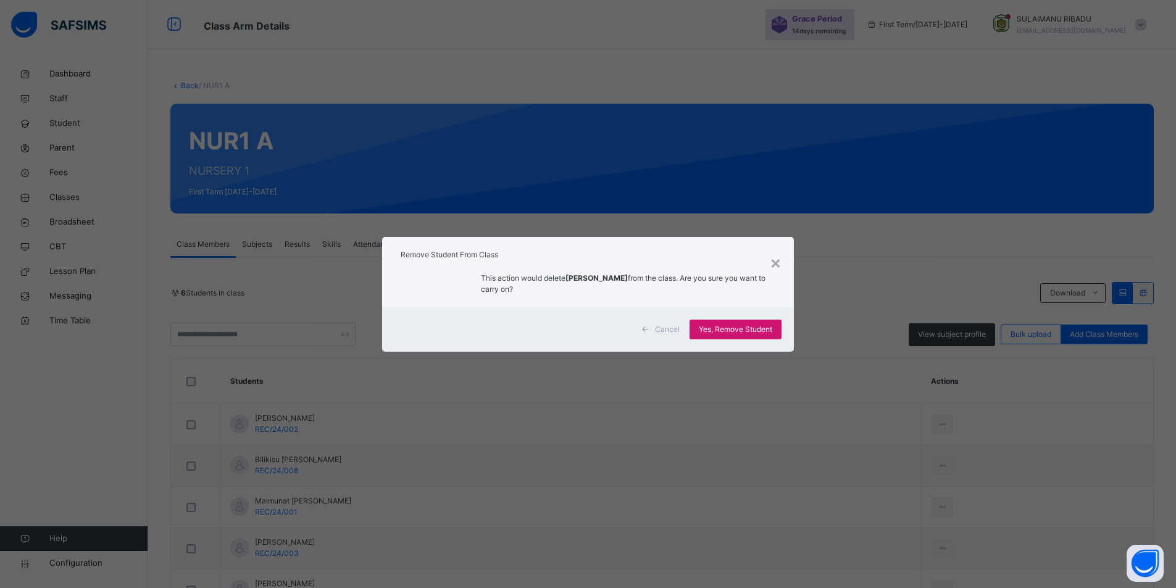
click at [705, 322] on div "Yes, Remove Student" at bounding box center [736, 330] width 92 height 20
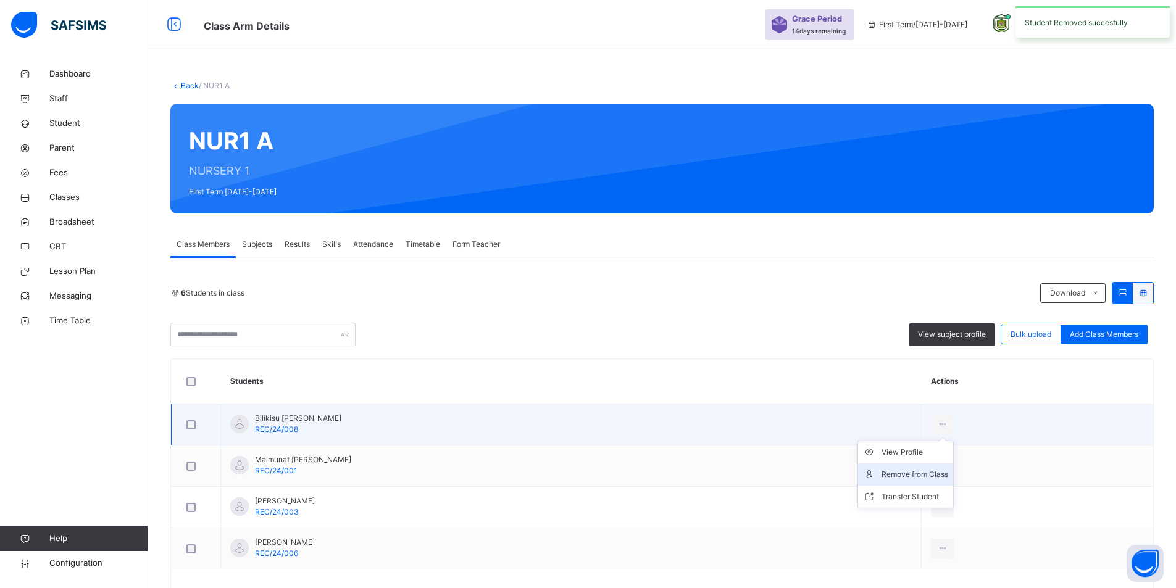
click at [916, 480] on div "Remove from Class" at bounding box center [915, 475] width 67 height 12
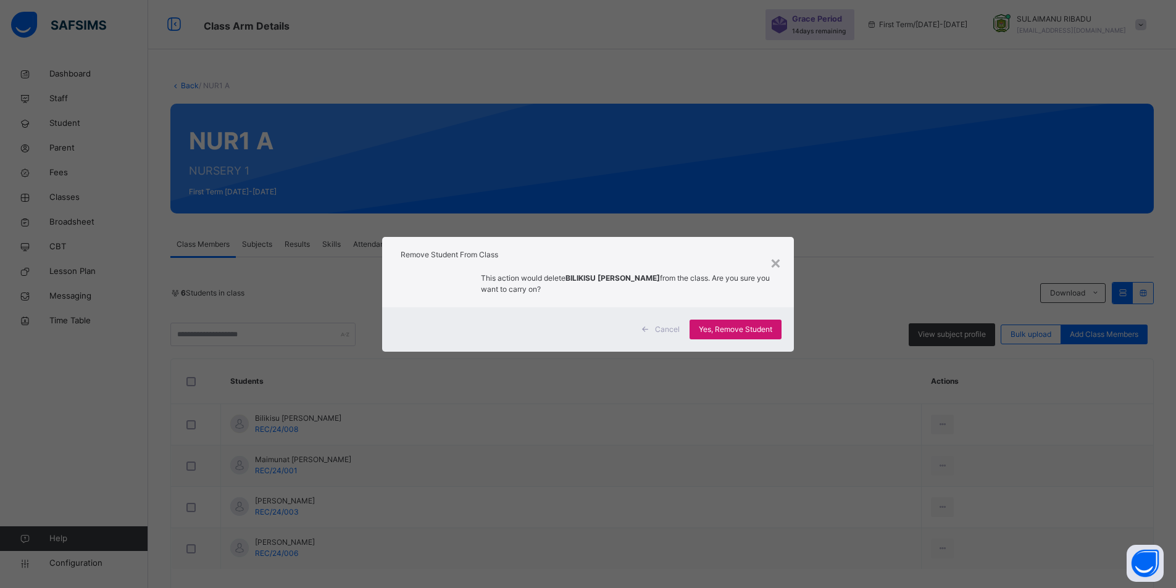
click at [718, 324] on span "Yes, Remove Student" at bounding box center [735, 329] width 73 height 11
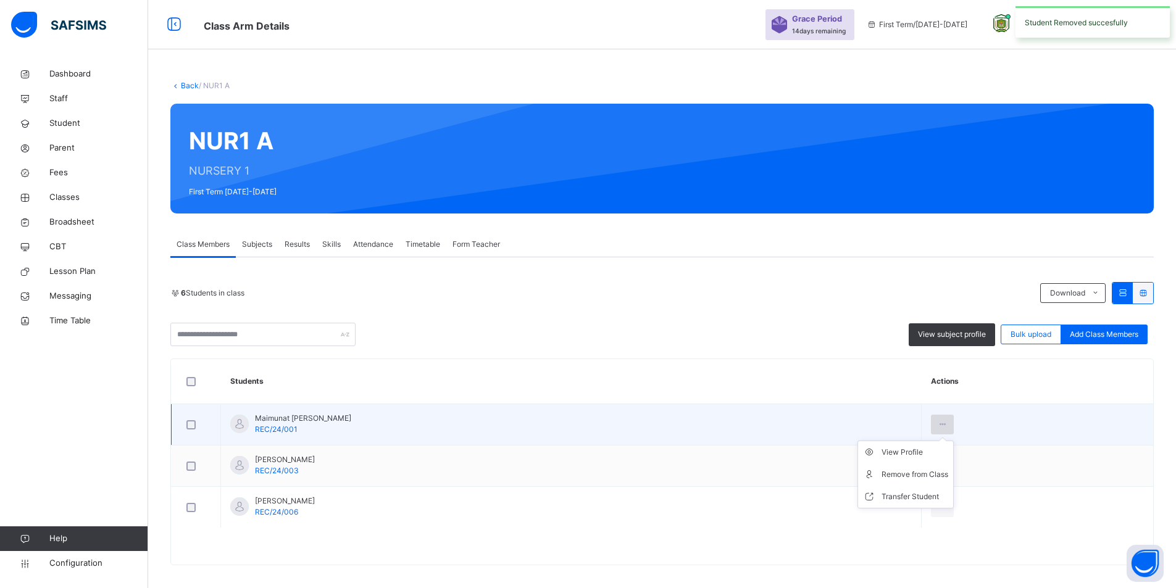
click at [944, 424] on icon at bounding box center [942, 424] width 10 height 11
click at [922, 477] on div "Remove from Class" at bounding box center [915, 475] width 67 height 12
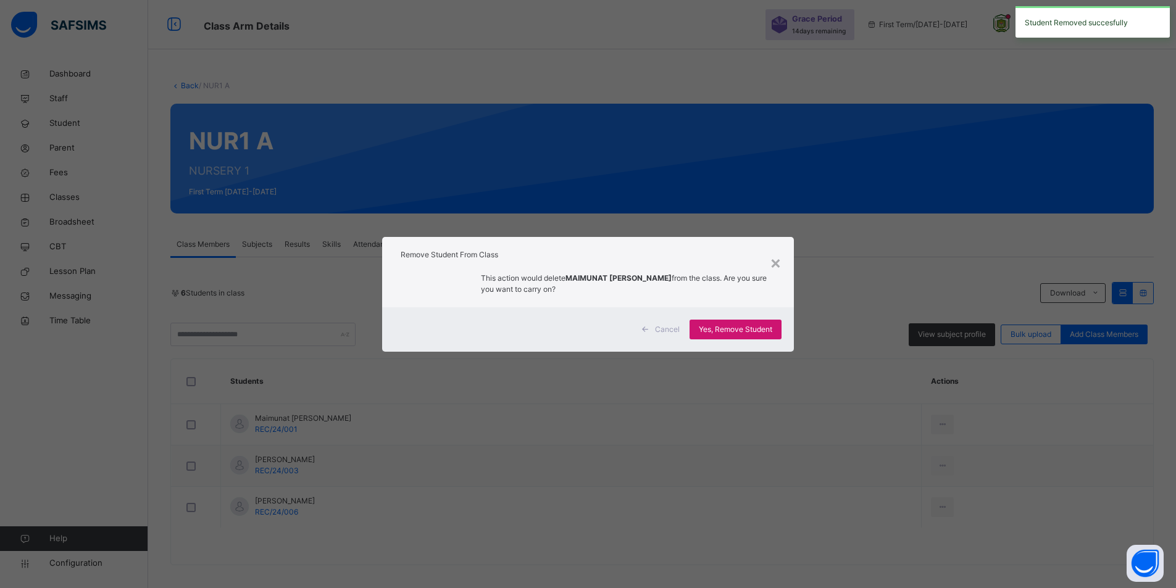
click at [738, 324] on span "Yes, Remove Student" at bounding box center [735, 329] width 73 height 11
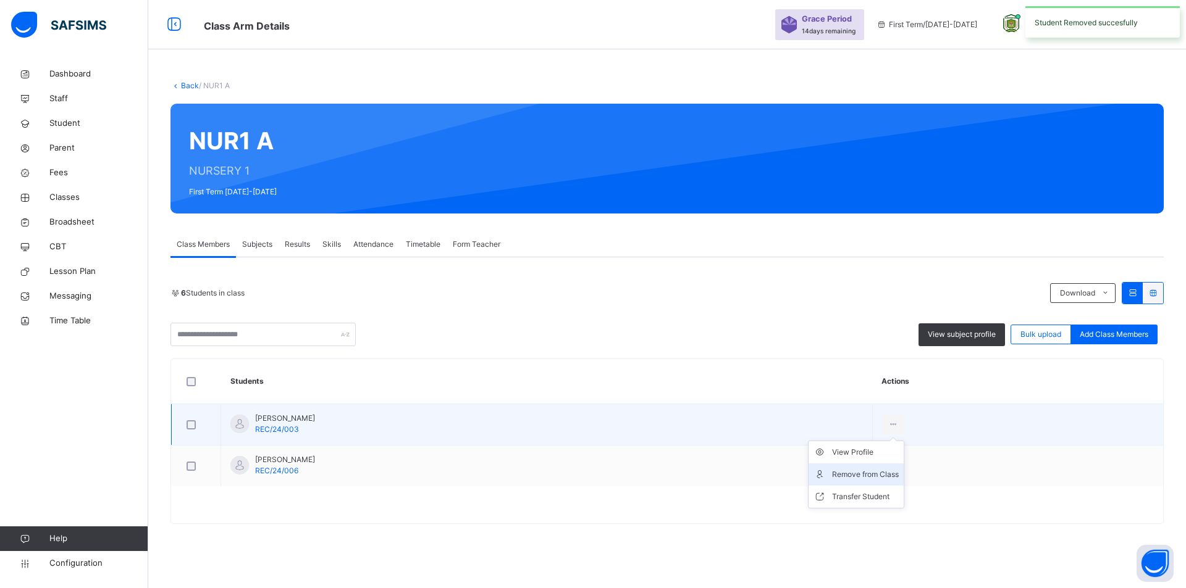
click at [898, 469] on div "Remove from Class" at bounding box center [865, 475] width 67 height 12
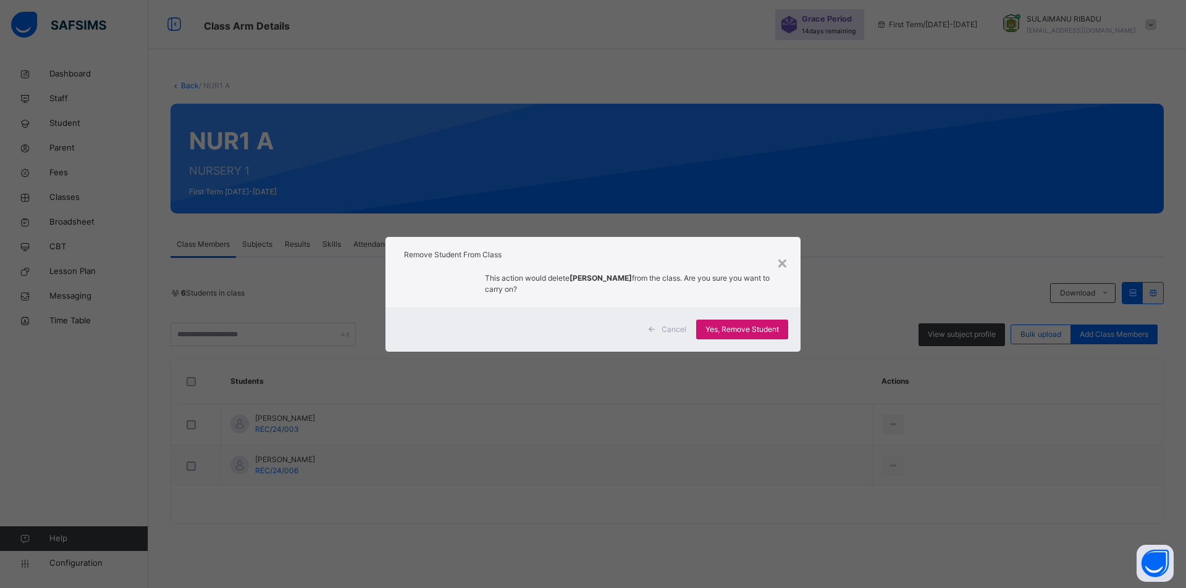
click at [782, 330] on div "Yes, Remove Student" at bounding box center [742, 330] width 92 height 20
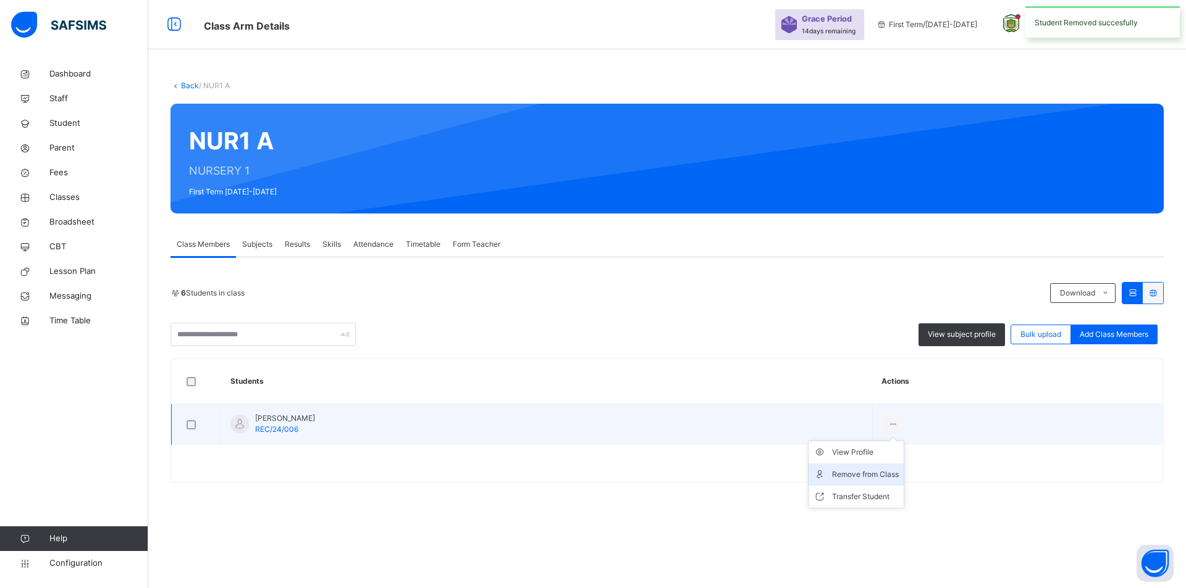
click at [898, 475] on div "Remove from Class" at bounding box center [865, 475] width 67 height 12
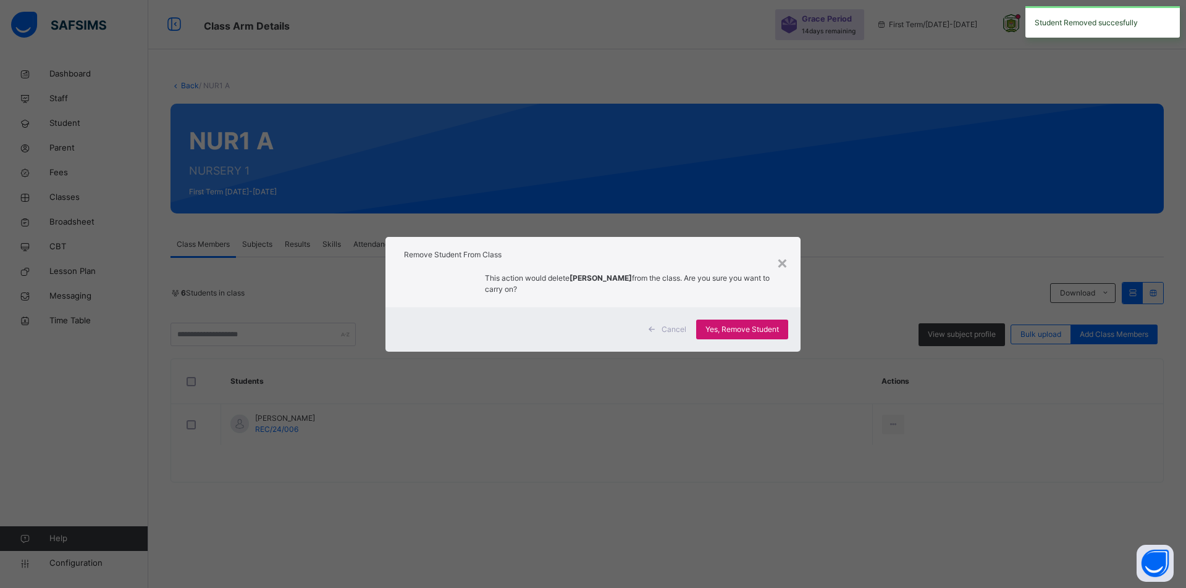
click at [765, 329] on span "Yes, Remove Student" at bounding box center [741, 329] width 73 height 11
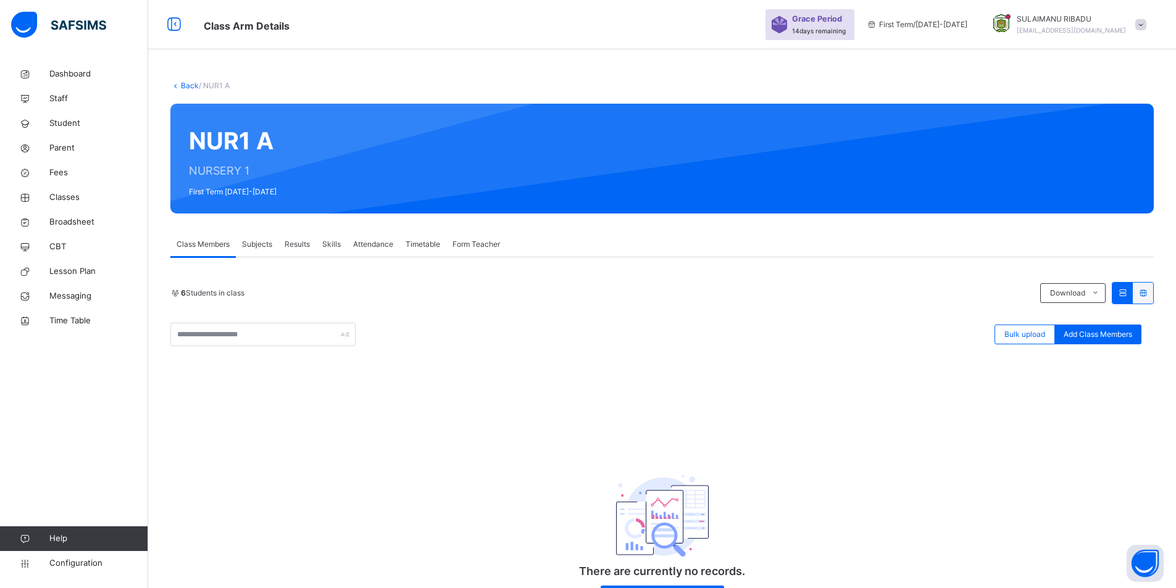
click at [190, 88] on link "Back" at bounding box center [190, 85] width 18 height 9
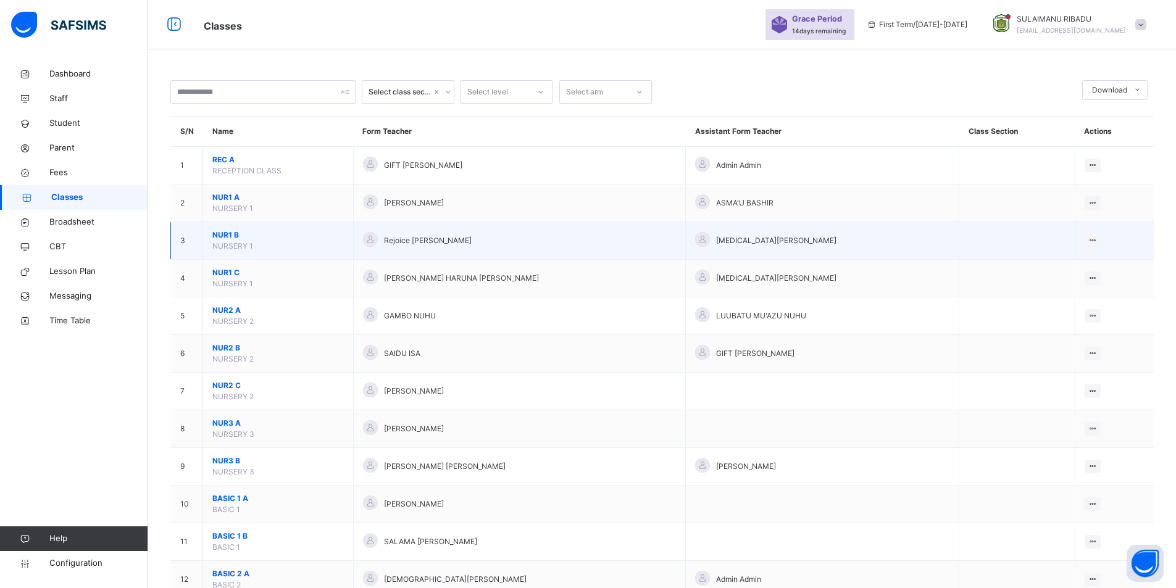
click at [273, 243] on td "NUR1 B NURSERY 1" at bounding box center [278, 241] width 151 height 38
click at [271, 240] on span "NUR1 B" at bounding box center [278, 235] width 132 height 11
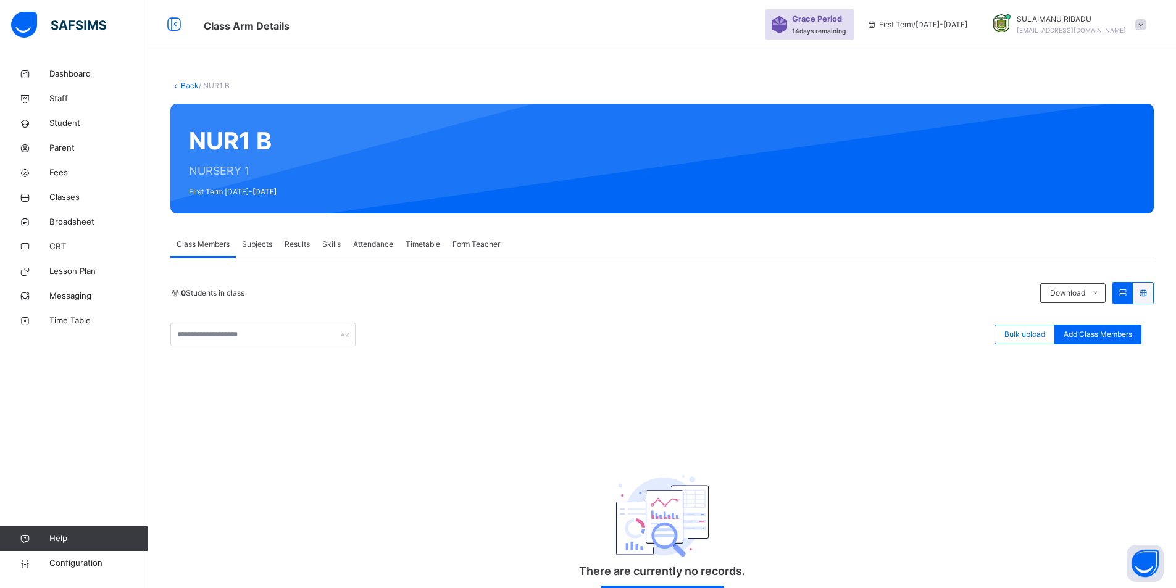
click at [193, 88] on link "Back" at bounding box center [190, 85] width 18 height 9
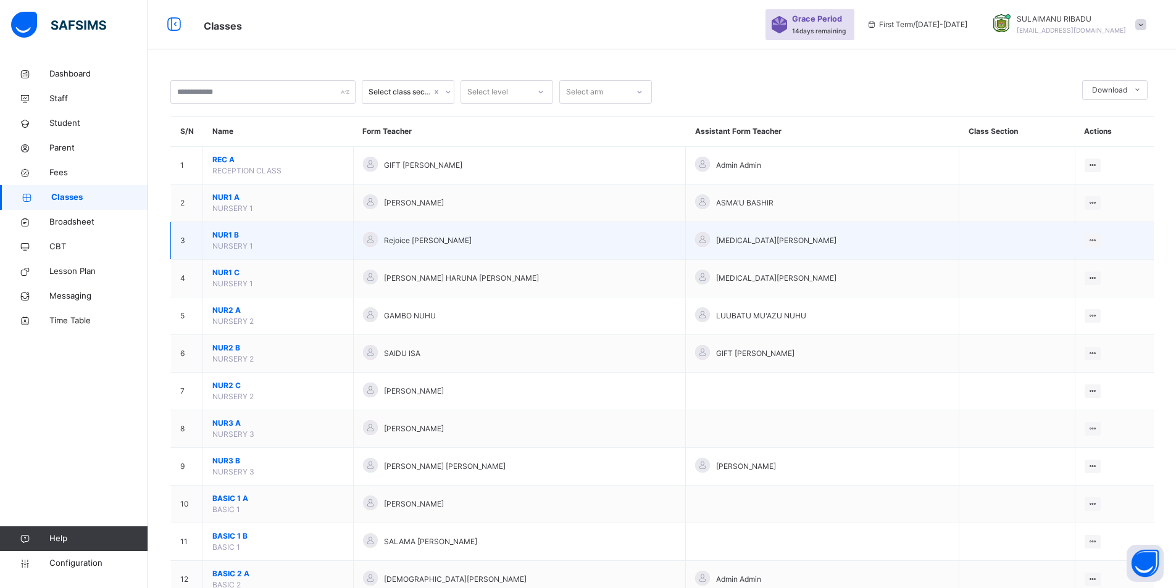
click at [316, 240] on span "NUR1 B" at bounding box center [278, 235] width 132 height 11
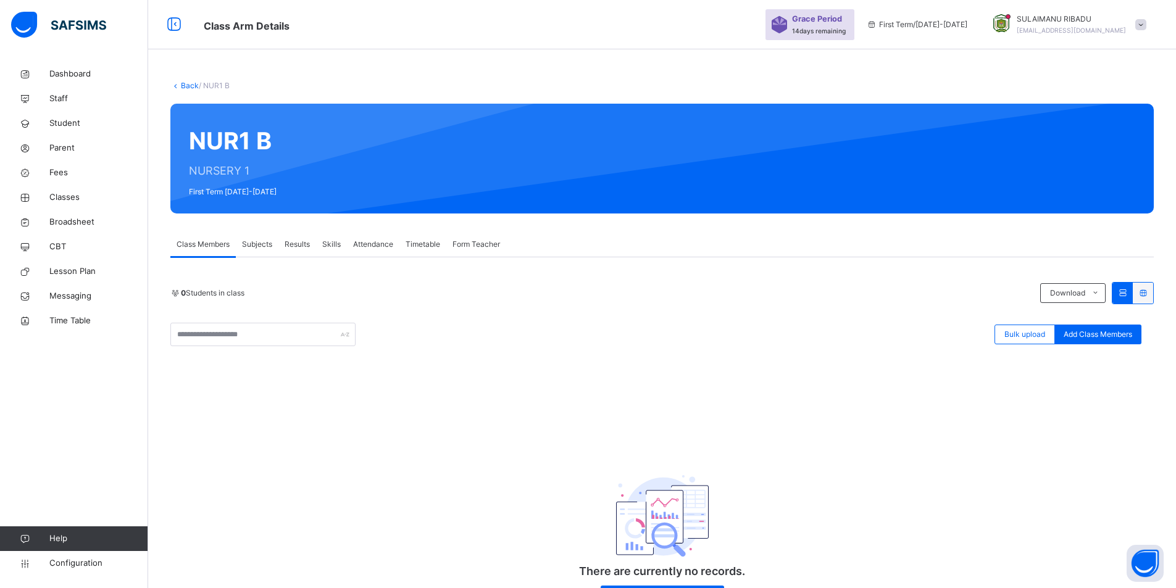
click at [185, 86] on link "Back" at bounding box center [190, 85] width 18 height 9
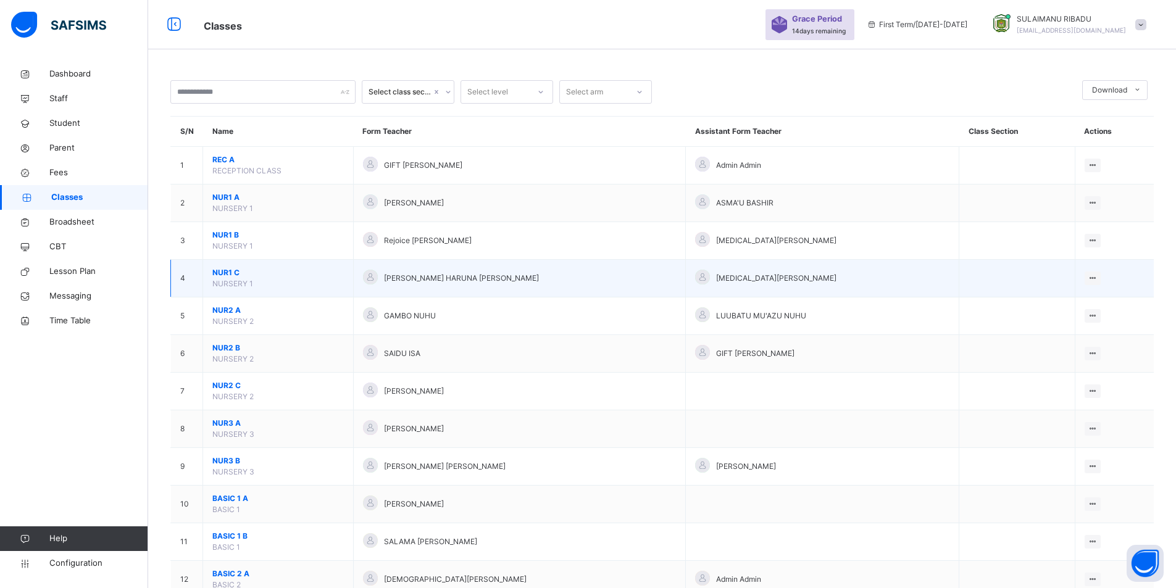
click at [325, 270] on span "NUR1 C" at bounding box center [278, 272] width 132 height 11
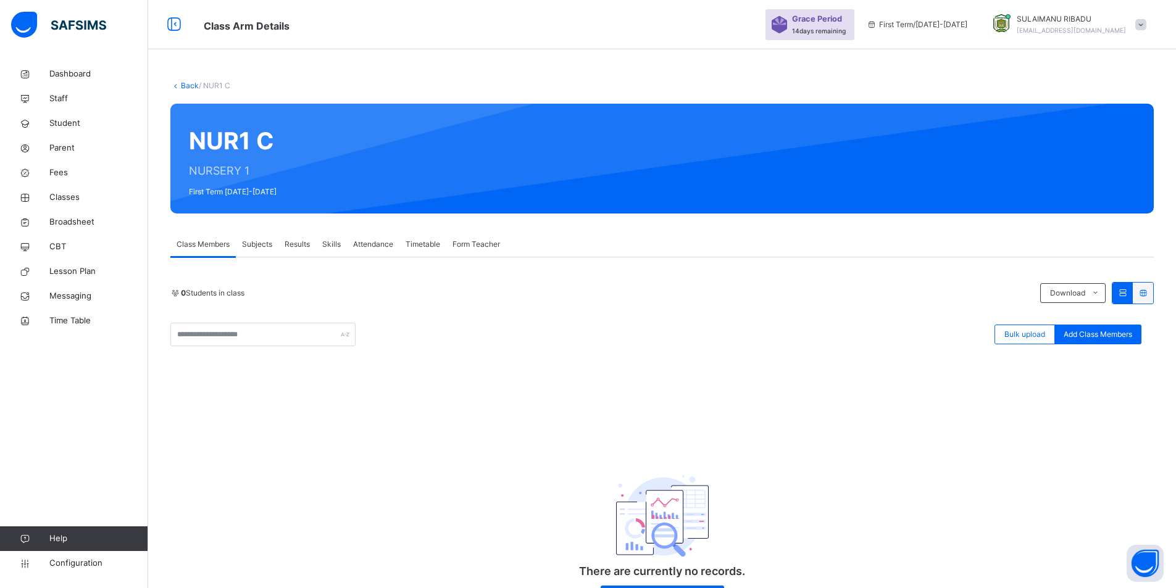
click at [182, 86] on link "Back" at bounding box center [190, 85] width 18 height 9
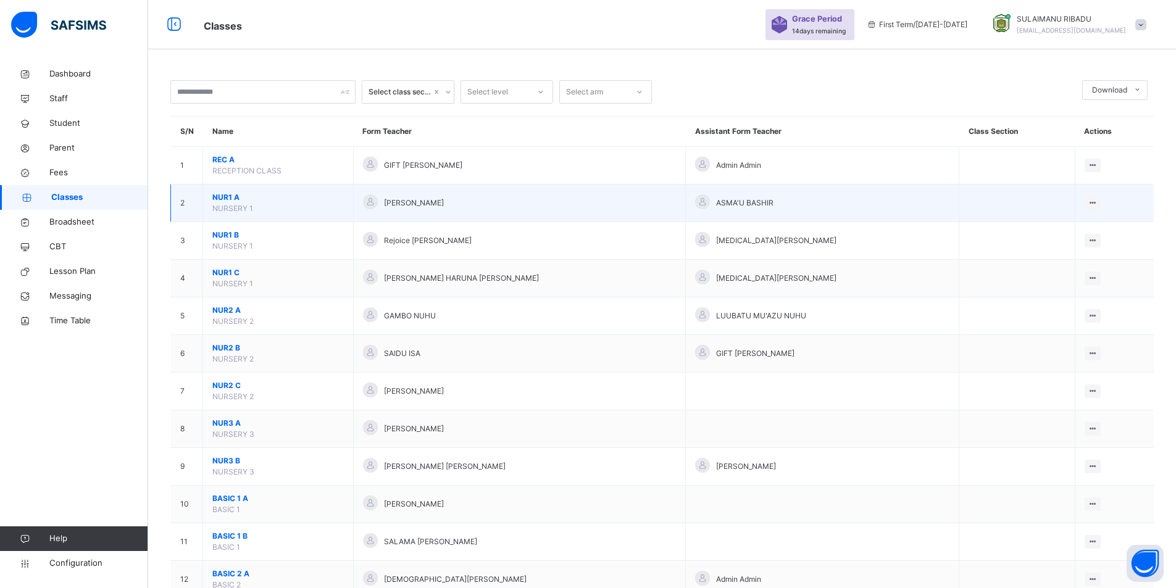
click at [245, 195] on span "NUR1 A" at bounding box center [278, 197] width 132 height 11
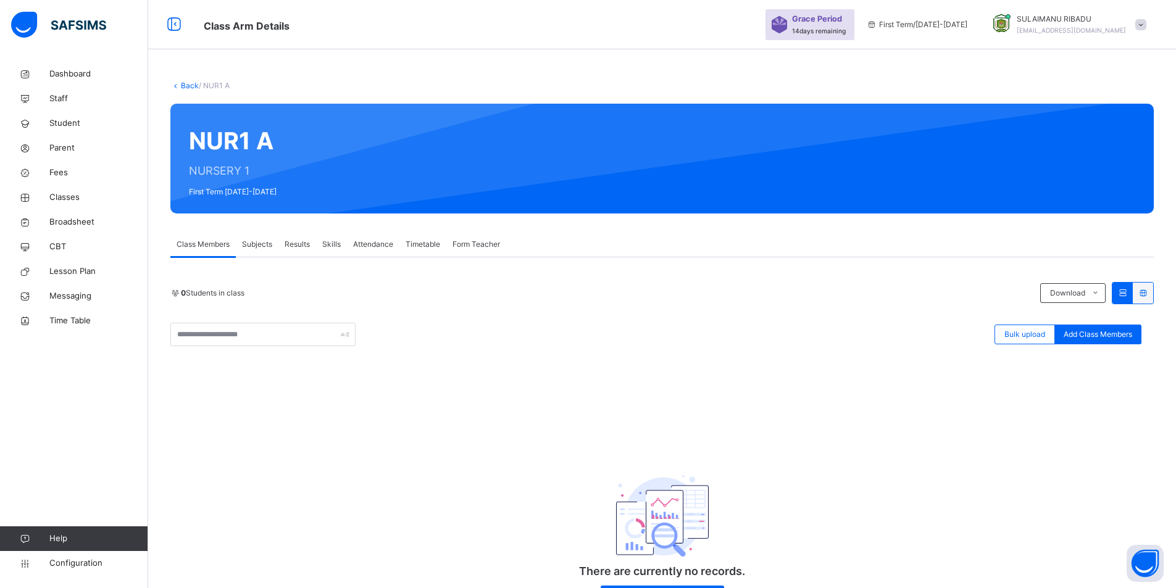
click at [191, 87] on link "Back" at bounding box center [190, 85] width 18 height 9
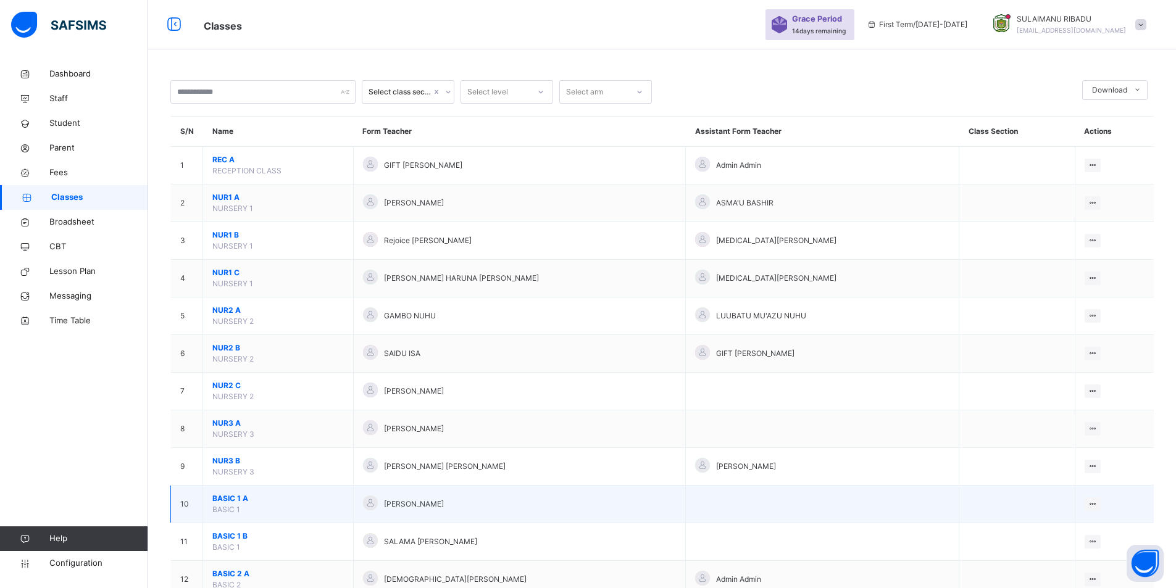
click at [264, 503] on span "BASIC 1 A" at bounding box center [278, 498] width 132 height 11
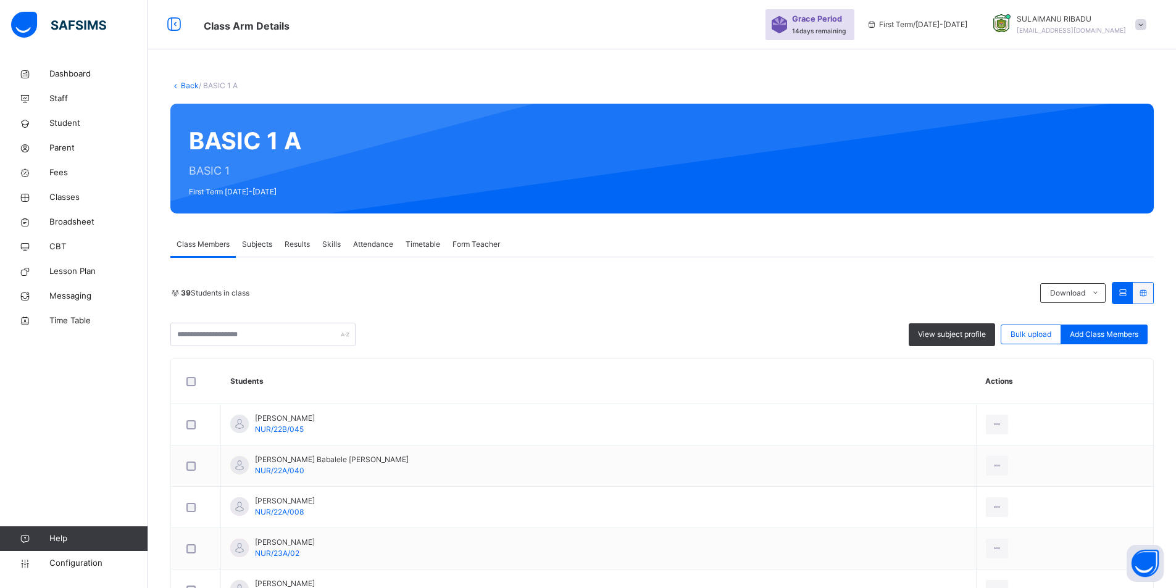
click at [186, 87] on link "Back" at bounding box center [190, 85] width 18 height 9
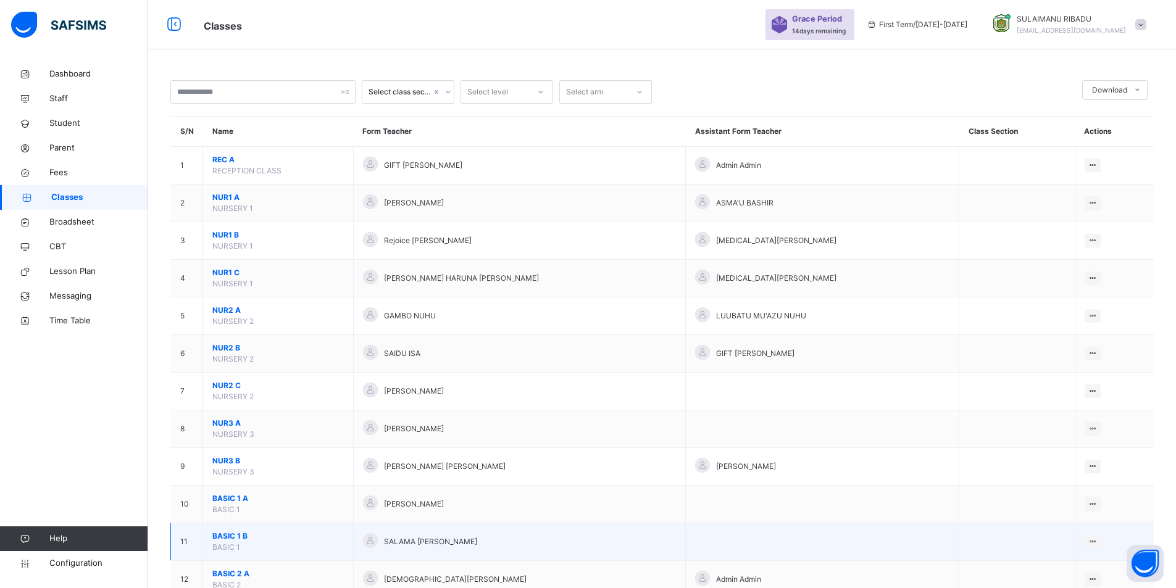
click at [272, 543] on td "BASIC 1 B BASIC 1" at bounding box center [278, 543] width 151 height 38
click at [270, 543] on td "BASIC 1 B BASIC 1" at bounding box center [278, 543] width 151 height 38
click at [270, 540] on span "BASIC 1 B" at bounding box center [278, 536] width 132 height 11
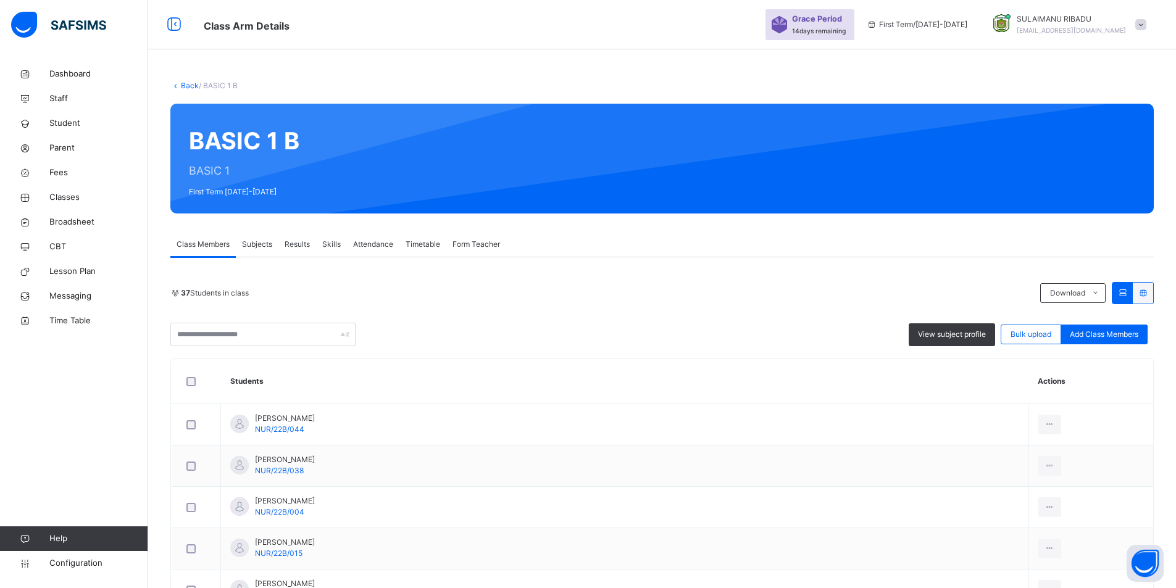
click at [191, 84] on link "Back" at bounding box center [190, 85] width 18 height 9
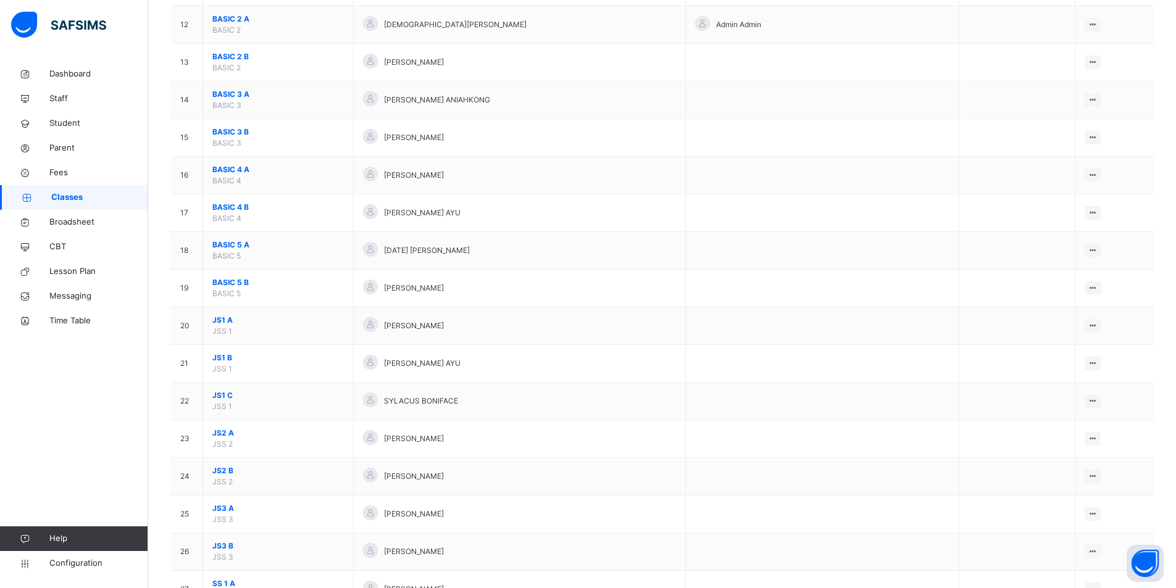
scroll to position [568, 0]
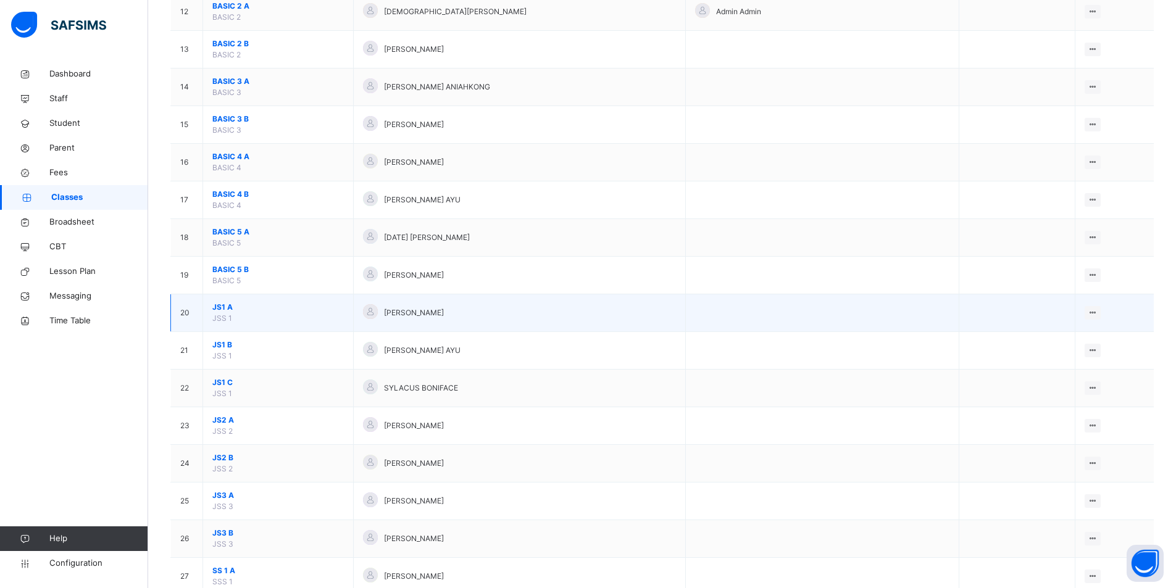
click at [297, 308] on span "JS1 A" at bounding box center [278, 307] width 132 height 11
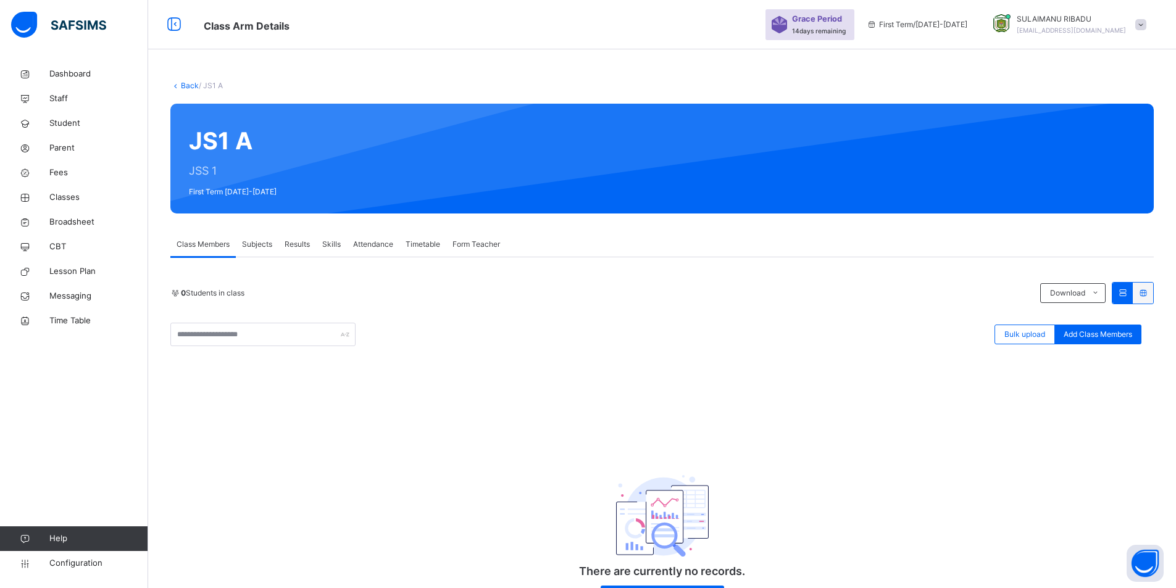
click at [187, 87] on link "Back" at bounding box center [190, 85] width 18 height 9
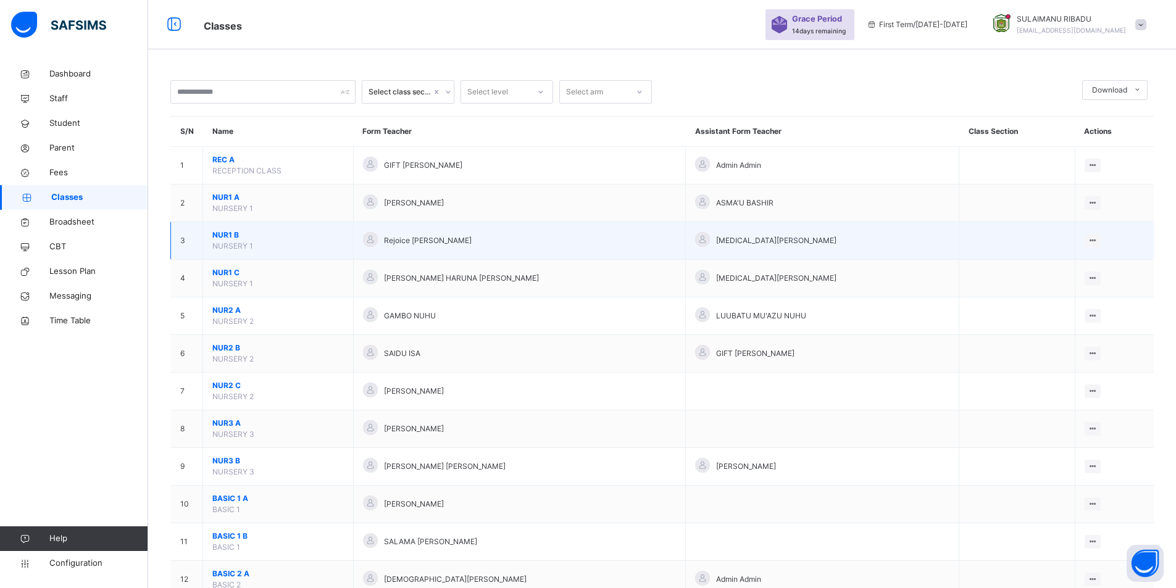
click at [249, 259] on td "NUR1 B NURSERY 1" at bounding box center [278, 241] width 151 height 38
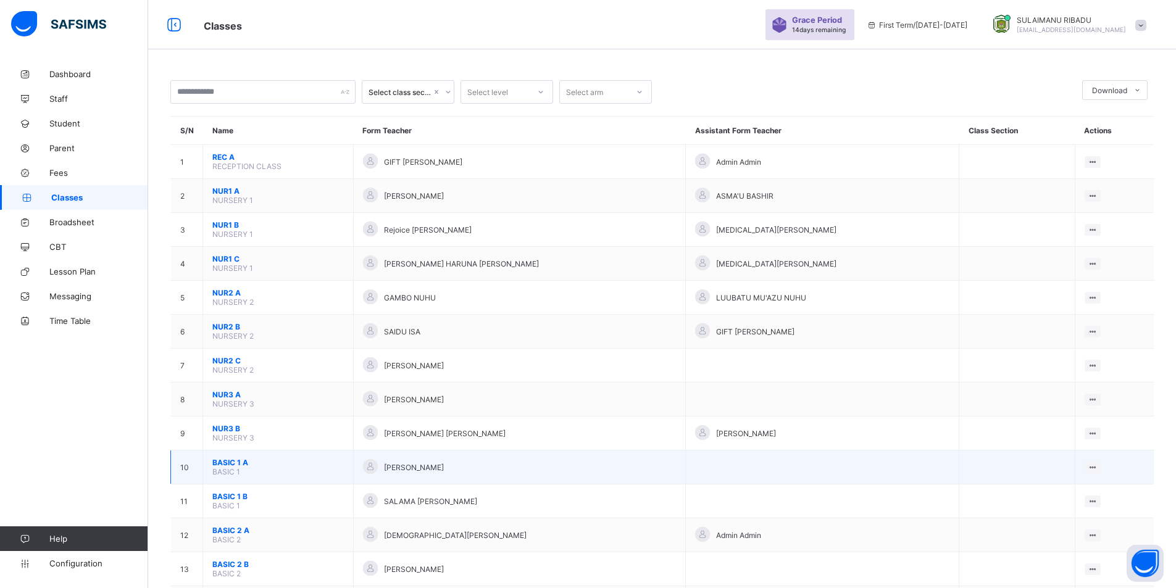
click at [267, 466] on span "BASIC 1 A" at bounding box center [278, 462] width 132 height 9
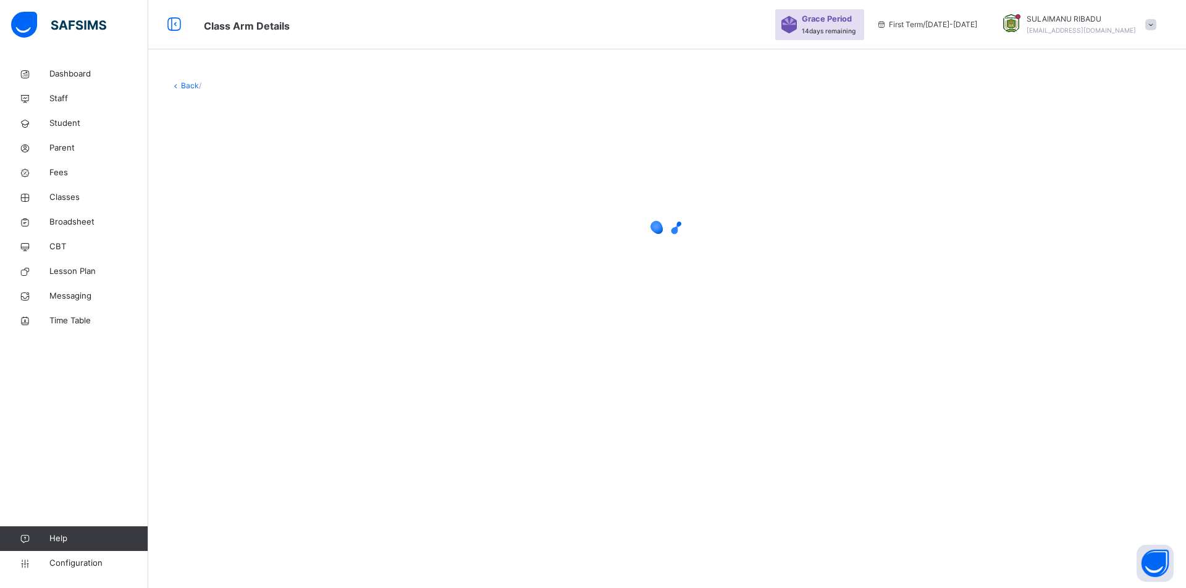
click at [261, 479] on div "Back /" at bounding box center [666, 294] width 1037 height 588
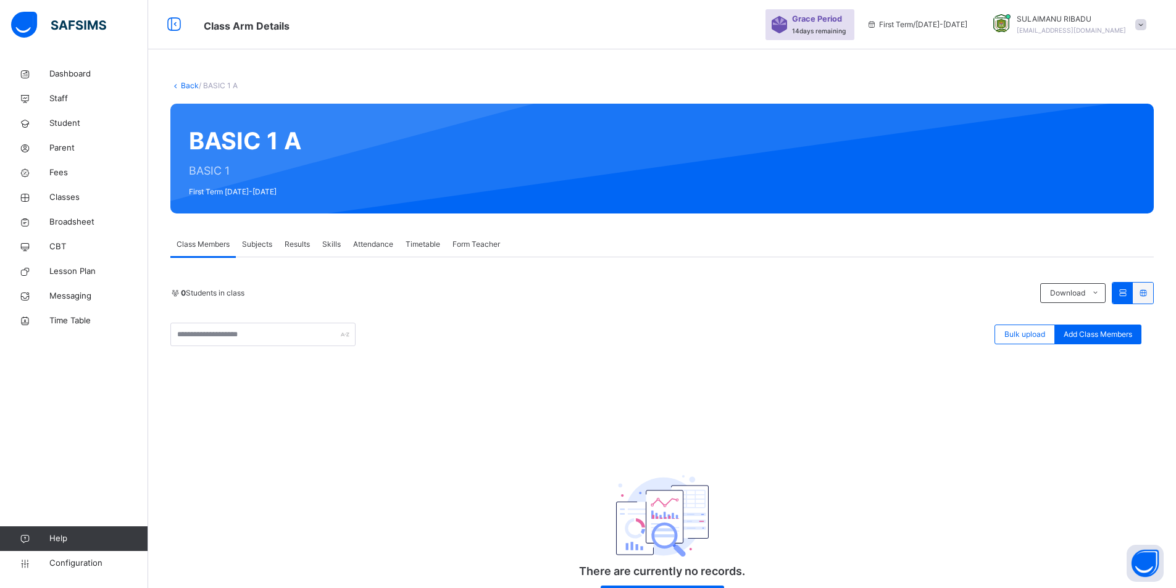
click at [261, 479] on div "There are currently no records. Add Student" at bounding box center [662, 530] width 984 height 177
click at [1029, 335] on span "Bulk upload" at bounding box center [1025, 334] width 41 height 11
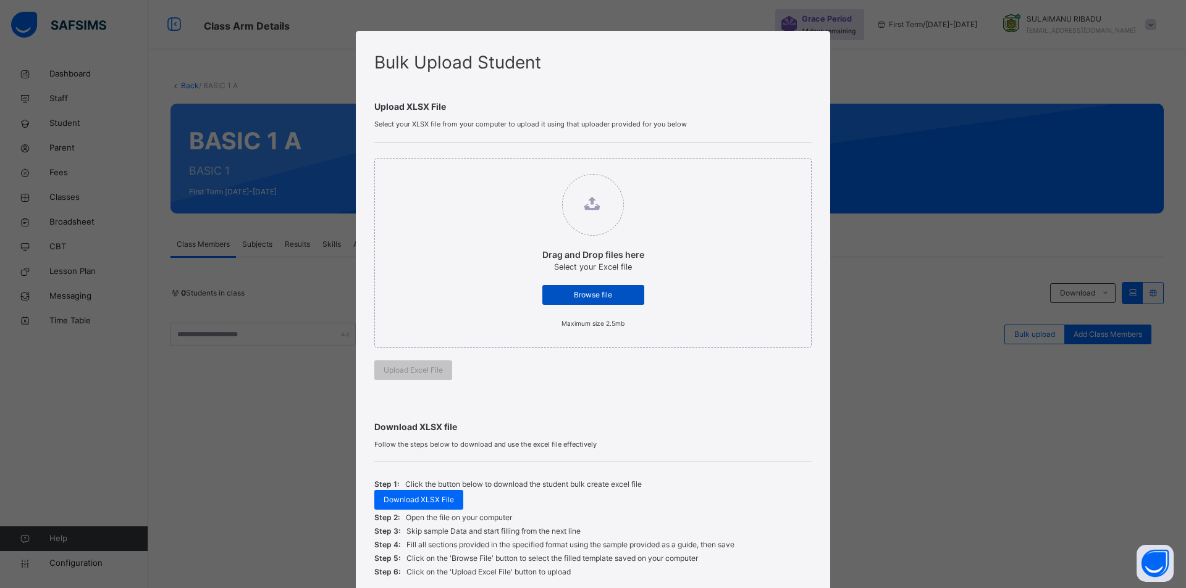
click at [569, 285] on div "Browse file" at bounding box center [593, 295] width 102 height 20
click at [530, 168] on input "Drag and Drop files here Select your Excel file Browse file Maximum size 2.5mb" at bounding box center [530, 168] width 0 height 0
type input "**********"
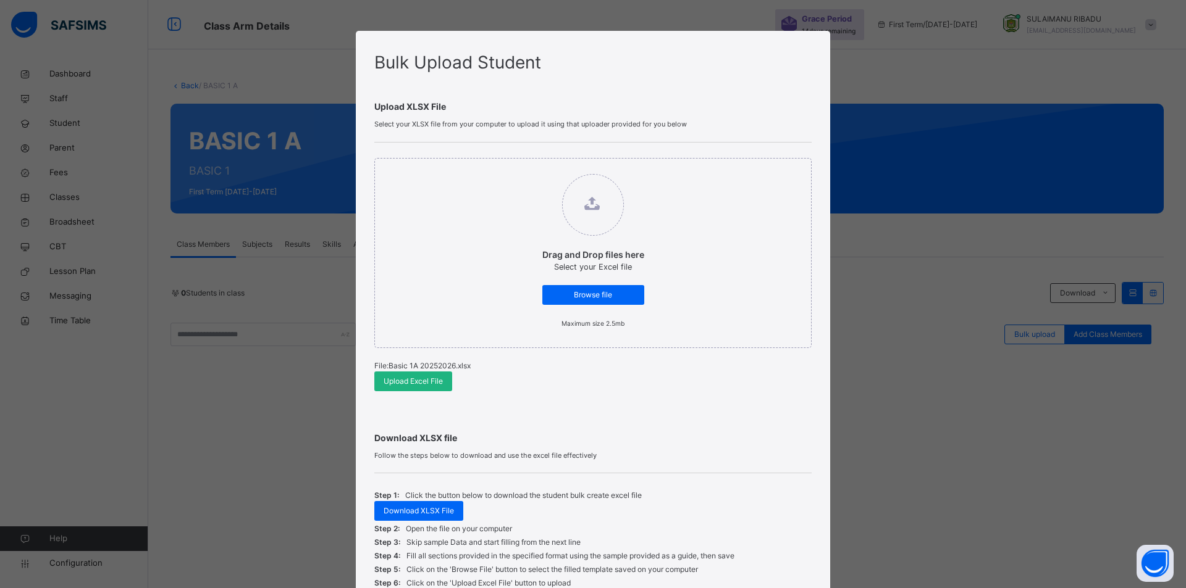
click at [417, 384] on span "Upload Excel File" at bounding box center [412, 381] width 59 height 11
click at [433, 377] on span "Upload Excel File" at bounding box center [412, 381] width 59 height 11
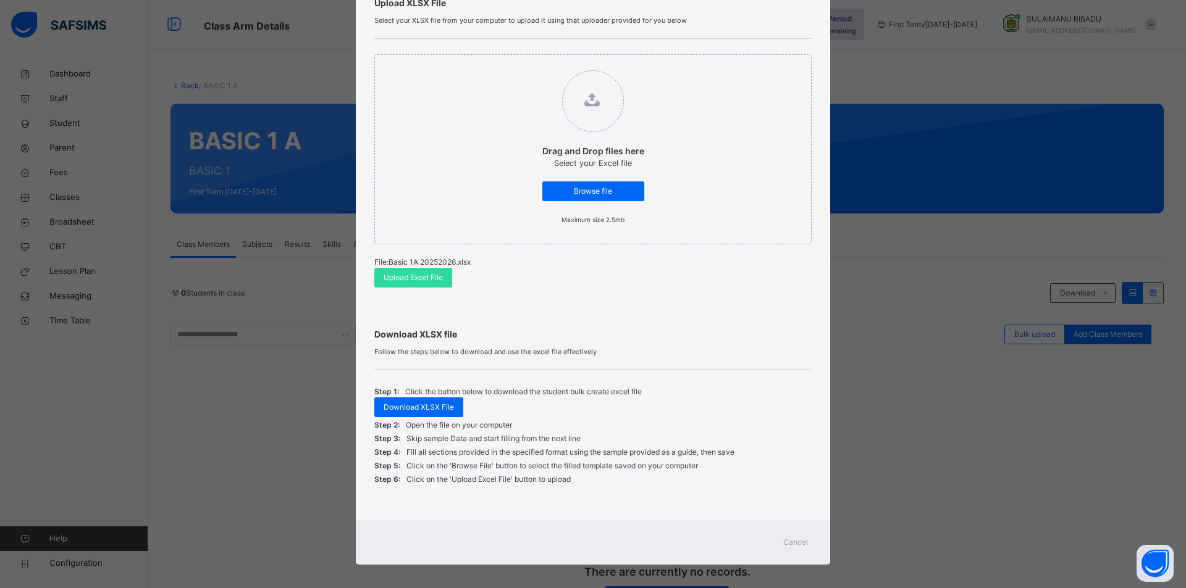
scroll to position [111, 0]
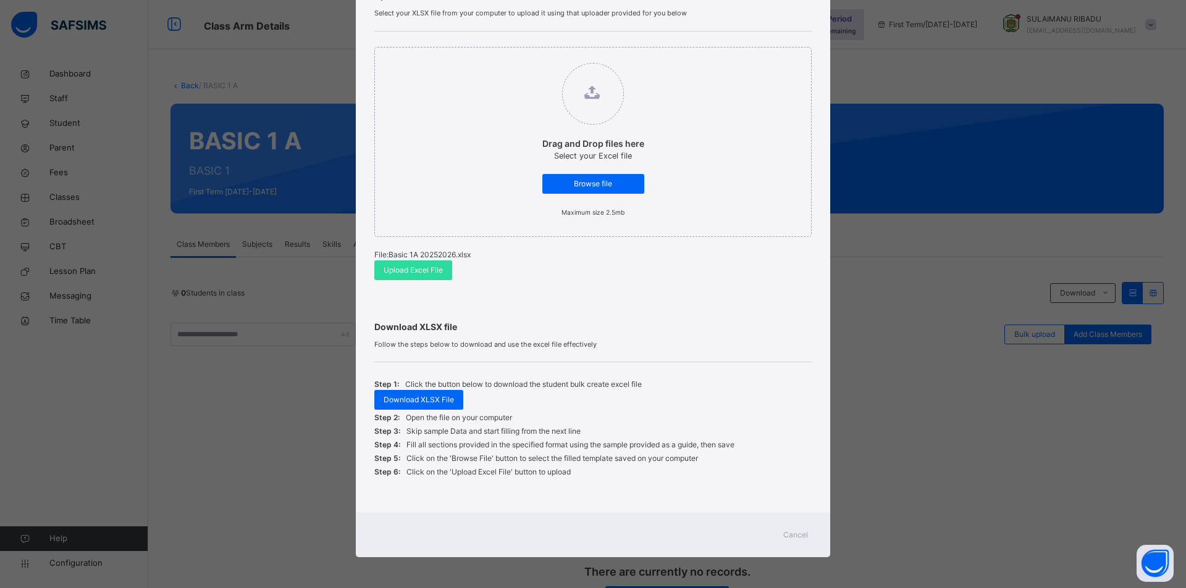
click at [795, 532] on span "Cancel" at bounding box center [795, 535] width 25 height 11
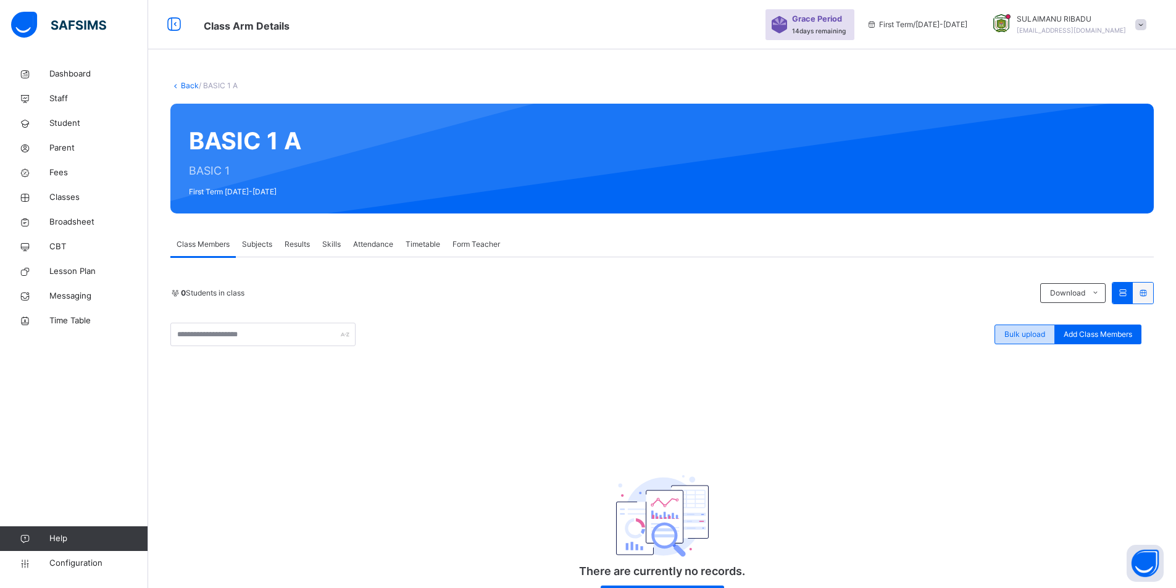
click at [1023, 338] on span "Bulk upload" at bounding box center [1025, 334] width 41 height 11
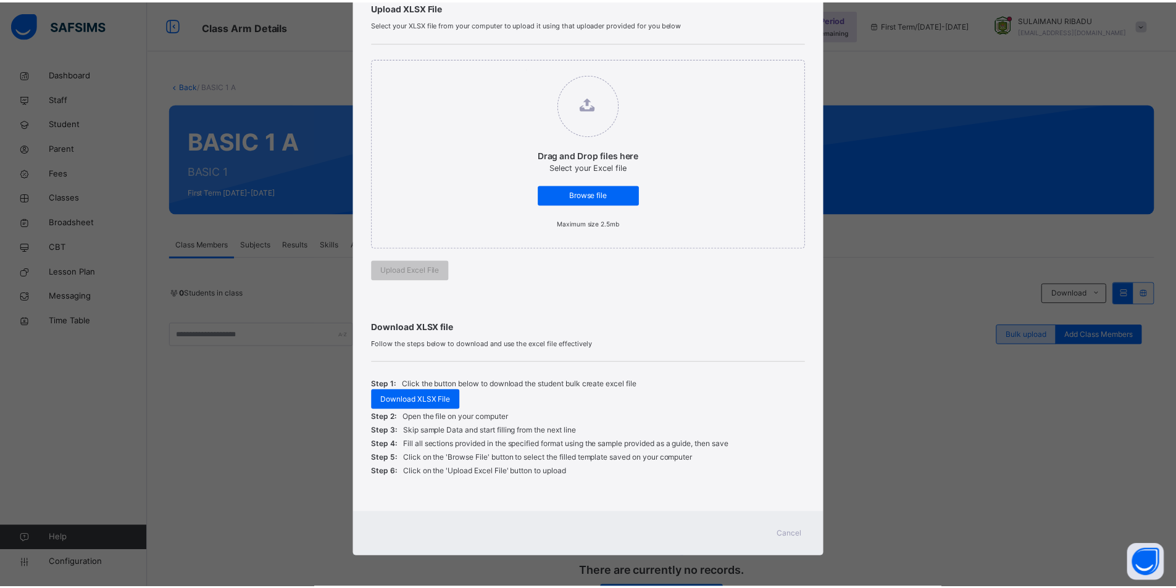
scroll to position [100, 0]
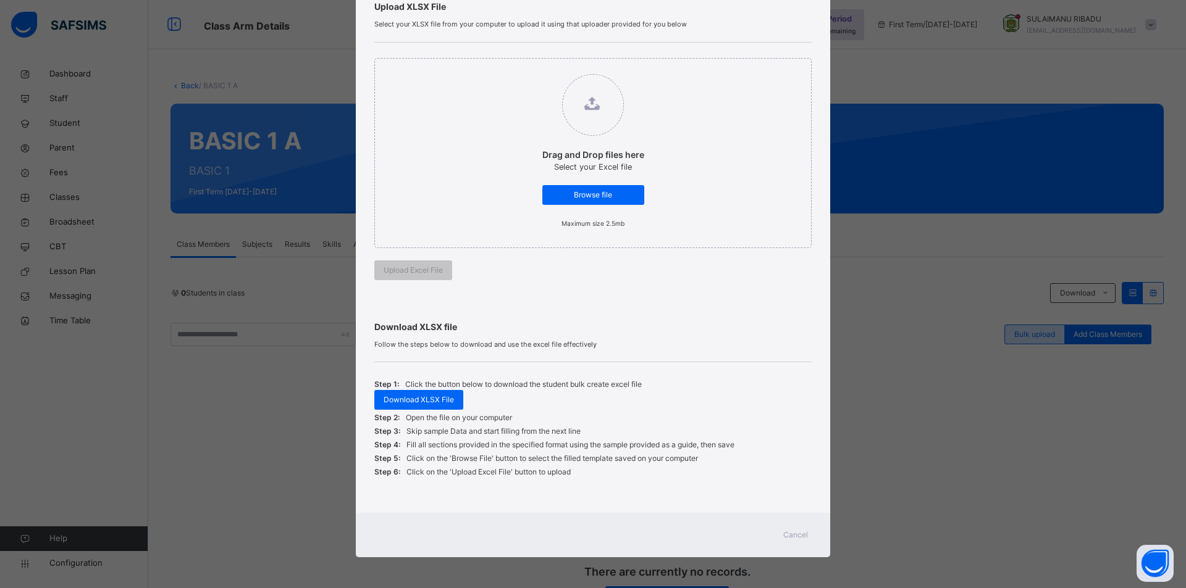
click at [1023, 338] on div "Bulk Upload Student Upload XLSX File Select your XLSX file from your computer t…" at bounding box center [593, 294] width 1186 height 588
click at [420, 404] on span "Download XLSX File" at bounding box center [418, 400] width 70 height 11
click at [795, 531] on span "Cancel" at bounding box center [795, 535] width 25 height 11
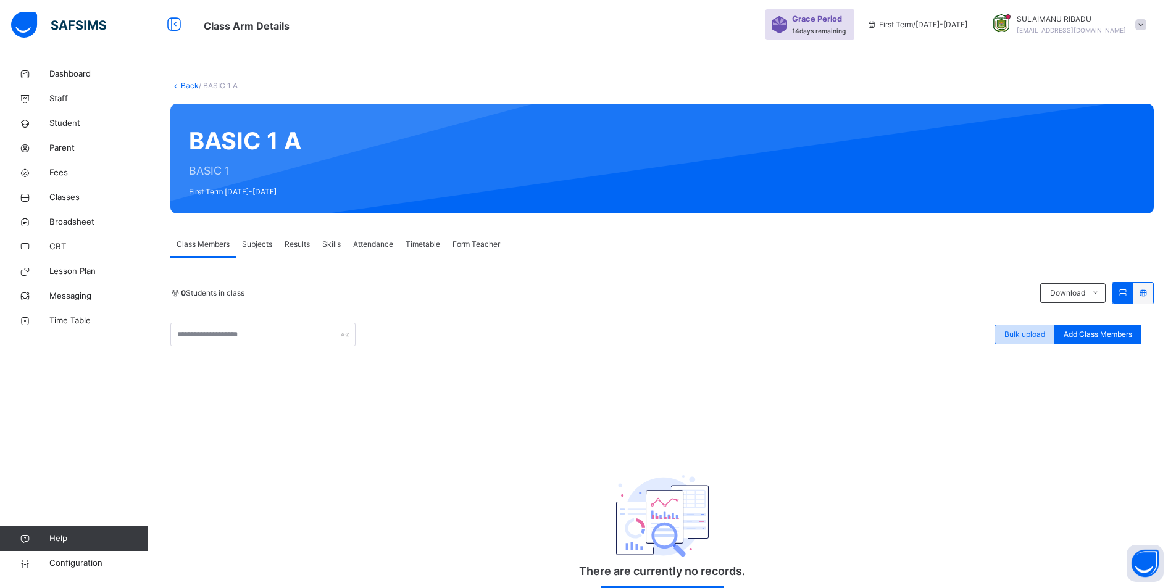
click at [1026, 330] on span "Bulk upload" at bounding box center [1025, 334] width 41 height 11
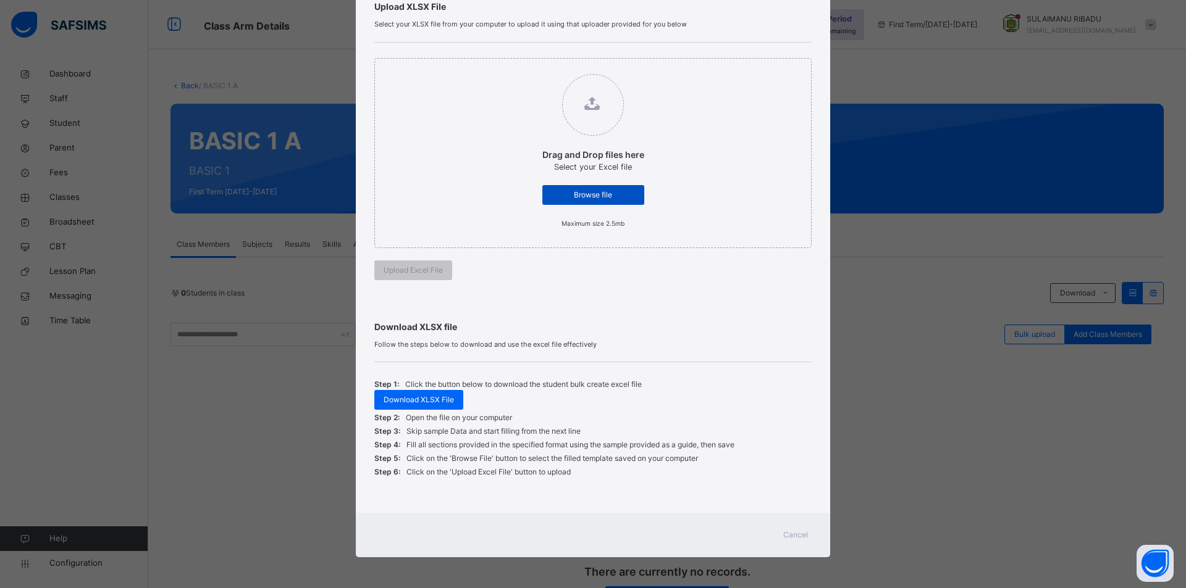
click at [563, 195] on span "Browse file" at bounding box center [592, 195] width 83 height 11
click at [530, 68] on input "Drag and Drop files here Select your Excel file Browse file Maximum size 2.5mb" at bounding box center [530, 68] width 0 height 0
click at [561, 190] on span "Browse file" at bounding box center [592, 195] width 83 height 11
click at [530, 68] on input "Drag and Drop files here Select your Excel file Browse file Maximum size 2.5mb" at bounding box center [530, 68] width 0 height 0
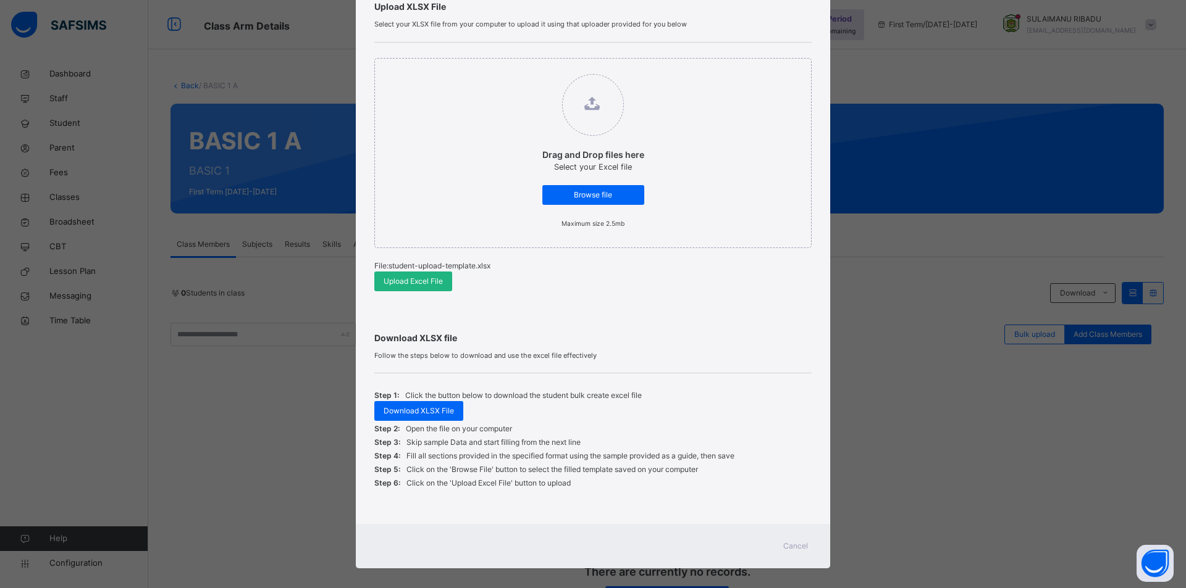
click at [411, 283] on span "Upload Excel File" at bounding box center [412, 281] width 59 height 11
click at [792, 547] on span "Cancel" at bounding box center [795, 546] width 25 height 11
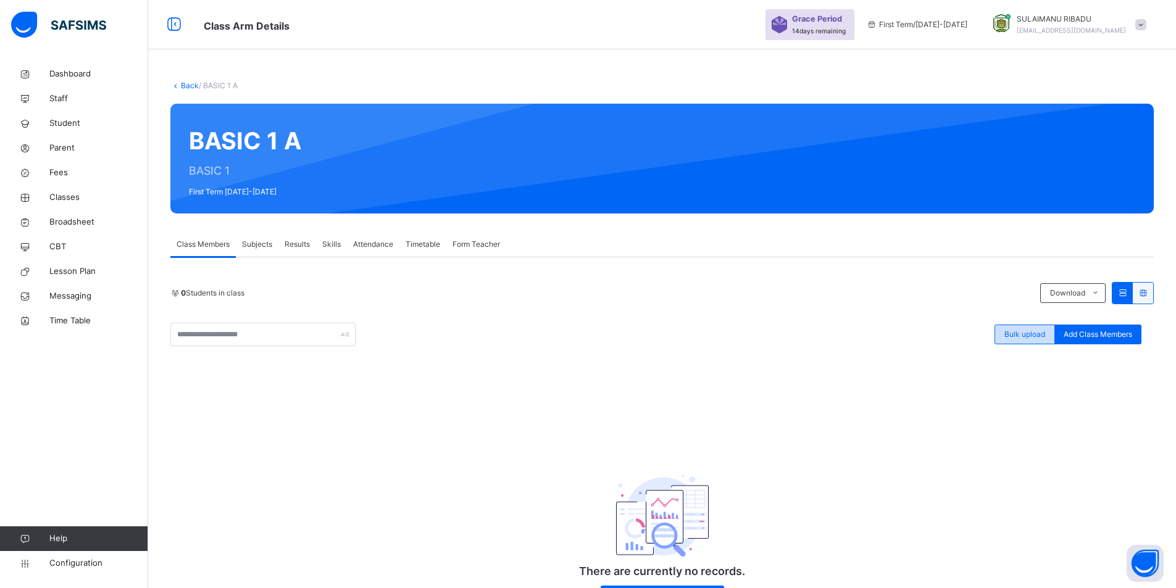
click at [1045, 337] on span "Bulk upload" at bounding box center [1025, 334] width 41 height 11
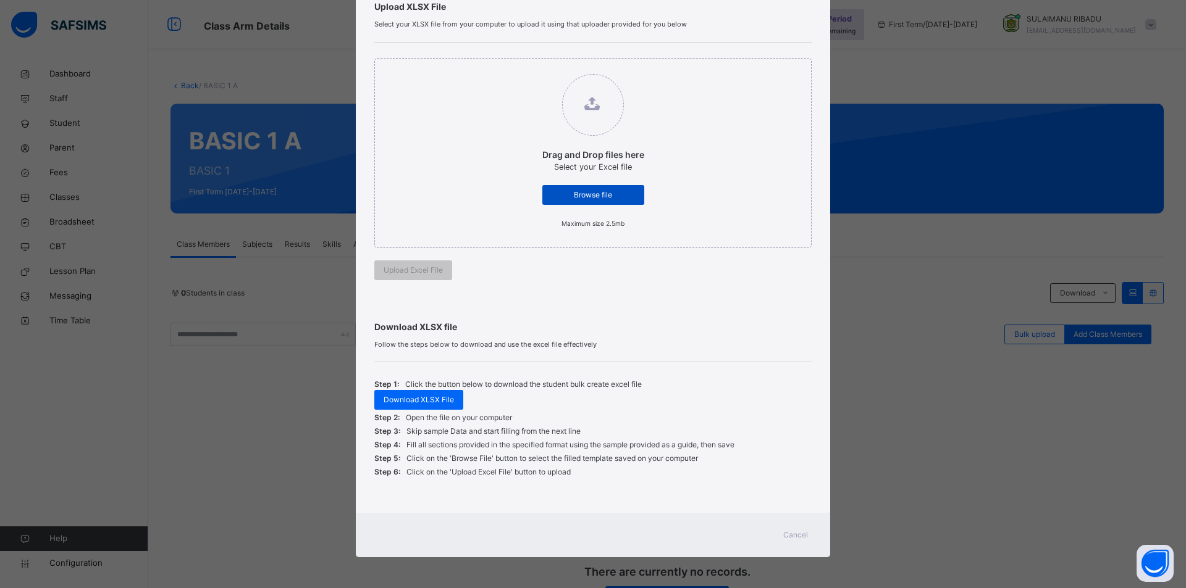
click at [579, 201] on div "Browse file" at bounding box center [593, 195] width 102 height 20
click at [530, 68] on input "Drag and Drop files here Select your Excel file Browse file Maximum size 2.5mb" at bounding box center [530, 68] width 0 height 0
type input "**********"
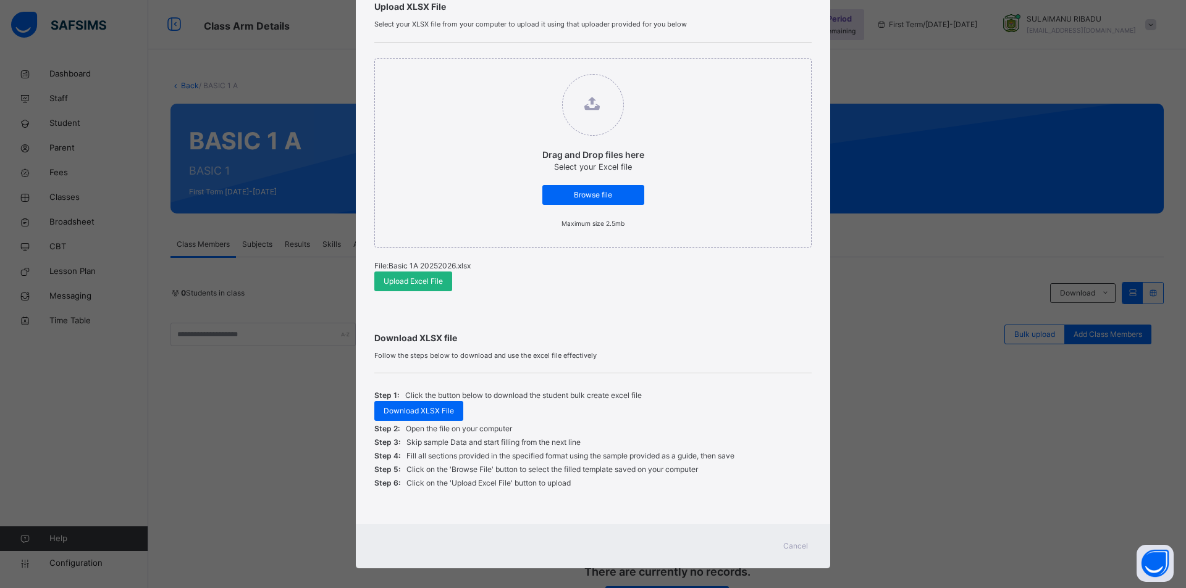
click at [431, 283] on span "Upload Excel File" at bounding box center [412, 281] width 59 height 11
click at [962, 527] on div "Bulk Upload Student Upload XLSX File Select your XLSX file from your computer t…" at bounding box center [593, 294] width 1186 height 588
click at [797, 547] on span "Cancel" at bounding box center [795, 546] width 25 height 11
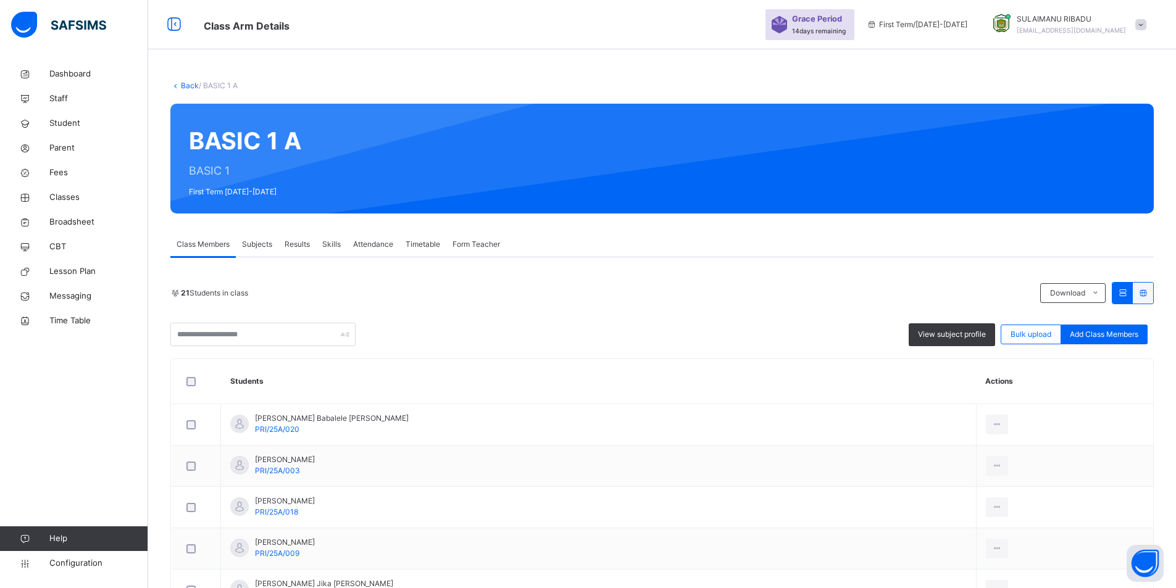
click at [181, 86] on link "Back" at bounding box center [190, 85] width 18 height 9
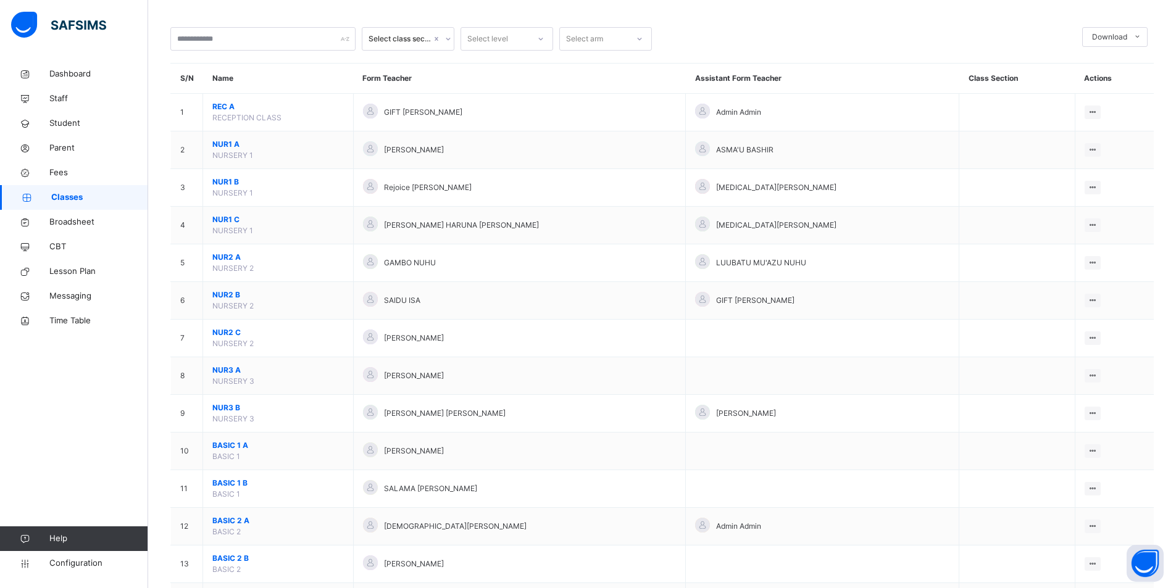
scroll to position [74, 0]
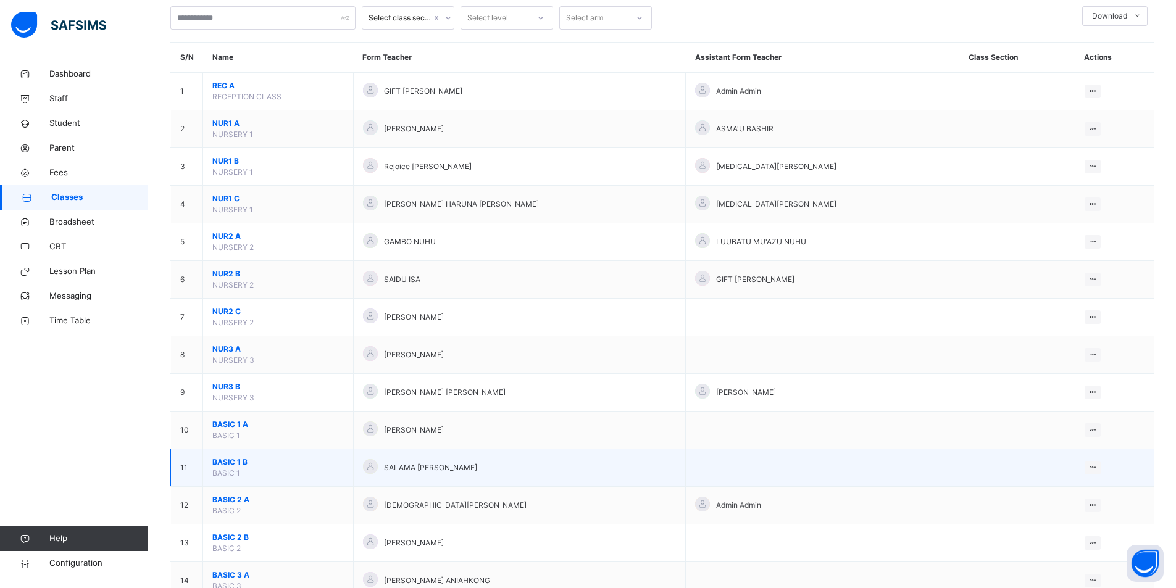
click at [261, 463] on span "BASIC 1 B" at bounding box center [278, 462] width 132 height 11
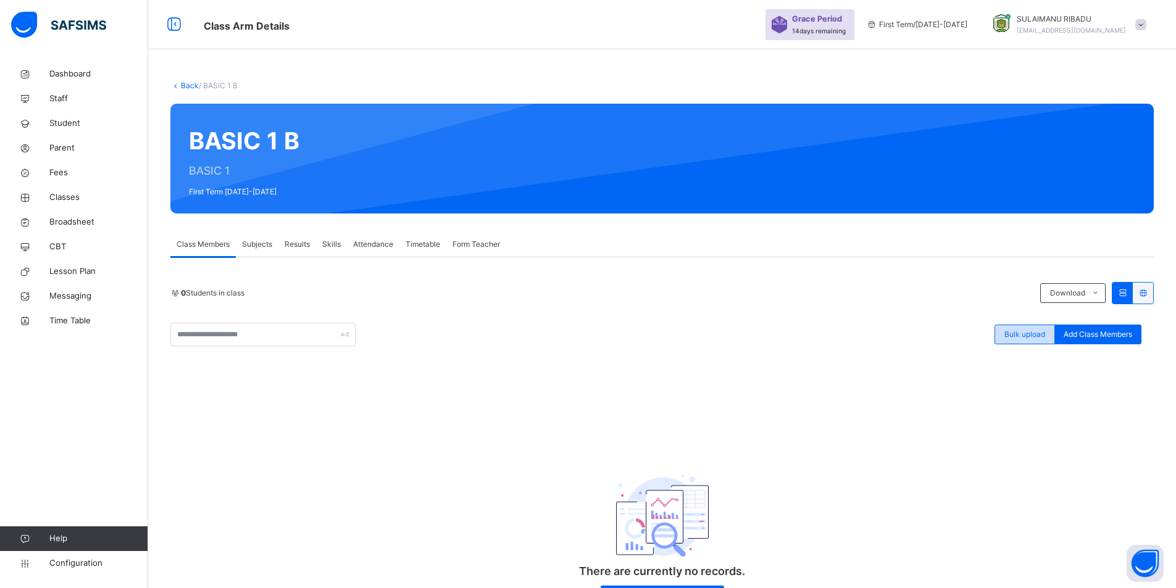
click at [1023, 342] on div "Bulk upload" at bounding box center [1025, 335] width 61 height 20
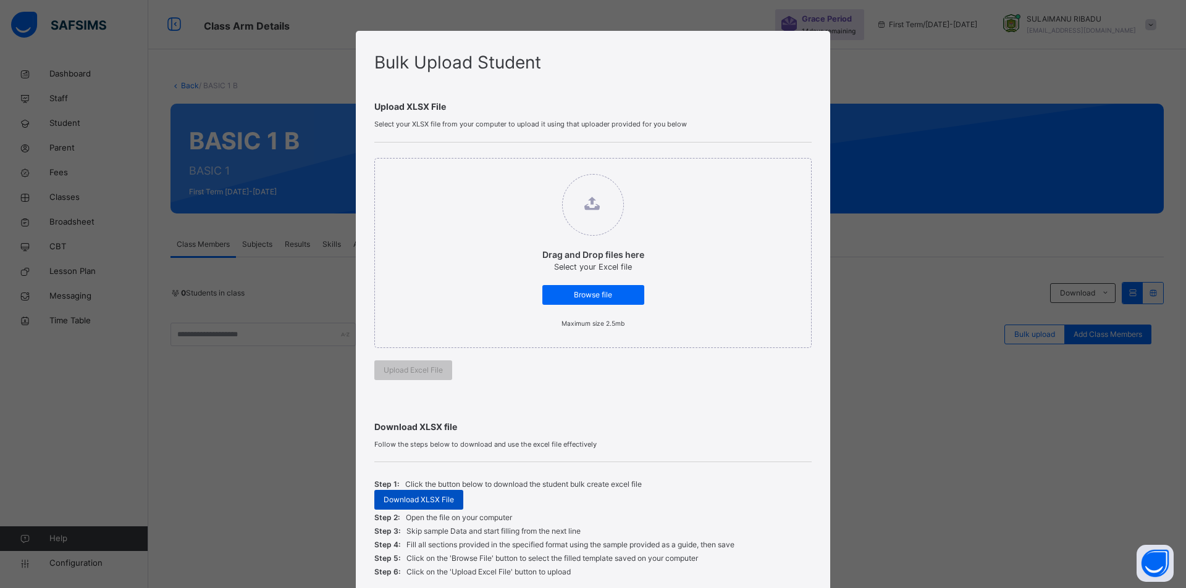
click at [413, 501] on span "Download XLSX File" at bounding box center [418, 500] width 70 height 11
